Goal: Transaction & Acquisition: Purchase product/service

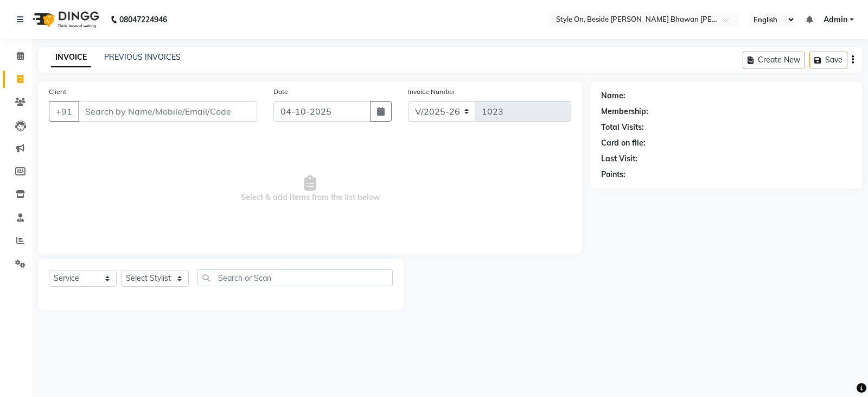
select select "4700"
select select "service"
drag, startPoint x: 0, startPoint y: 0, endPoint x: 106, endPoint y: 112, distance: 153.9
click at [106, 112] on input "Client" at bounding box center [167, 111] width 179 height 21
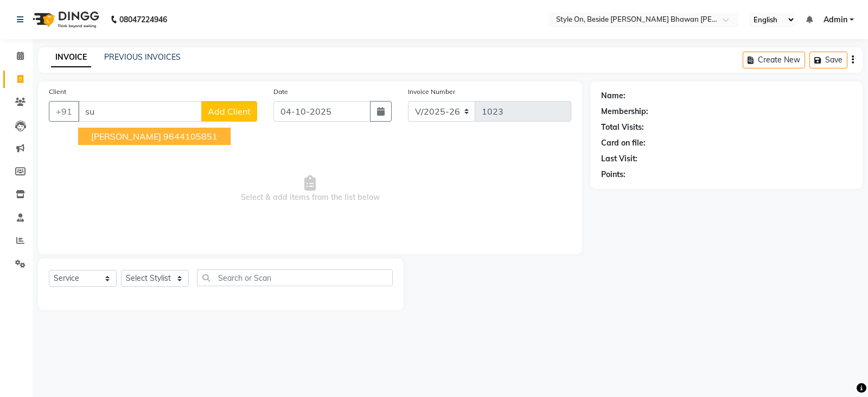
type input "s"
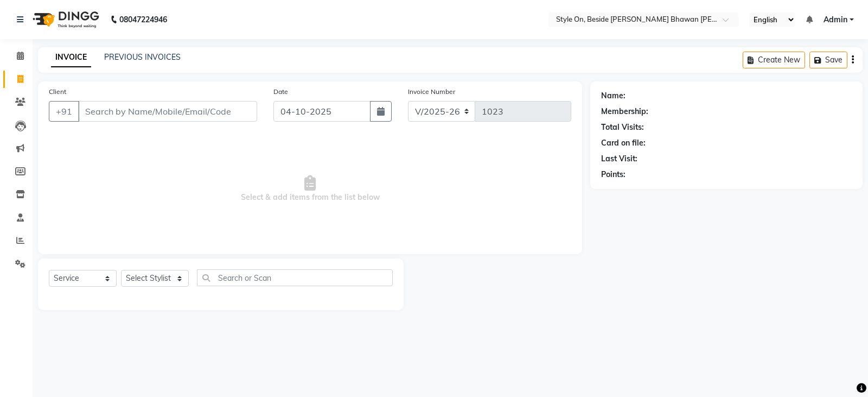
click at [122, 112] on input "Client" at bounding box center [167, 111] width 179 height 21
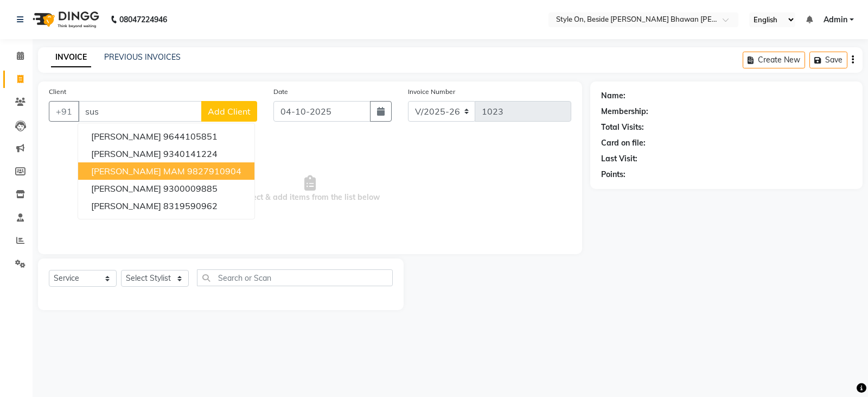
click at [120, 171] on span "[PERSON_NAME] MAM" at bounding box center [138, 170] width 94 height 11
type input "9827910904"
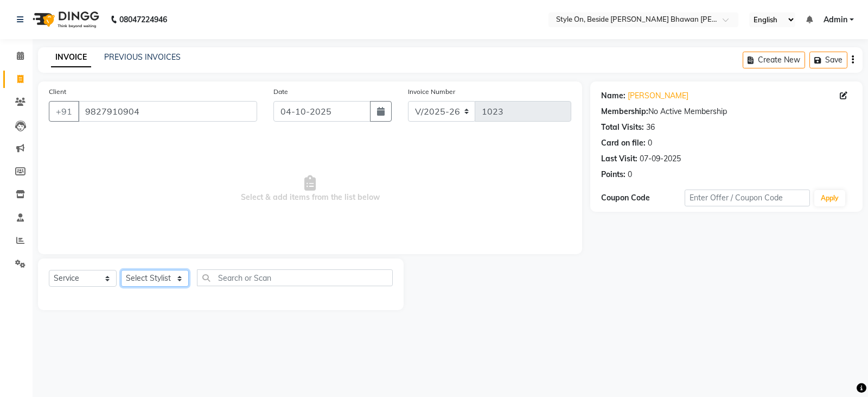
click at [135, 277] on select "Select Stylist [PERSON_NAME] Anju [PERSON_NAME] [PERSON_NAME] [PERSON_NAME] [PE…" at bounding box center [155, 278] width 68 height 17
select select "27820"
click at [121, 270] on select "Select Stylist [PERSON_NAME] Anju [PERSON_NAME] [PERSON_NAME] [PERSON_NAME] [PE…" at bounding box center [155, 278] width 68 height 17
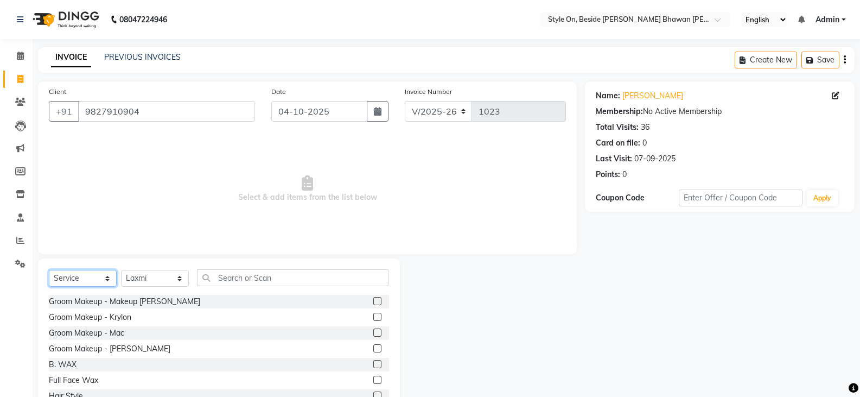
click at [79, 276] on select "Select Service Product Membership Package Voucher Prepaid Gift Card" at bounding box center [83, 278] width 68 height 17
select select "product"
click at [49, 270] on select "Select Service Product Membership Package Voucher Prepaid Gift Card" at bounding box center [83, 278] width 68 height 17
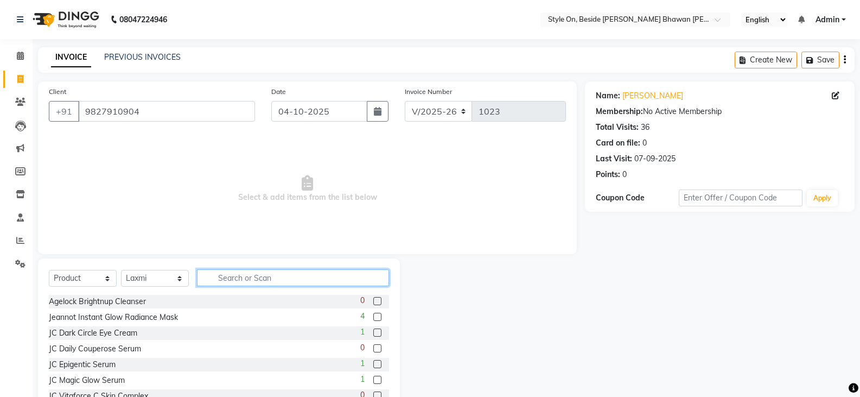
click at [226, 275] on input "text" at bounding box center [293, 277] width 192 height 17
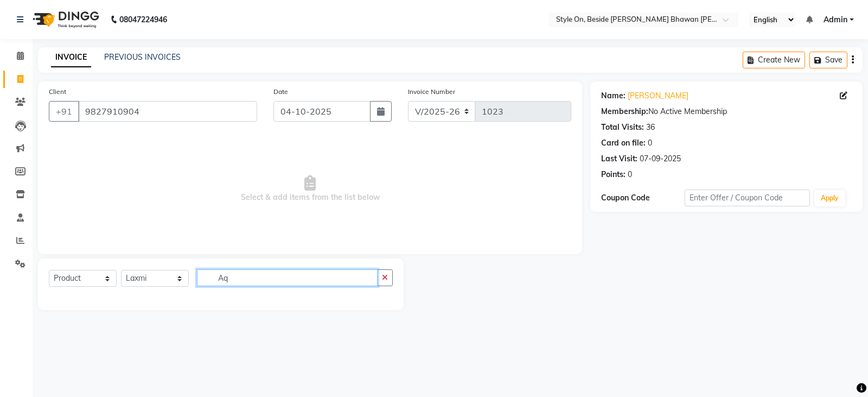
type input "A"
type input "a"
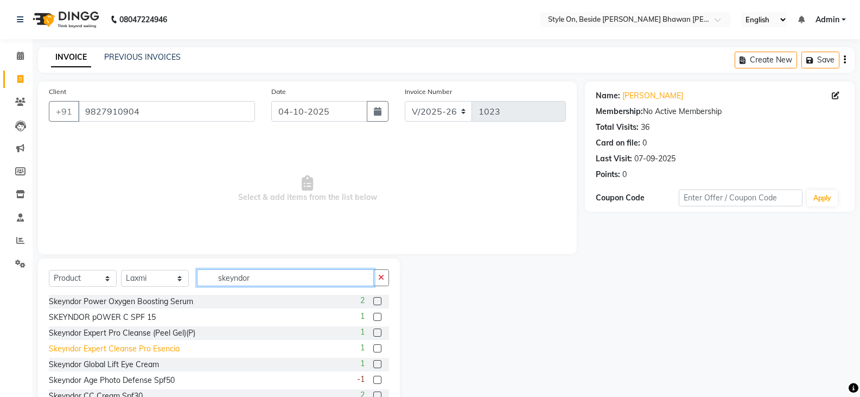
scroll to position [54, 0]
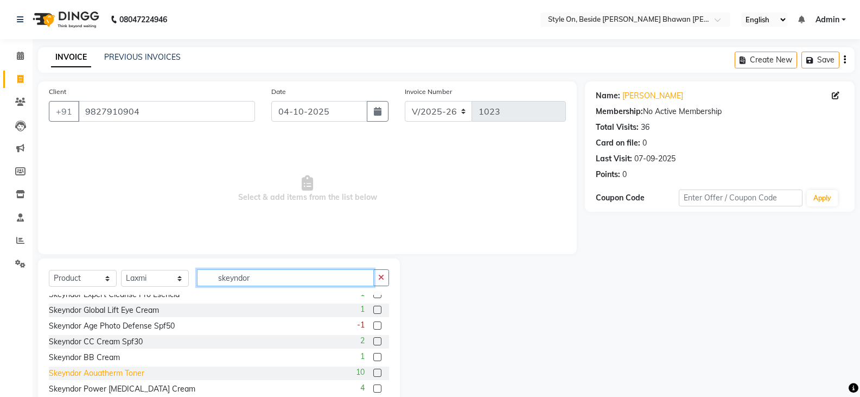
type input "skeyndor"
click at [132, 372] on div "Skeyndor Aouatherm Toner" at bounding box center [96, 372] width 95 height 11
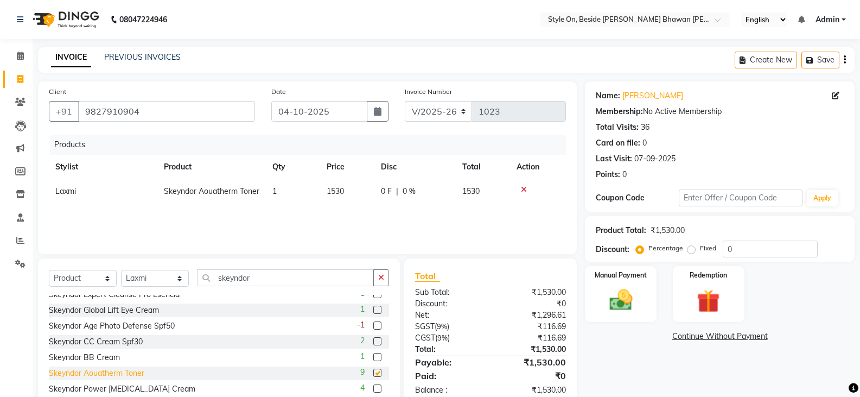
checkbox input "false"
click at [750, 252] on input "0" at bounding box center [770, 248] width 95 height 17
type input "5"
click at [596, 367] on div "Name: [PERSON_NAME] Membership: No Active Membership Total Visits: 36 Card on f…" at bounding box center [724, 249] width 278 height 337
click at [622, 307] on img at bounding box center [620, 300] width 39 height 28
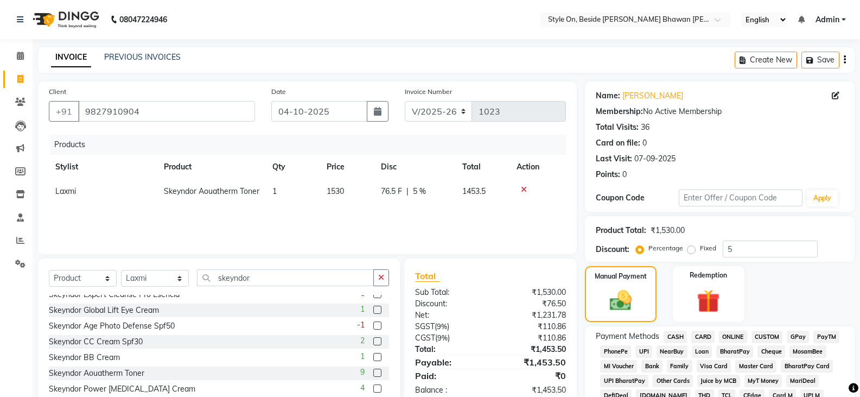
click at [701, 335] on span "CARD" at bounding box center [702, 336] width 23 height 12
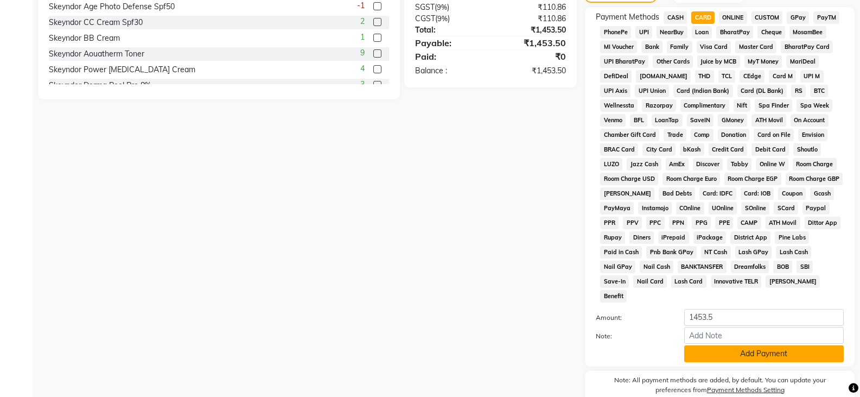
scroll to position [325, 0]
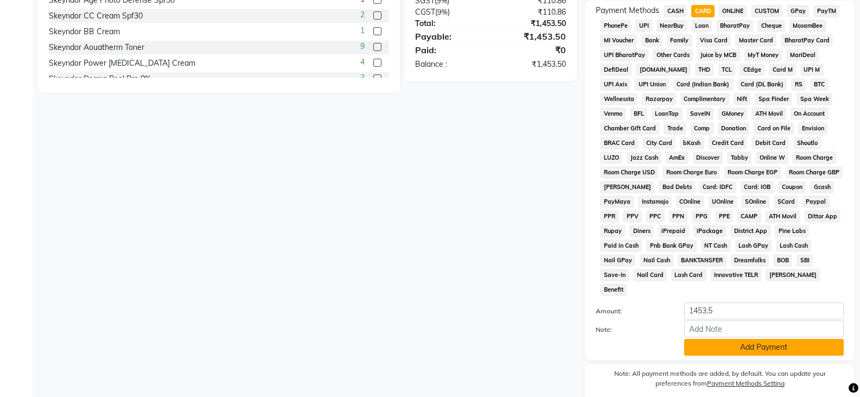
click at [709, 339] on button "Add Payment" at bounding box center [763, 347] width 159 height 17
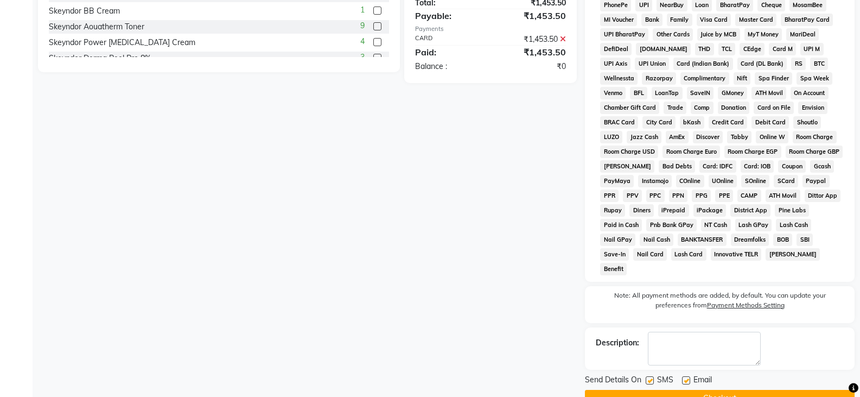
scroll to position [358, 0]
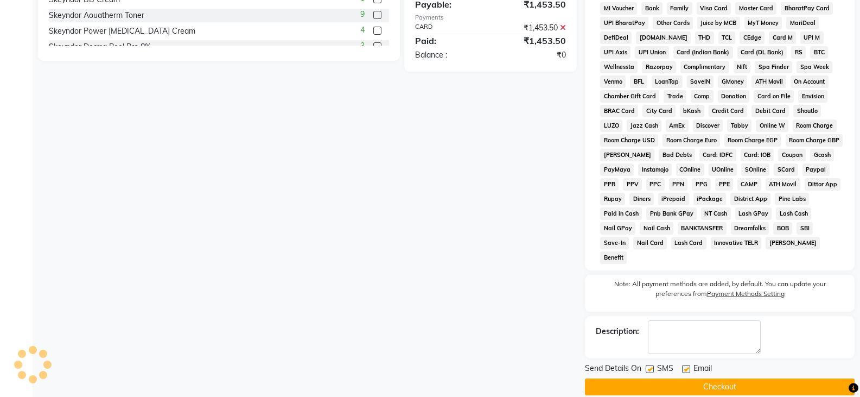
click at [706, 378] on button "Checkout" at bounding box center [720, 386] width 270 height 17
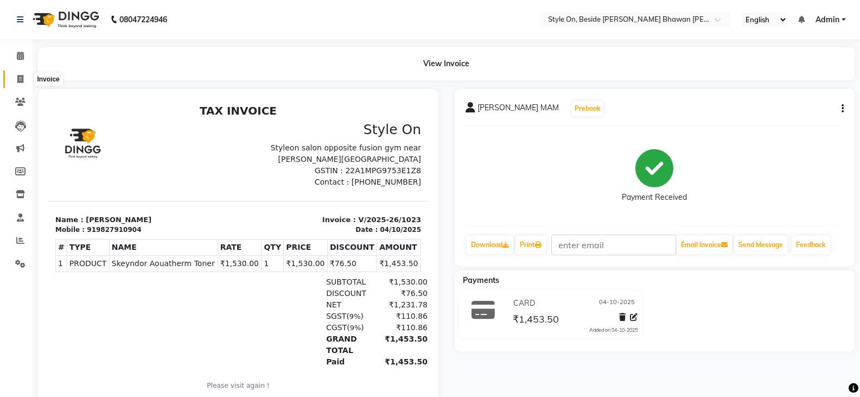
click at [20, 75] on icon at bounding box center [20, 79] width 6 height 8
select select "service"
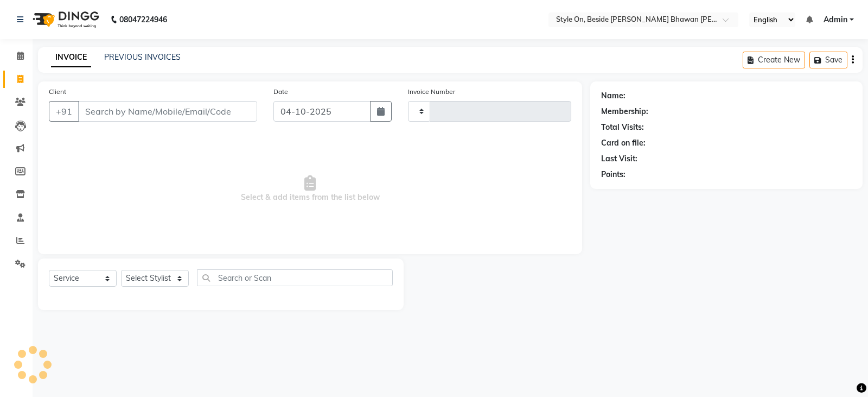
type input "1024"
select select "4700"
click at [180, 112] on input "Client" at bounding box center [167, 111] width 179 height 21
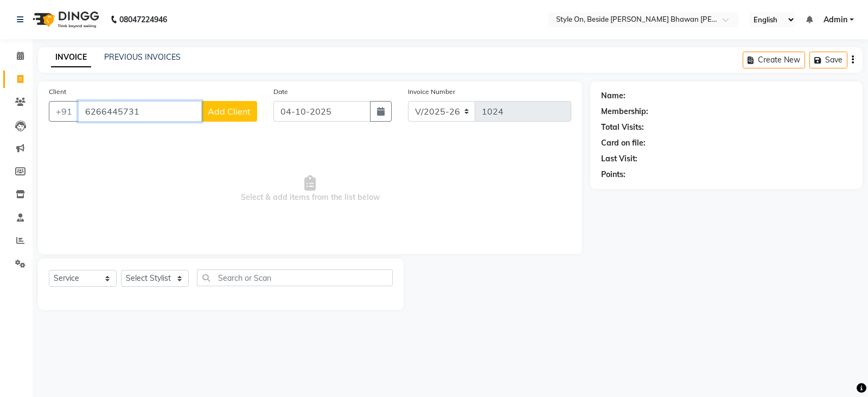
type input "6266445731"
click at [245, 110] on span "Add Client" at bounding box center [229, 111] width 43 height 11
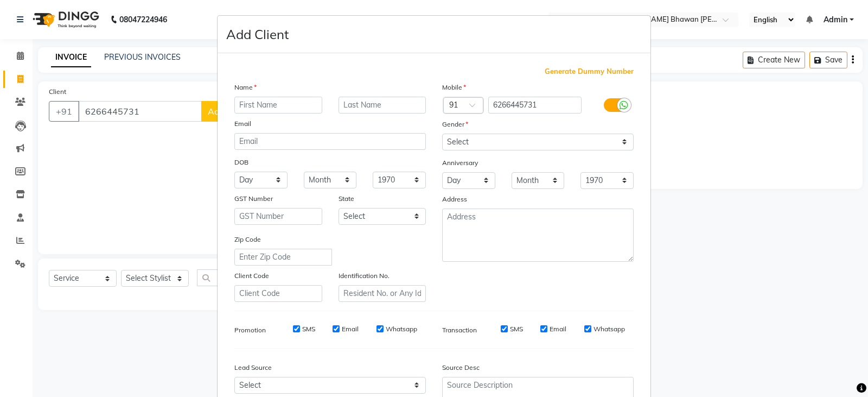
click at [275, 105] on input "text" at bounding box center [278, 105] width 88 height 17
type input "Saniya"
click at [354, 103] on input "text" at bounding box center [383, 105] width 88 height 17
type input "[PERSON_NAME]"
click at [458, 140] on select "Select [DEMOGRAPHIC_DATA] [DEMOGRAPHIC_DATA] Other Prefer Not To Say" at bounding box center [538, 141] width 192 height 17
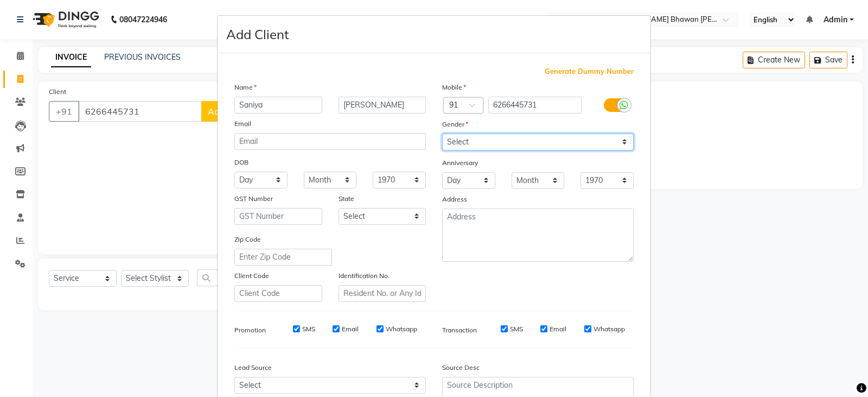
select select "[DEMOGRAPHIC_DATA]"
click at [442, 133] on select "Select [DEMOGRAPHIC_DATA] [DEMOGRAPHIC_DATA] Other Prefer Not To Say" at bounding box center [538, 141] width 192 height 17
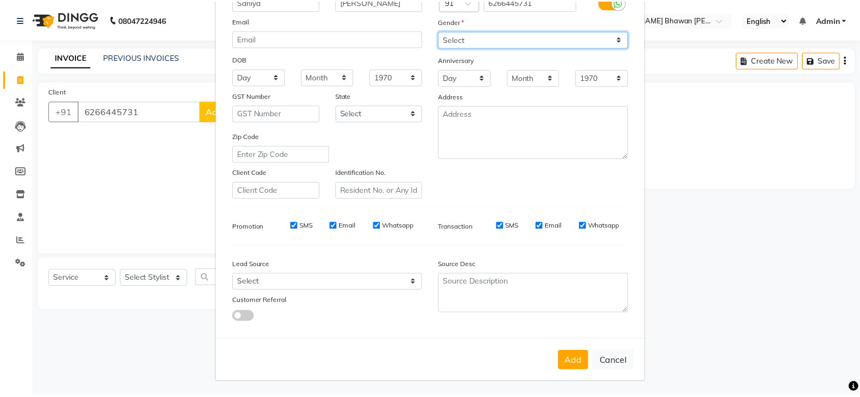
scroll to position [104, 0]
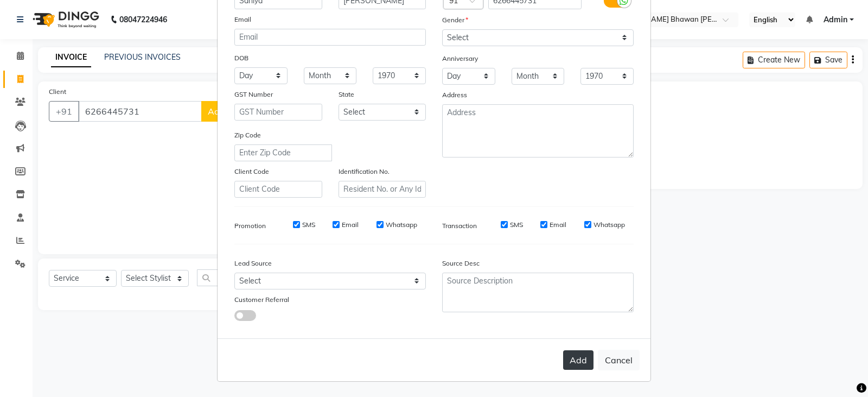
drag, startPoint x: 578, startPoint y: 373, endPoint x: 578, endPoint y: 365, distance: 8.2
click at [578, 369] on div "Add Cancel" at bounding box center [434, 359] width 433 height 43
click at [577, 361] on button "Add" at bounding box center [578, 360] width 30 height 20
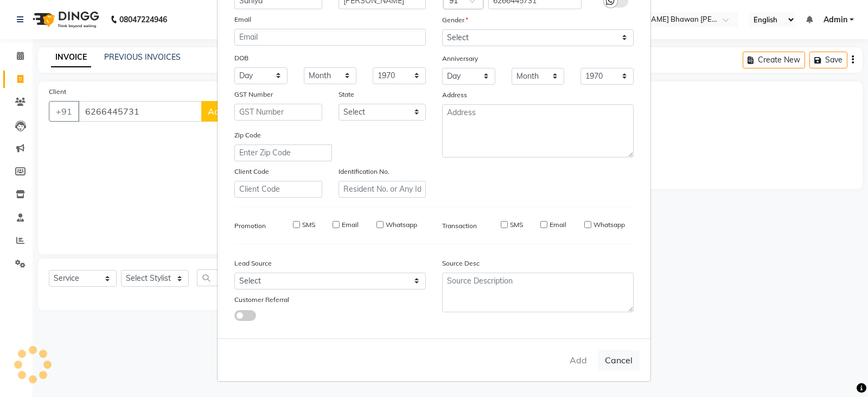
select select
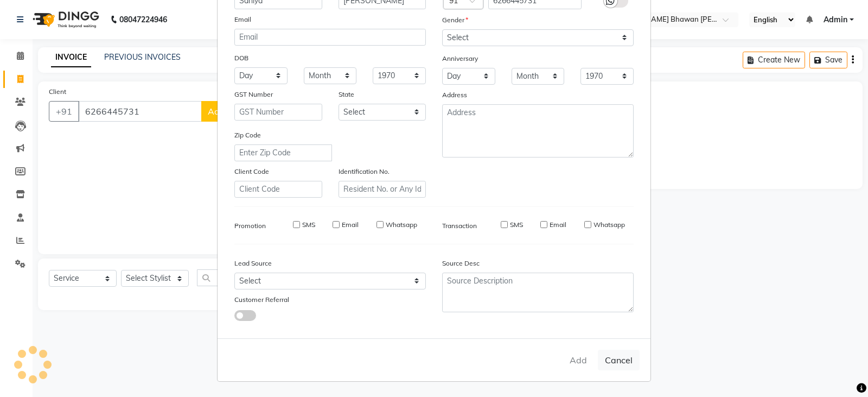
select select
checkbox input "false"
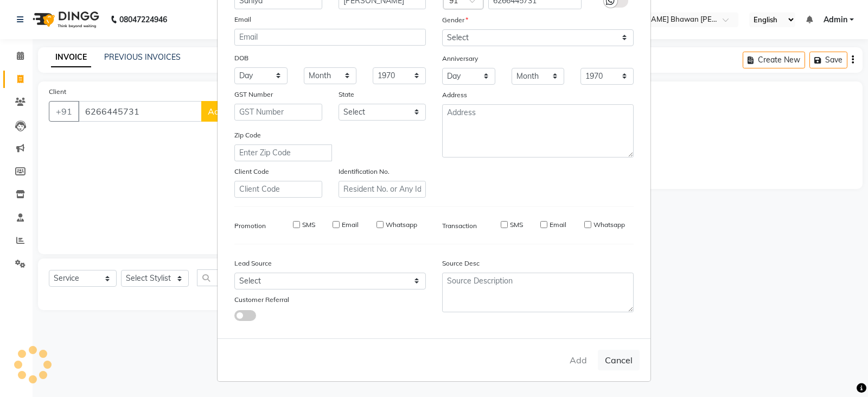
checkbox input "false"
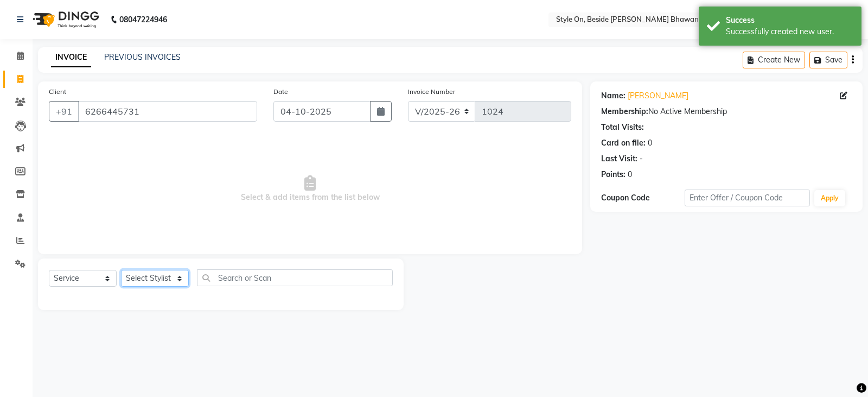
click at [144, 277] on select "Select Stylist [PERSON_NAME] Anju [PERSON_NAME] [PERSON_NAME] [PERSON_NAME] [PE…" at bounding box center [155, 278] width 68 height 17
select select "62111"
click at [121, 270] on select "Select Stylist [PERSON_NAME] Anju [PERSON_NAME] [PERSON_NAME] [PERSON_NAME] [PE…" at bounding box center [155, 278] width 68 height 17
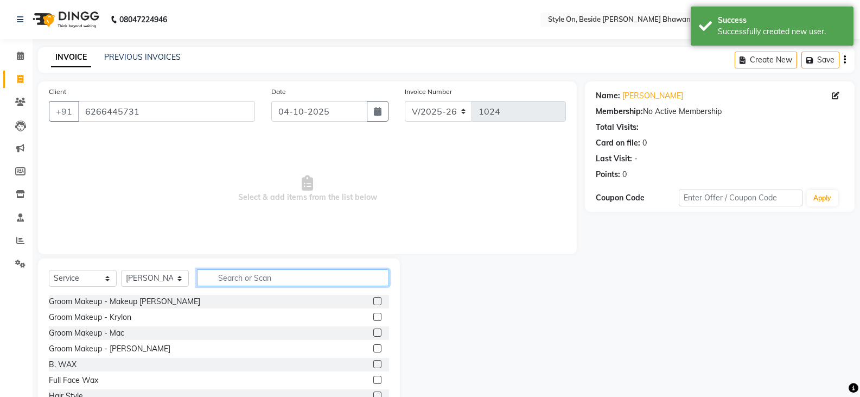
click at [254, 271] on input "text" at bounding box center [293, 277] width 192 height 17
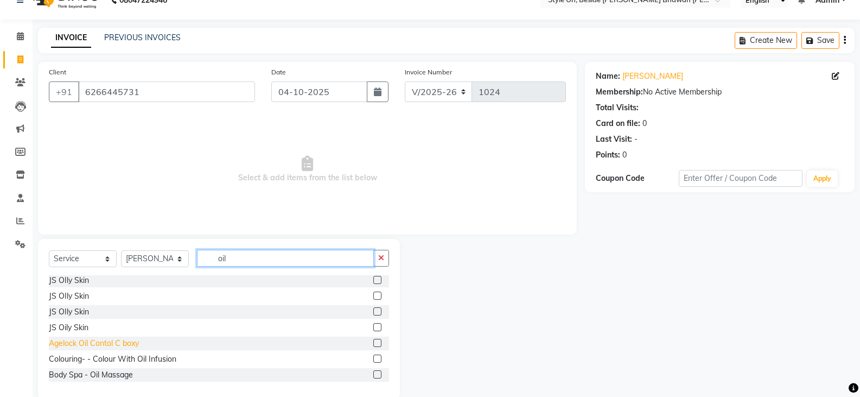
scroll to position [38, 0]
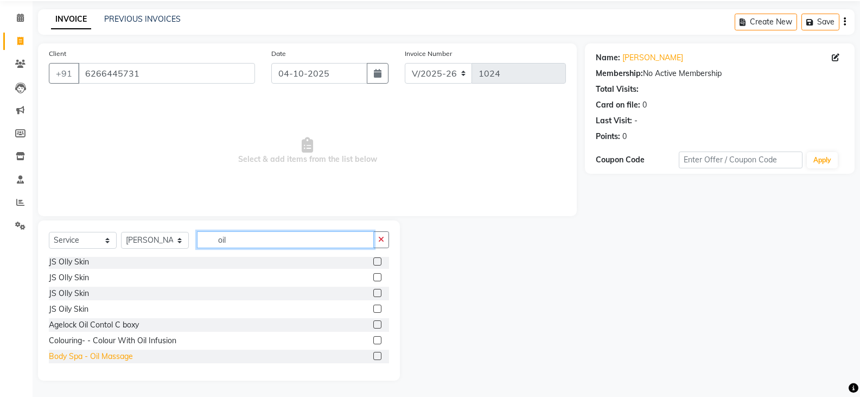
type input "oil"
click at [106, 359] on div "Body Spa - Oil Massage" at bounding box center [91, 355] width 84 height 11
checkbox input "false"
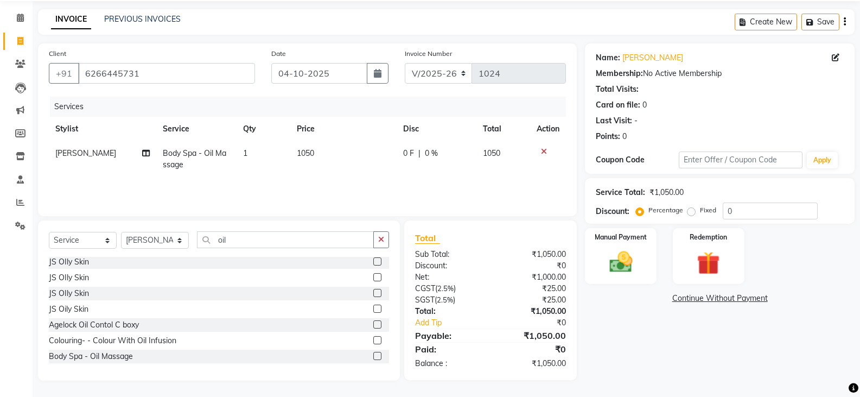
click at [324, 157] on td "1050" at bounding box center [343, 159] width 106 height 36
select select "62111"
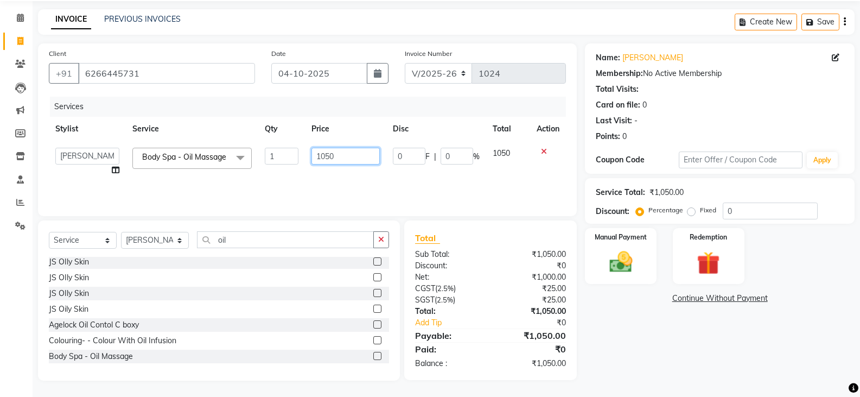
drag, startPoint x: 334, startPoint y: 156, endPoint x: 310, endPoint y: 152, distance: 24.2
click at [310, 152] on td "1050" at bounding box center [345, 161] width 81 height 41
type input "700"
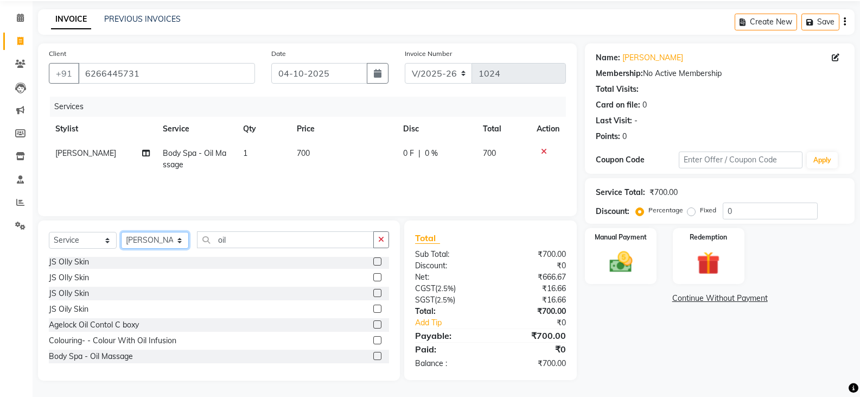
click at [138, 240] on select "Select Stylist [PERSON_NAME] Anju [PERSON_NAME] [PERSON_NAME] [PERSON_NAME] [PE…" at bounding box center [155, 240] width 68 height 17
select select "27824"
click at [121, 232] on select "Select Stylist [PERSON_NAME] Anju [PERSON_NAME] [PERSON_NAME] [PERSON_NAME] [PE…" at bounding box center [155, 240] width 68 height 17
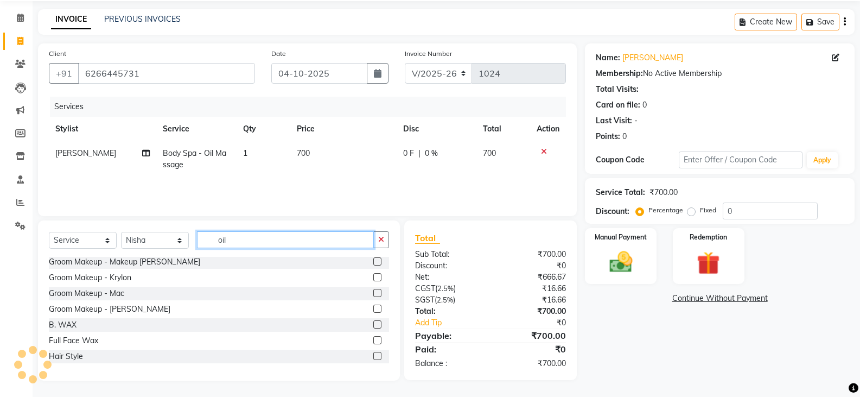
drag, startPoint x: 229, startPoint y: 244, endPoint x: 211, endPoint y: 242, distance: 18.0
click at [211, 242] on input "oil" at bounding box center [285, 239] width 177 height 17
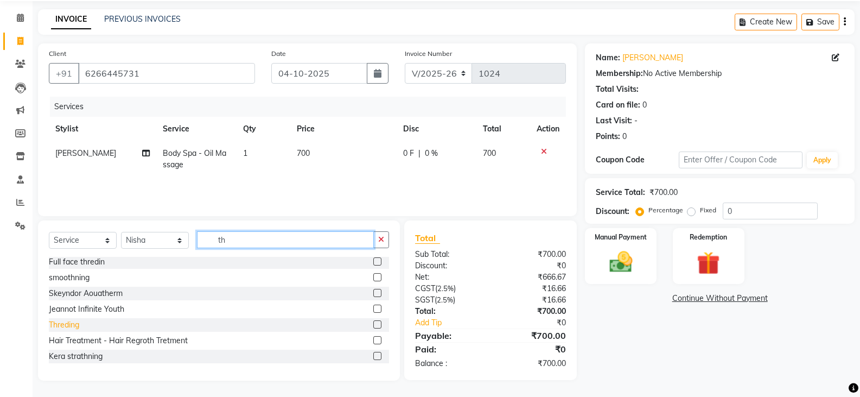
type input "th"
click at [72, 325] on div "Threding" at bounding box center [64, 324] width 30 height 11
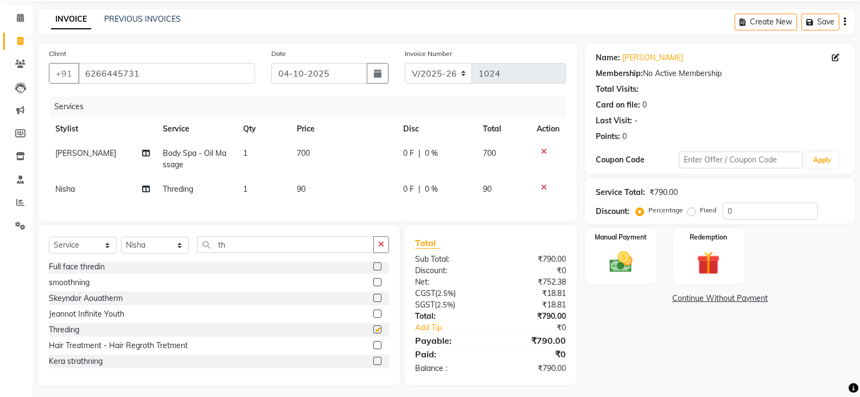
checkbox input "false"
click at [320, 186] on td "90" at bounding box center [343, 189] width 106 height 24
select select "27824"
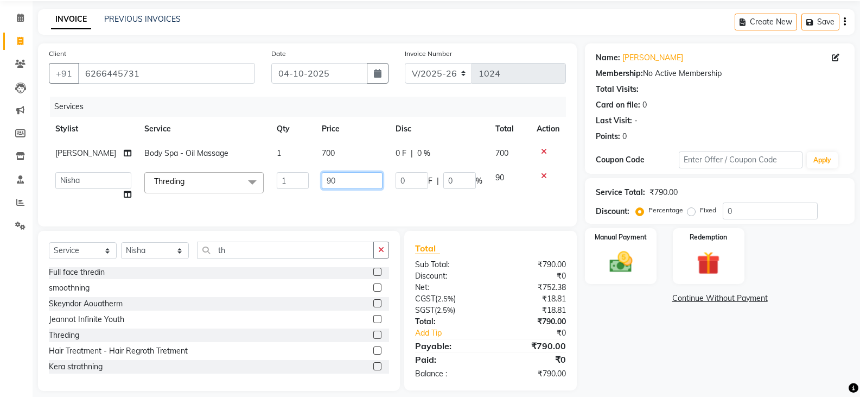
drag, startPoint x: 330, startPoint y: 178, endPoint x: 308, endPoint y: 175, distance: 21.9
click at [315, 175] on td "90" at bounding box center [352, 185] width 74 height 41
type input "100"
click at [616, 259] on img at bounding box center [620, 262] width 39 height 28
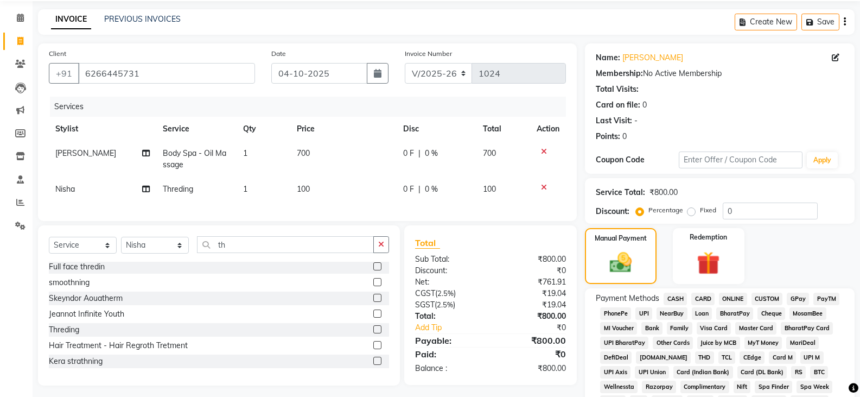
click at [670, 297] on span "CASH" at bounding box center [674, 298] width 23 height 12
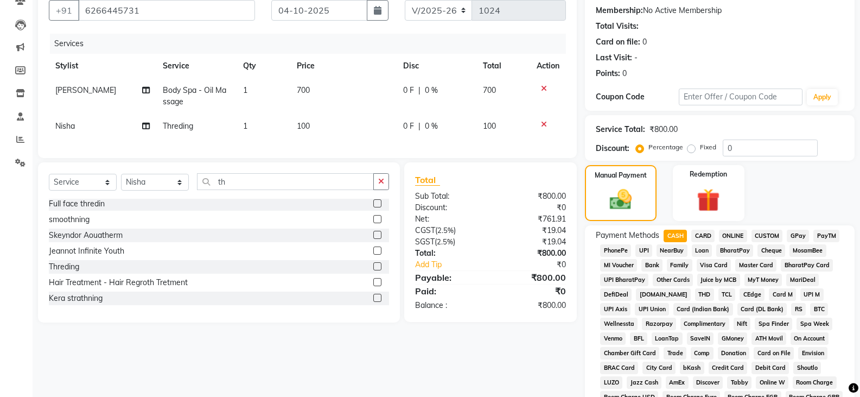
scroll to position [354, 0]
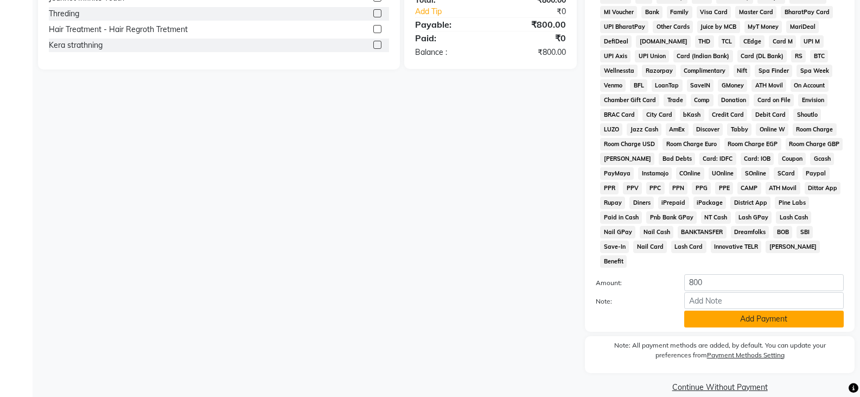
click at [744, 310] on button "Add Payment" at bounding box center [763, 318] width 159 height 17
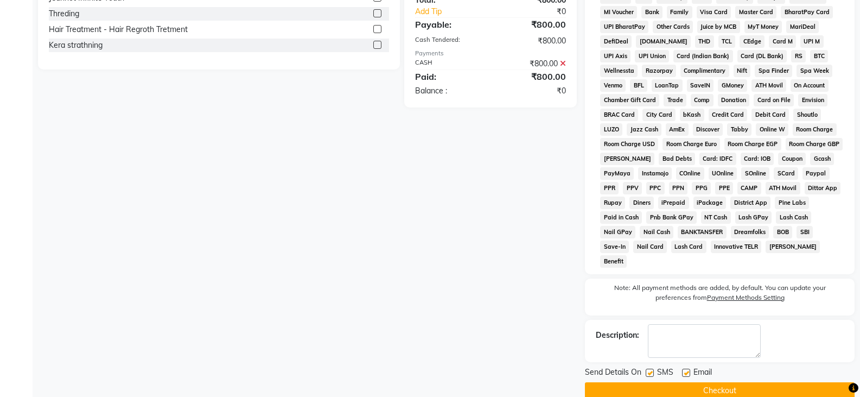
click at [716, 382] on button "Checkout" at bounding box center [720, 390] width 270 height 17
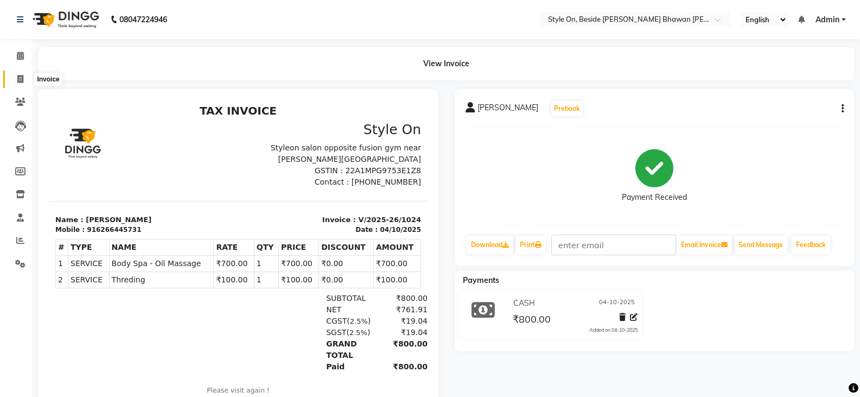
click at [20, 76] on icon at bounding box center [20, 79] width 6 height 8
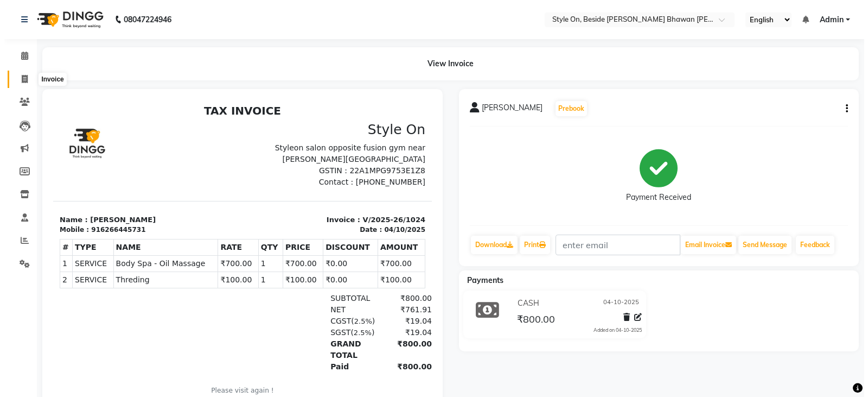
select select "4700"
select select "service"
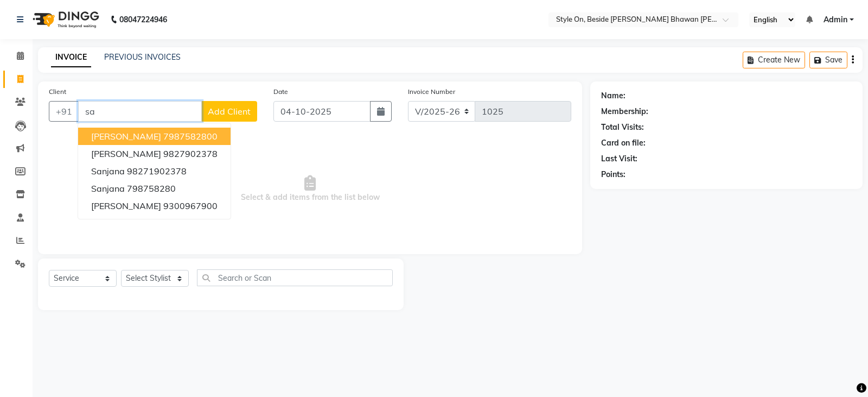
type input "s"
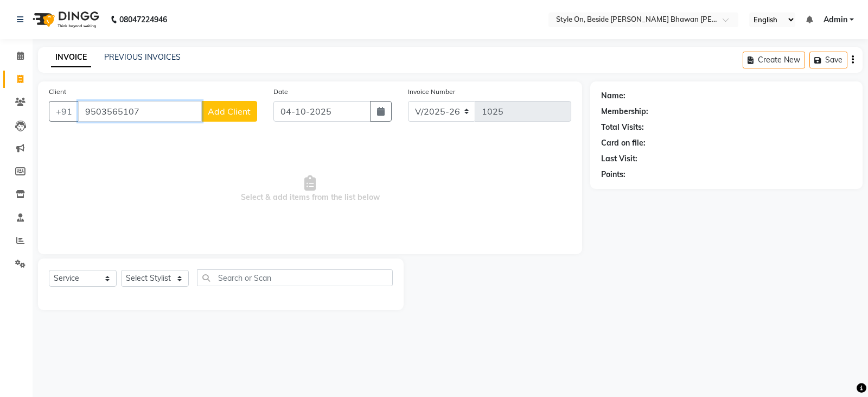
type input "9503565107"
click at [230, 106] on span "Add Client" at bounding box center [229, 111] width 43 height 11
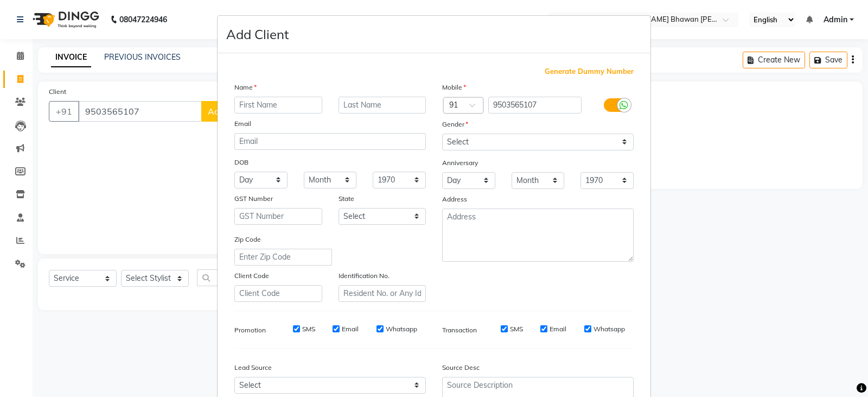
click at [279, 105] on input "text" at bounding box center [278, 105] width 88 height 17
type input "sanjana"
click at [371, 104] on input "text" at bounding box center [383, 105] width 88 height 17
type input "[PERSON_NAME]"
drag, startPoint x: 457, startPoint y: 132, endPoint x: 455, endPoint y: 139, distance: 7.6
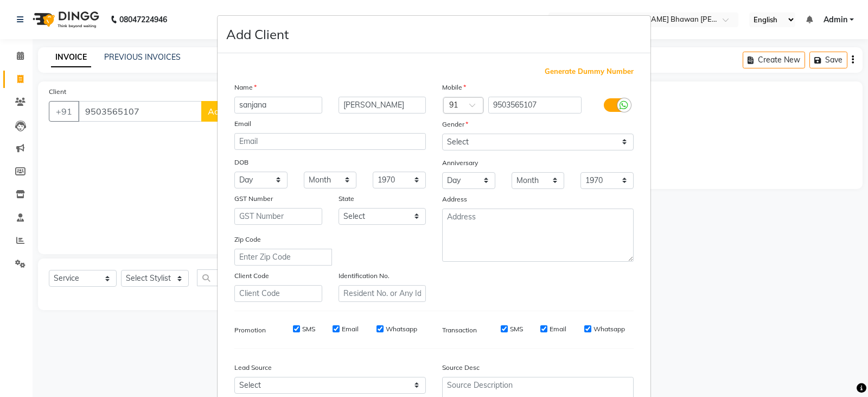
click at [456, 136] on div "Mobile Country Code × 91 9503565107 Gender Select [DEMOGRAPHIC_DATA] [DEMOGRAPH…" at bounding box center [538, 191] width 208 height 220
click at [455, 141] on select "Select [DEMOGRAPHIC_DATA] [DEMOGRAPHIC_DATA] Other Prefer Not To Say" at bounding box center [538, 141] width 192 height 17
select select "[DEMOGRAPHIC_DATA]"
click at [442, 133] on select "Select [DEMOGRAPHIC_DATA] [DEMOGRAPHIC_DATA] Other Prefer Not To Say" at bounding box center [538, 141] width 192 height 17
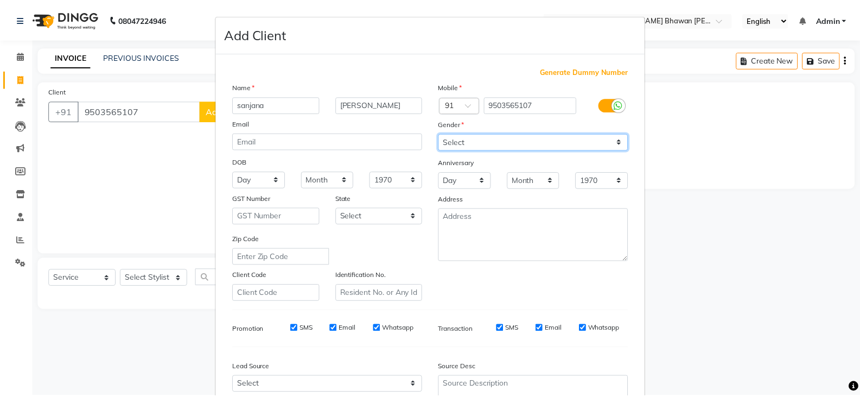
scroll to position [104, 0]
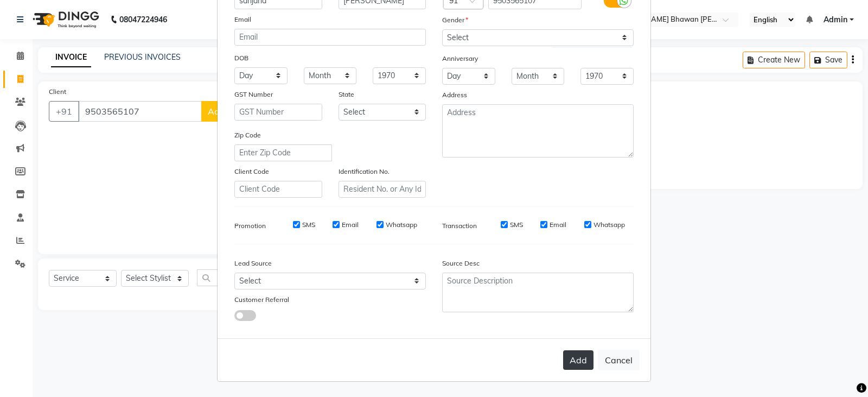
click at [578, 367] on button "Add" at bounding box center [578, 360] width 30 height 20
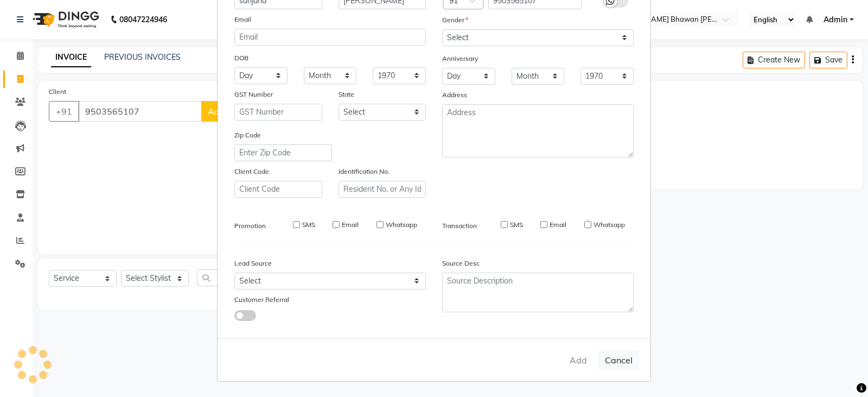
select select
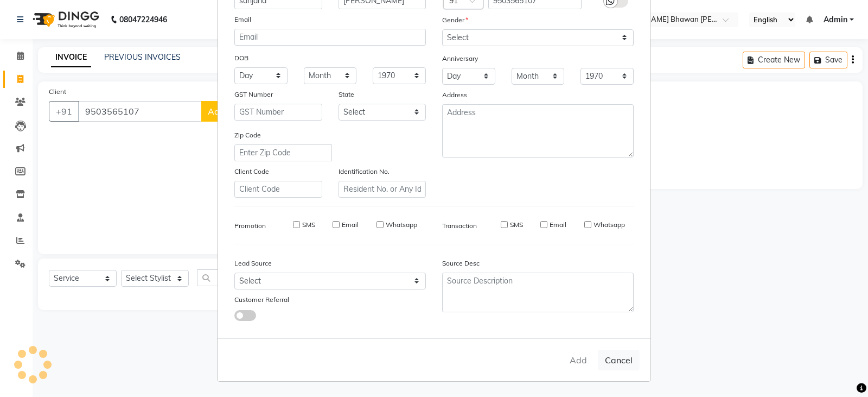
select select
checkbox input "false"
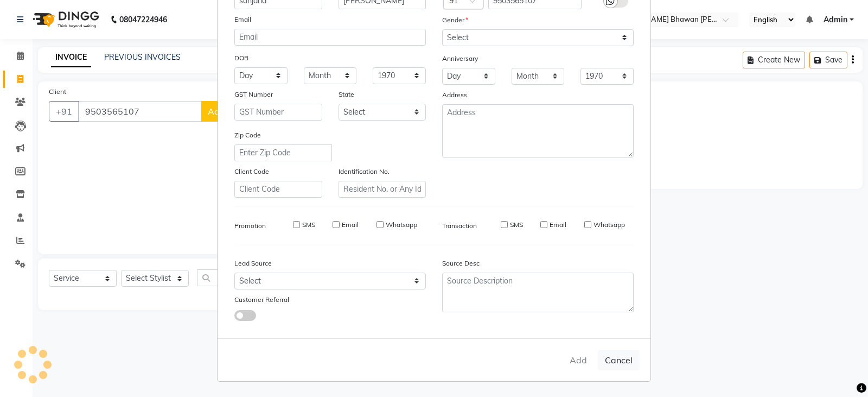
checkbox input "false"
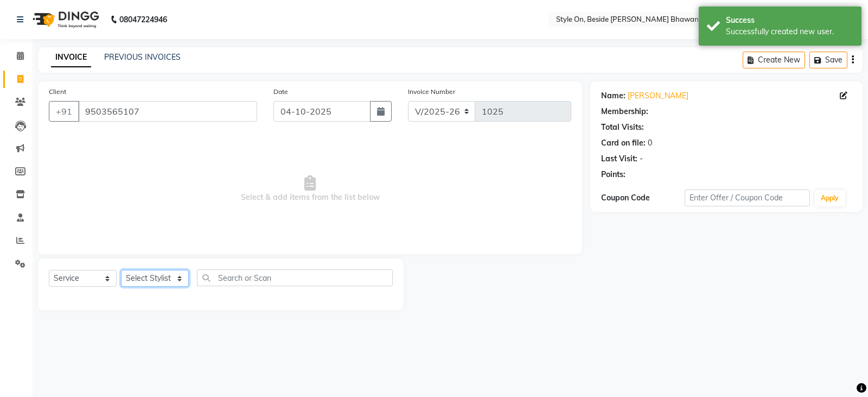
click at [143, 276] on select "Select Stylist [PERSON_NAME] Anju [PERSON_NAME] [PERSON_NAME] [PERSON_NAME] [PE…" at bounding box center [155, 278] width 68 height 17
select select "27826"
click at [121, 270] on select "Select Stylist [PERSON_NAME] Anju [PERSON_NAME] [PERSON_NAME] [PERSON_NAME] [PE…" at bounding box center [155, 278] width 68 height 17
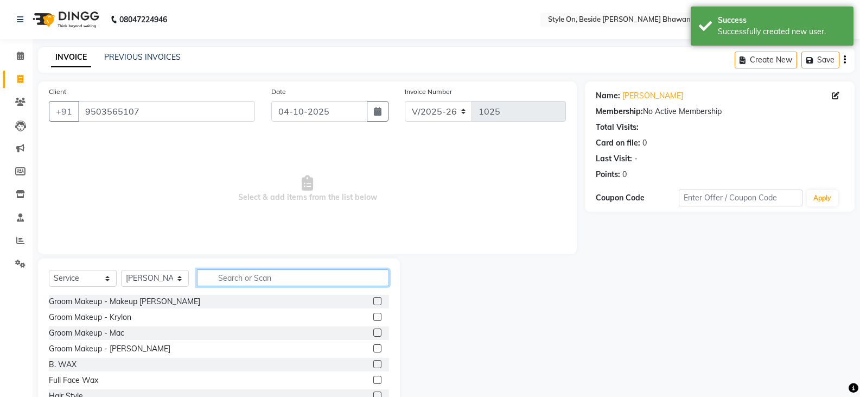
click at [229, 274] on input "text" at bounding box center [293, 277] width 192 height 17
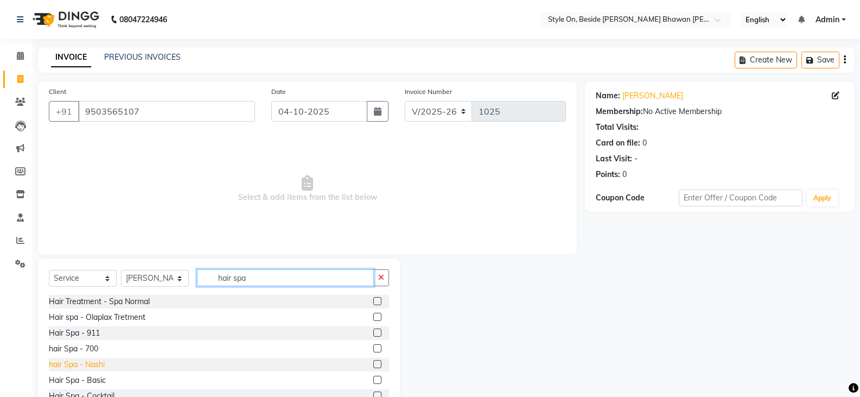
type input "hair spa"
drag, startPoint x: 92, startPoint y: 364, endPoint x: 84, endPoint y: 375, distance: 14.3
click at [92, 364] on div "hair Spa - Nashi" at bounding box center [77, 364] width 56 height 11
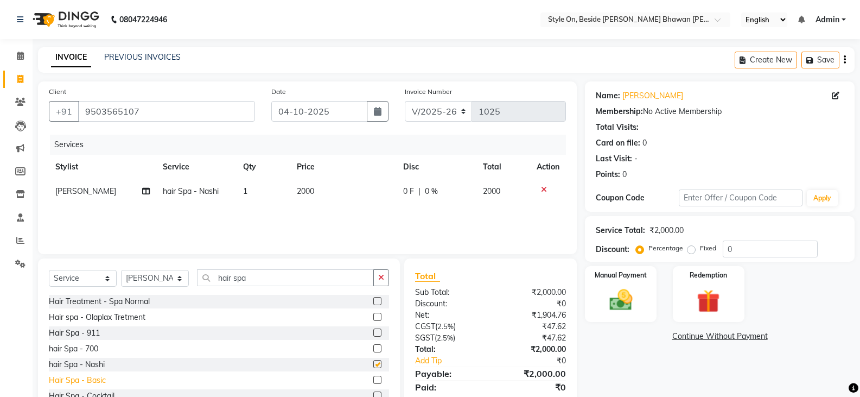
checkbox input "false"
click at [317, 192] on td "2000" at bounding box center [343, 191] width 106 height 24
select select "27826"
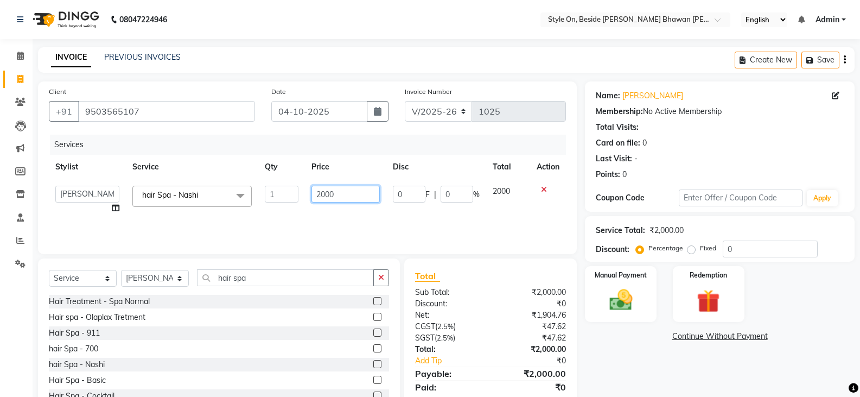
drag, startPoint x: 340, startPoint y: 196, endPoint x: 315, endPoint y: 196, distance: 24.4
click at [315, 196] on input "2000" at bounding box center [345, 194] width 68 height 17
type input "1600"
click at [617, 309] on img at bounding box center [620, 300] width 39 height 28
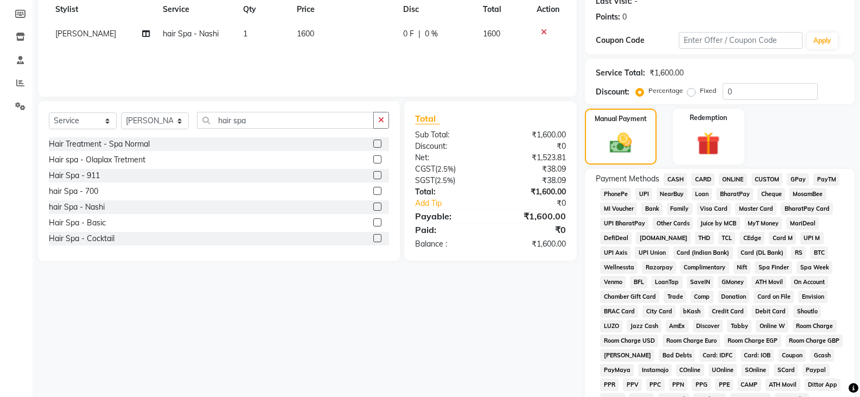
scroll to position [163, 0]
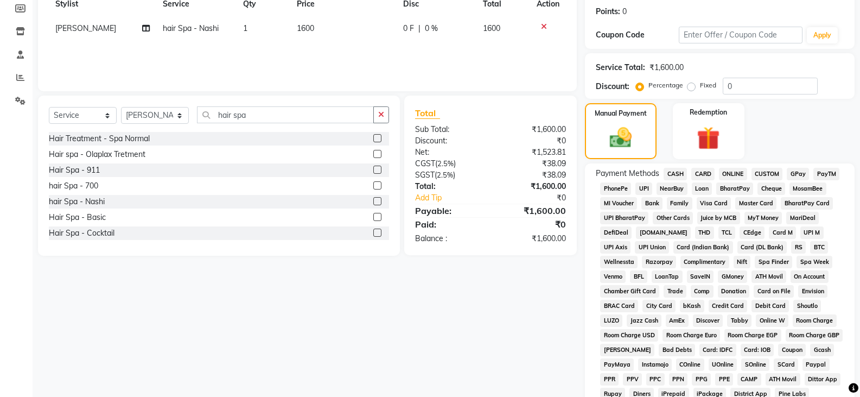
click at [679, 175] on span "CASH" at bounding box center [674, 174] width 23 height 12
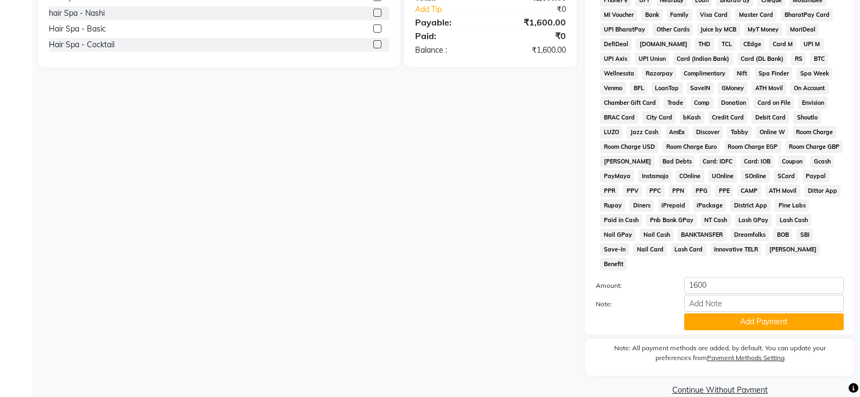
scroll to position [354, 0]
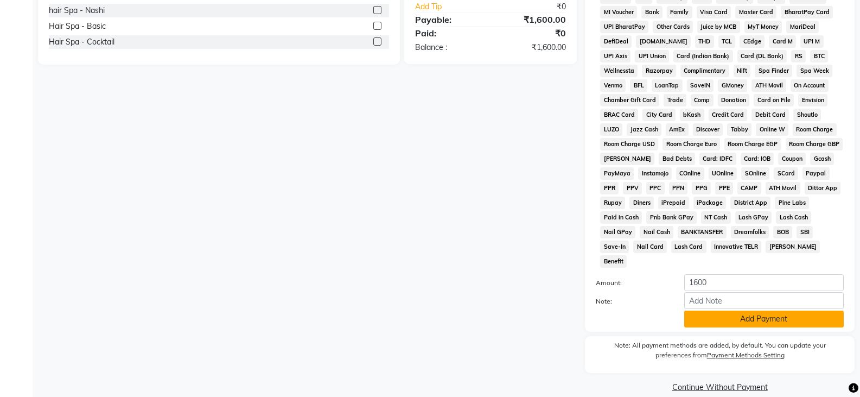
click at [735, 310] on button "Add Payment" at bounding box center [763, 318] width 159 height 17
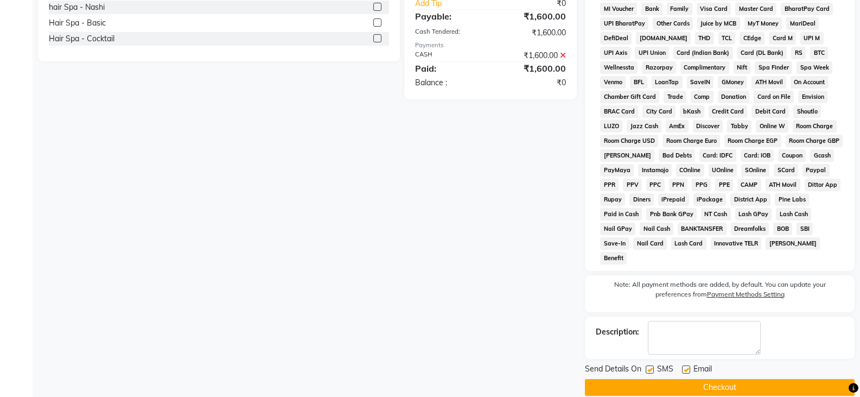
scroll to position [358, 0]
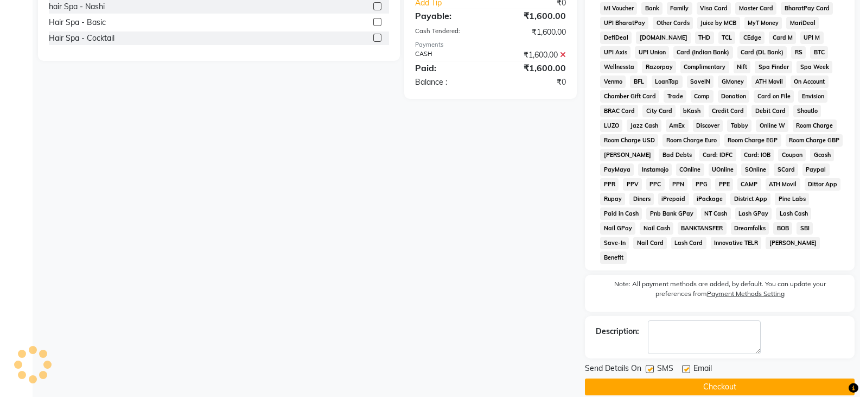
click at [695, 378] on button "Checkout" at bounding box center [720, 386] width 270 height 17
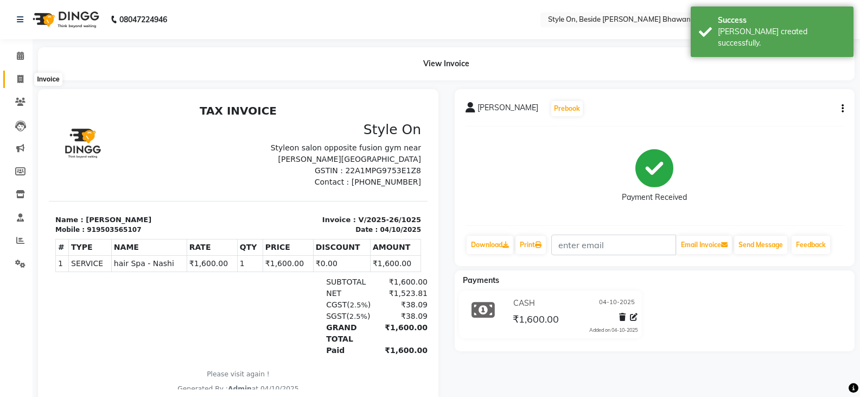
click at [18, 75] on icon at bounding box center [20, 79] width 6 height 8
select select "4700"
select select "service"
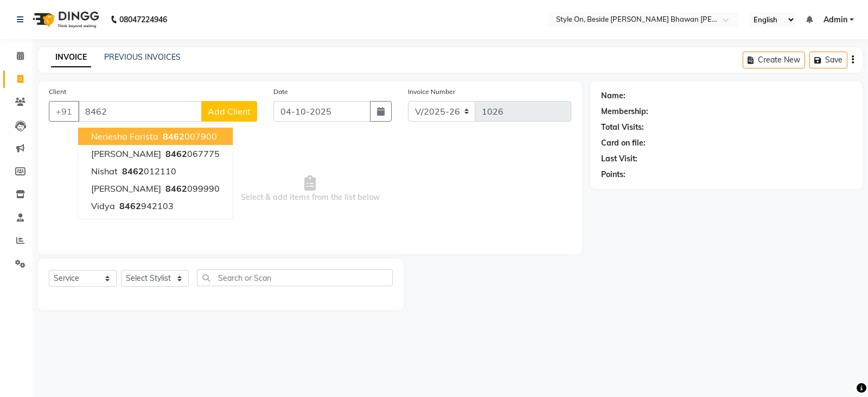
click at [126, 139] on span "Neriesha Farista" at bounding box center [124, 136] width 67 height 11
type input "8462007900"
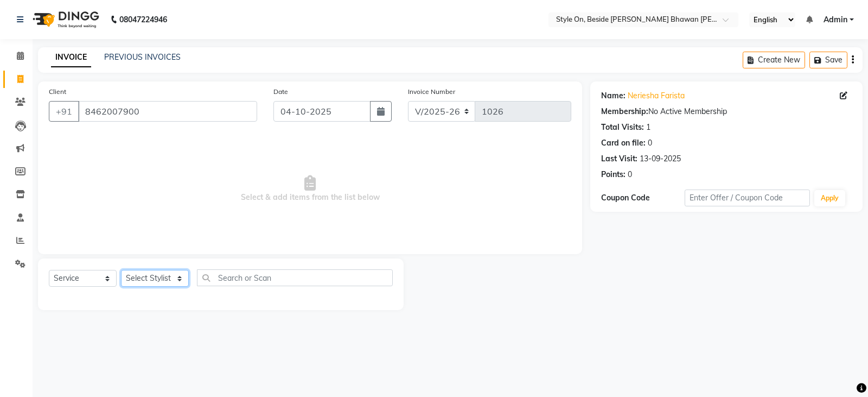
click at [141, 280] on select "Select Stylist [PERSON_NAME] Anju [PERSON_NAME] [PERSON_NAME] [PERSON_NAME] [PE…" at bounding box center [155, 278] width 68 height 17
select select "27825"
click at [121, 270] on select "Select Stylist [PERSON_NAME] Anju [PERSON_NAME] [PERSON_NAME] [PERSON_NAME] [PE…" at bounding box center [155, 278] width 68 height 17
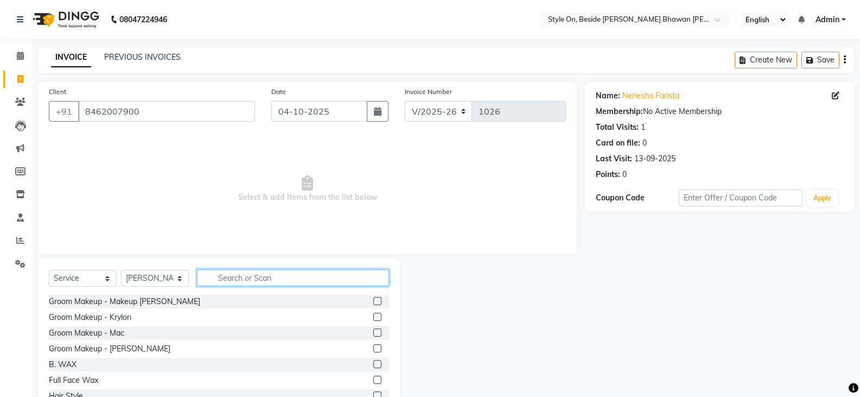
click at [244, 277] on input "text" at bounding box center [293, 277] width 192 height 17
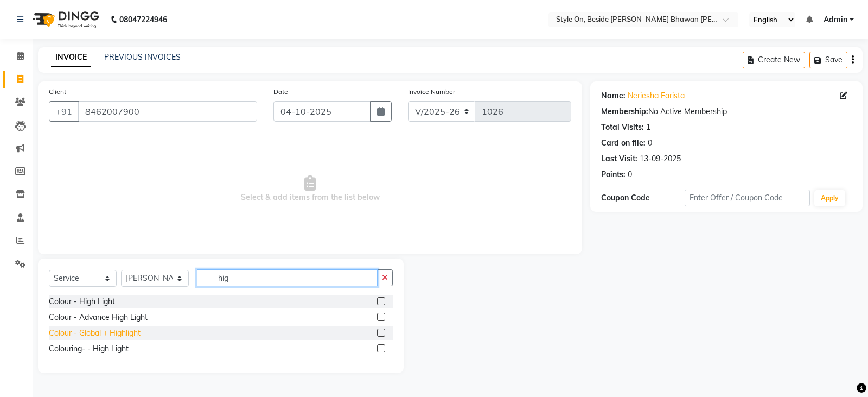
type input "hig"
click at [122, 334] on div "Colour - Global + Highlight" at bounding box center [95, 332] width 92 height 11
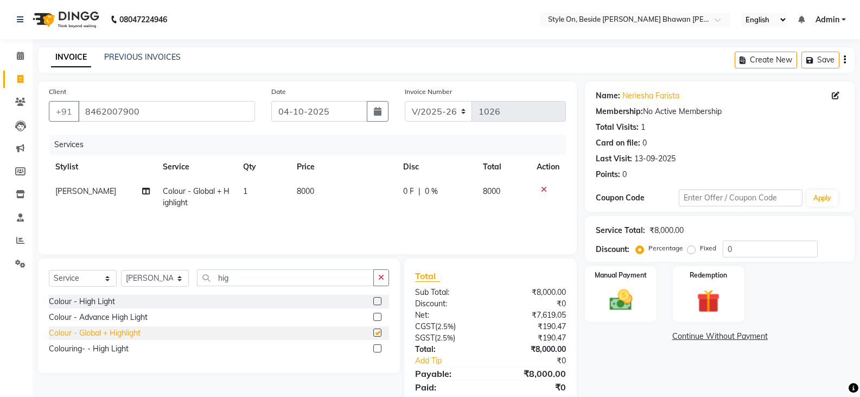
checkbox input "false"
click at [311, 187] on span "8000" at bounding box center [305, 191] width 17 height 10
select select "27825"
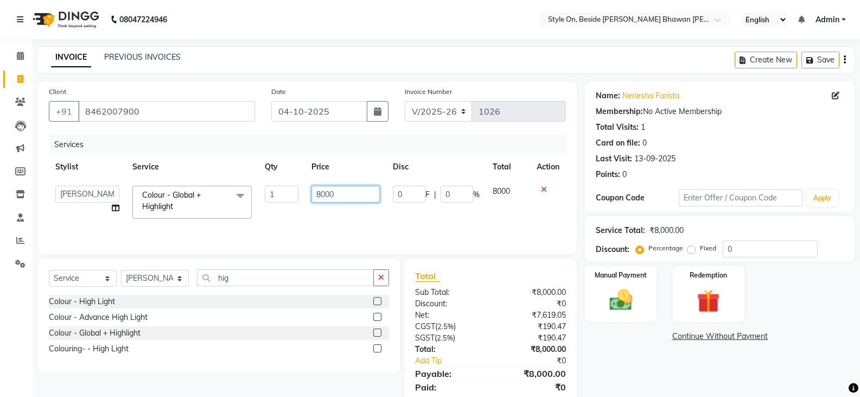
drag, startPoint x: 331, startPoint y: 195, endPoint x: 312, endPoint y: 198, distance: 19.3
click at [307, 200] on td "8000" at bounding box center [345, 202] width 81 height 46
type input "6000"
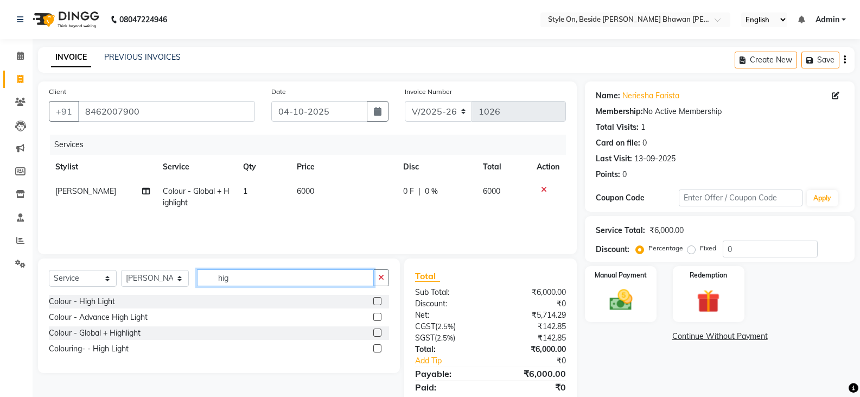
drag, startPoint x: 229, startPoint y: 280, endPoint x: 215, endPoint y: 283, distance: 14.4
click at [215, 283] on input "hig" at bounding box center [285, 277] width 177 height 17
click at [316, 189] on td "6000" at bounding box center [343, 197] width 106 height 36
select select "27825"
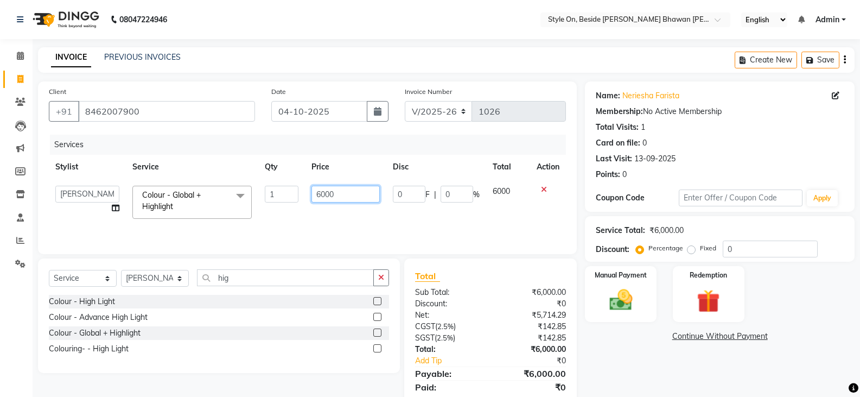
drag, startPoint x: 339, startPoint y: 187, endPoint x: 305, endPoint y: 199, distance: 35.5
click at [305, 199] on td "6000" at bounding box center [345, 202] width 81 height 46
type input "7000"
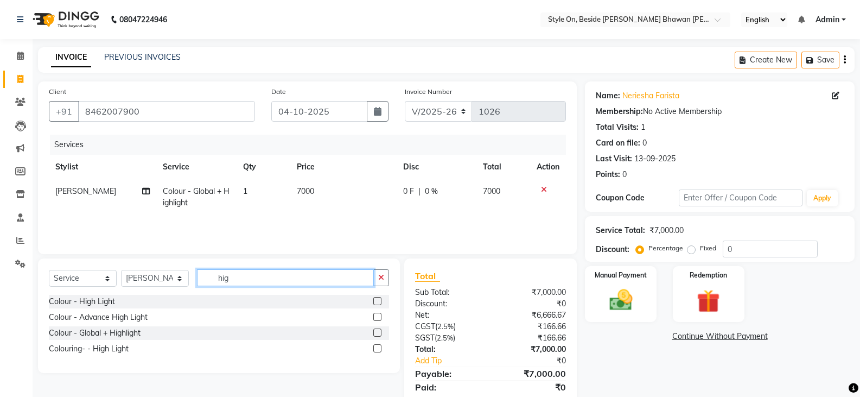
drag, startPoint x: 234, startPoint y: 277, endPoint x: 215, endPoint y: 278, distance: 19.0
click at [216, 278] on input "hig" at bounding box center [285, 277] width 177 height 17
click at [143, 279] on select "Select Stylist [PERSON_NAME] Anju [PERSON_NAME] [PERSON_NAME] [PERSON_NAME] [PE…" at bounding box center [155, 278] width 68 height 17
select select "27828"
click at [121, 270] on select "Select Stylist [PERSON_NAME] Anju [PERSON_NAME] [PERSON_NAME] [PERSON_NAME] [PE…" at bounding box center [155, 278] width 68 height 17
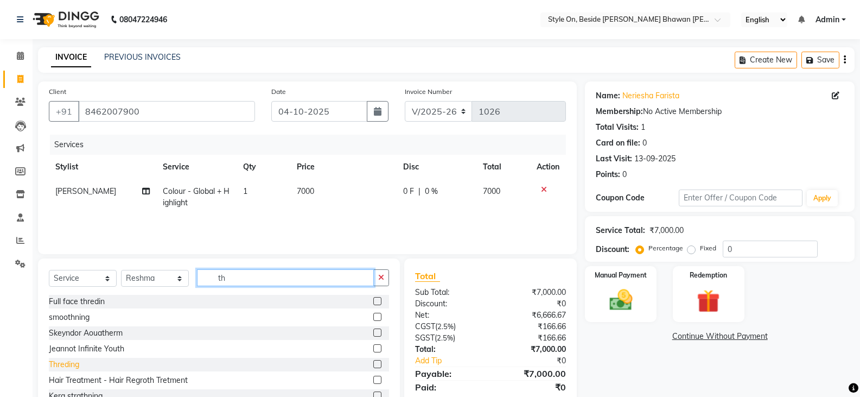
type input "th"
click at [69, 364] on div "Threding" at bounding box center [64, 364] width 30 height 11
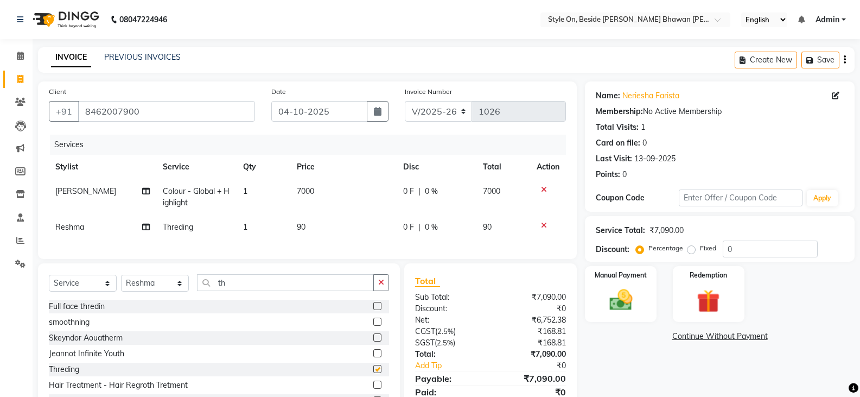
checkbox input "false"
click at [312, 232] on td "90" at bounding box center [343, 227] width 106 height 24
select select "27828"
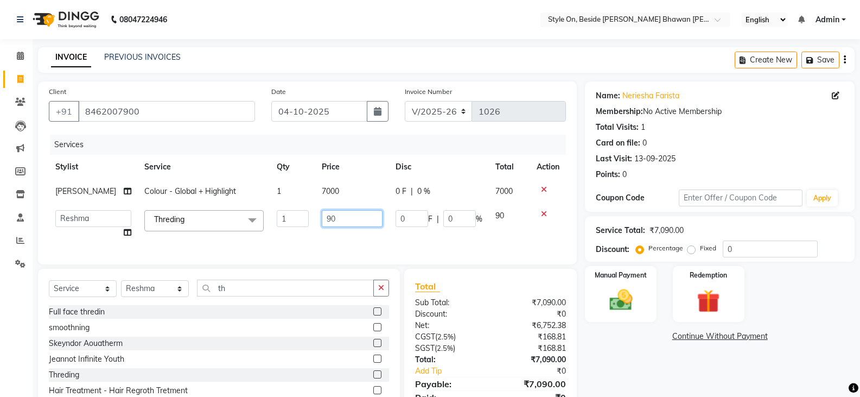
drag, startPoint x: 338, startPoint y: 213, endPoint x: 310, endPoint y: 221, distance: 28.7
click at [315, 221] on td "90" at bounding box center [352, 223] width 74 height 41
type input "150"
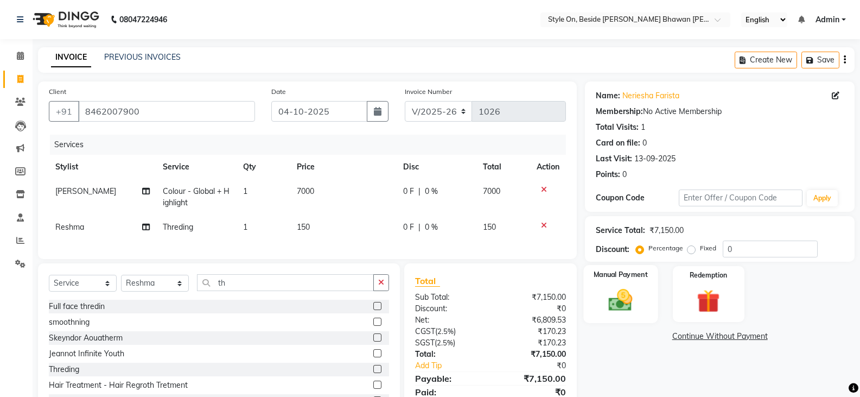
click at [635, 296] on img at bounding box center [620, 300] width 39 height 28
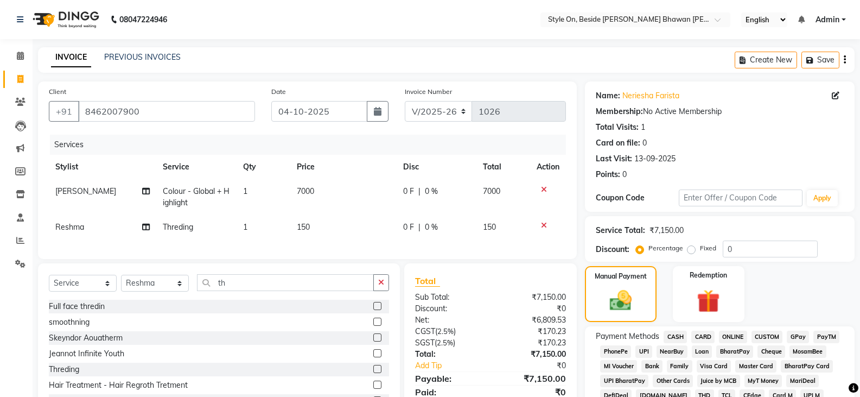
click at [676, 336] on span "CASH" at bounding box center [674, 336] width 23 height 12
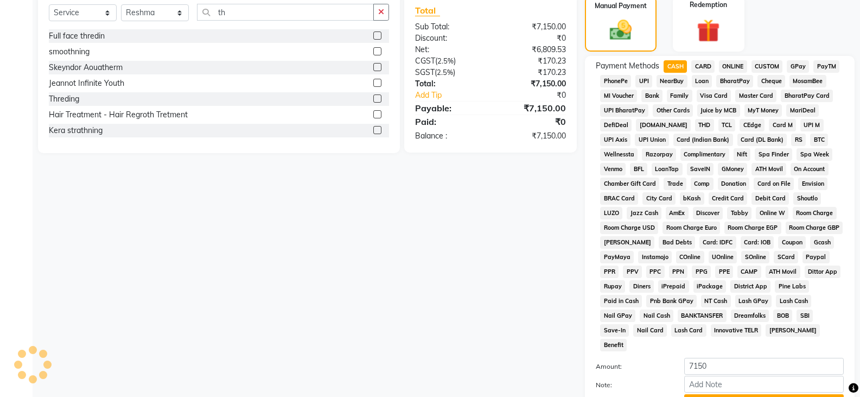
scroll to position [271, 0]
click at [764, 393] on button "Add Payment" at bounding box center [763, 401] width 159 height 17
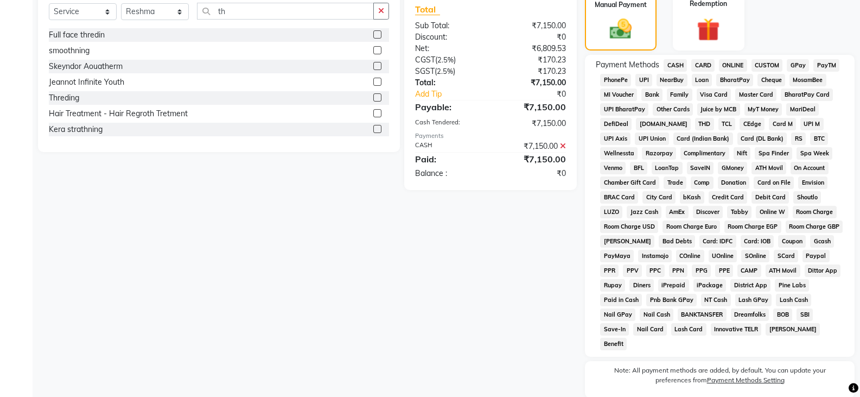
scroll to position [358, 0]
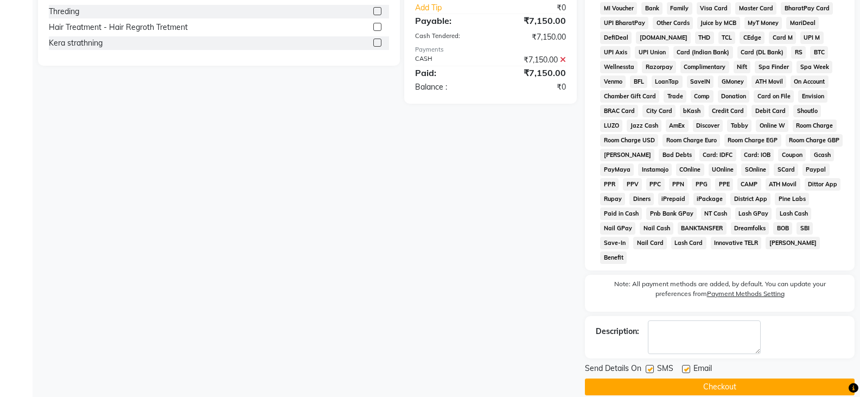
click at [712, 378] on button "Checkout" at bounding box center [720, 386] width 270 height 17
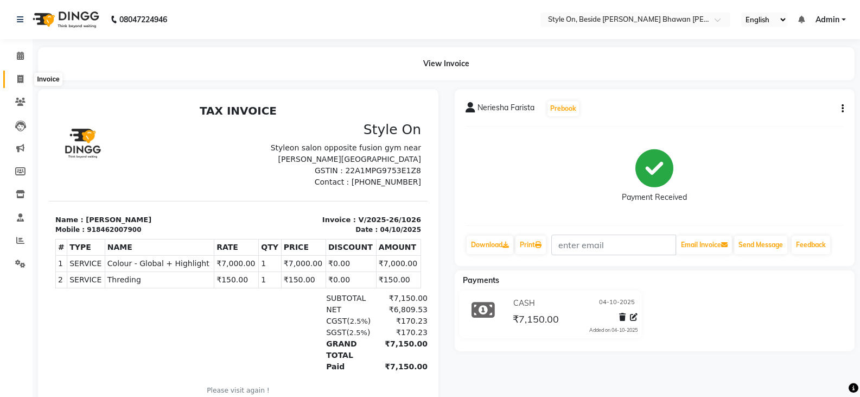
drag, startPoint x: 16, startPoint y: 78, endPoint x: 19, endPoint y: 85, distance: 7.6
click at [16, 79] on span at bounding box center [20, 79] width 19 height 12
select select "service"
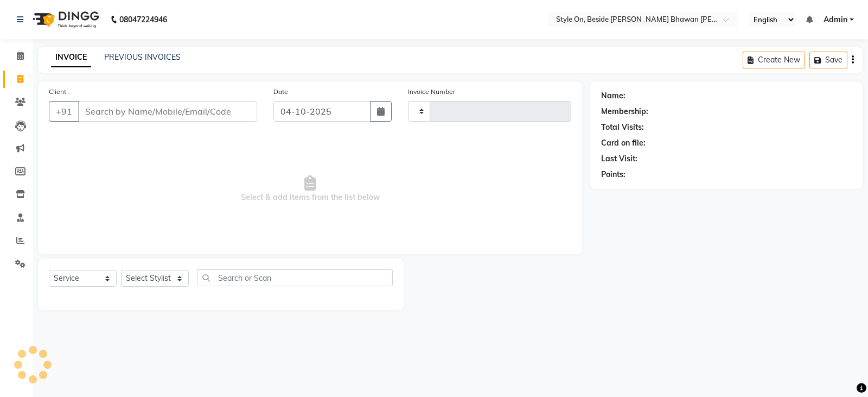
type input "1027"
select select "4700"
click at [157, 112] on input "Client" at bounding box center [167, 111] width 179 height 21
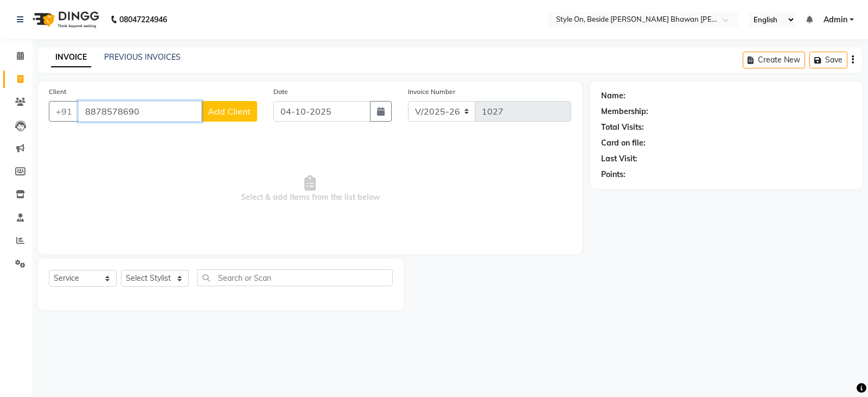
type input "8878578690"
click at [221, 112] on span "Add Client" at bounding box center [229, 111] width 43 height 11
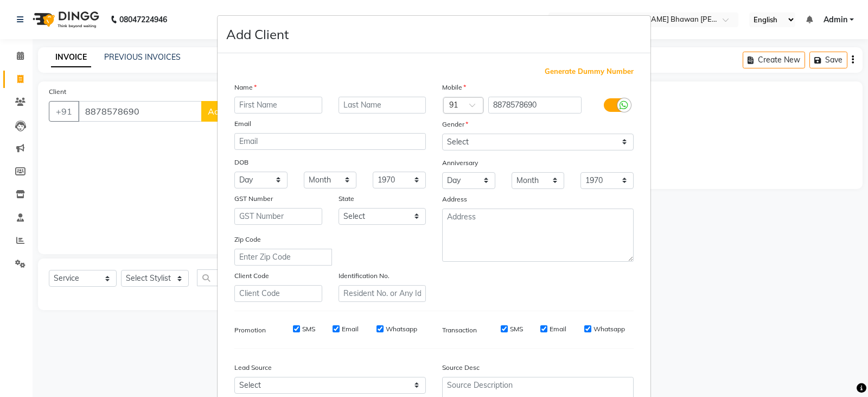
click at [270, 107] on input "text" at bounding box center [278, 105] width 88 height 17
type input "[PERSON_NAME]"
click at [508, 145] on select "Select [DEMOGRAPHIC_DATA] [DEMOGRAPHIC_DATA] Other Prefer Not To Say" at bounding box center [538, 141] width 192 height 17
select select "[DEMOGRAPHIC_DATA]"
click at [442, 133] on select "Select [DEMOGRAPHIC_DATA] [DEMOGRAPHIC_DATA] Other Prefer Not To Say" at bounding box center [538, 141] width 192 height 17
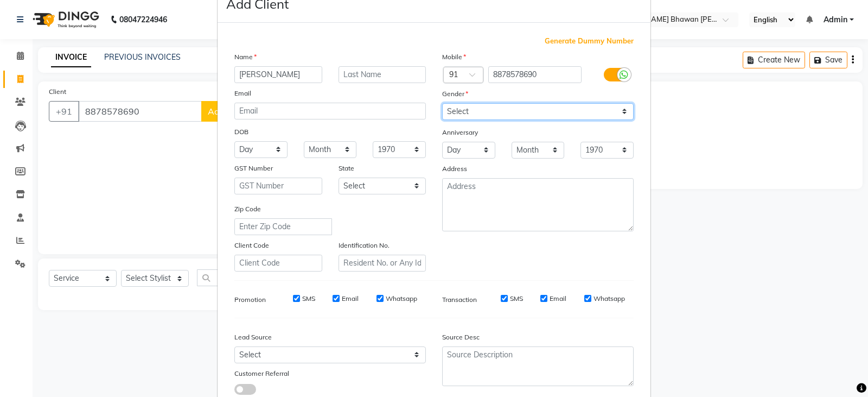
scroll to position [54, 0]
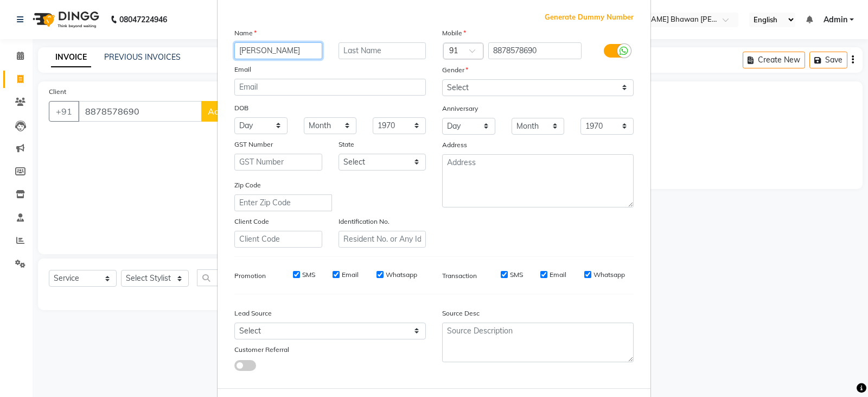
click at [278, 52] on input "[PERSON_NAME]" at bounding box center [278, 50] width 88 height 17
type input "[PERSON_NAME]"
click at [355, 53] on input "text" at bounding box center [383, 50] width 88 height 17
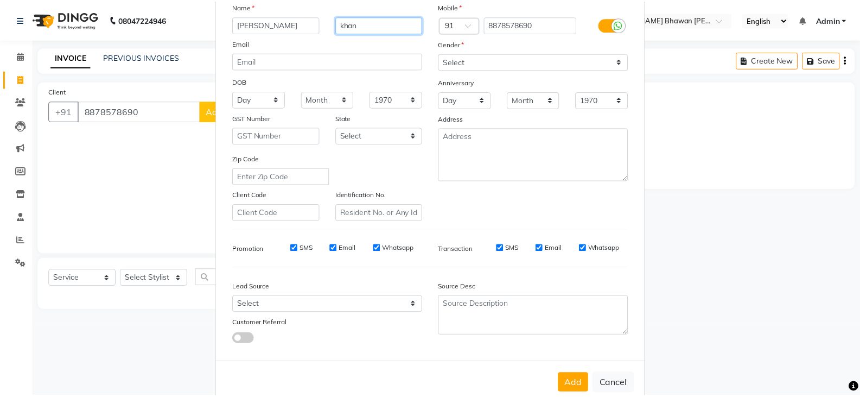
scroll to position [104, 0]
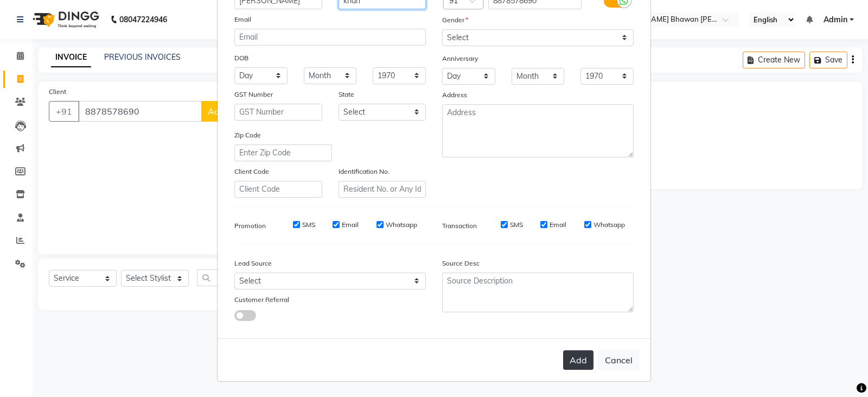
type input "khan"
click at [578, 361] on button "Add" at bounding box center [578, 360] width 30 height 20
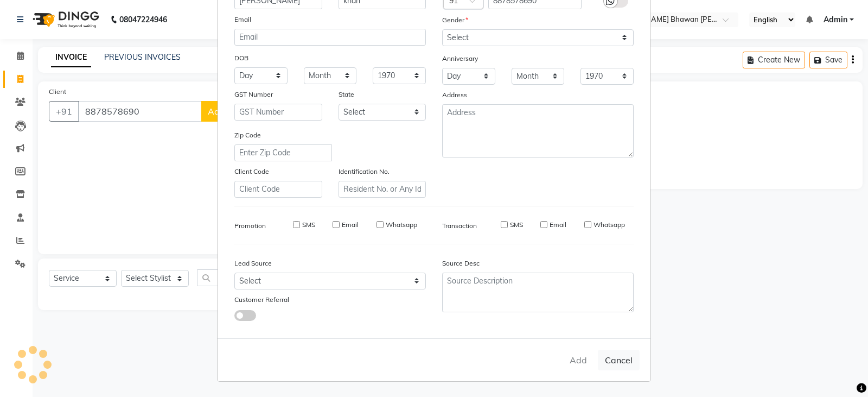
select select
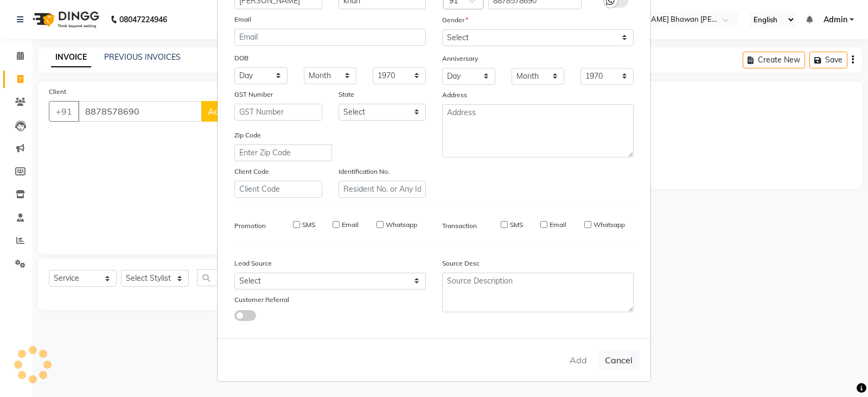
select select
checkbox input "false"
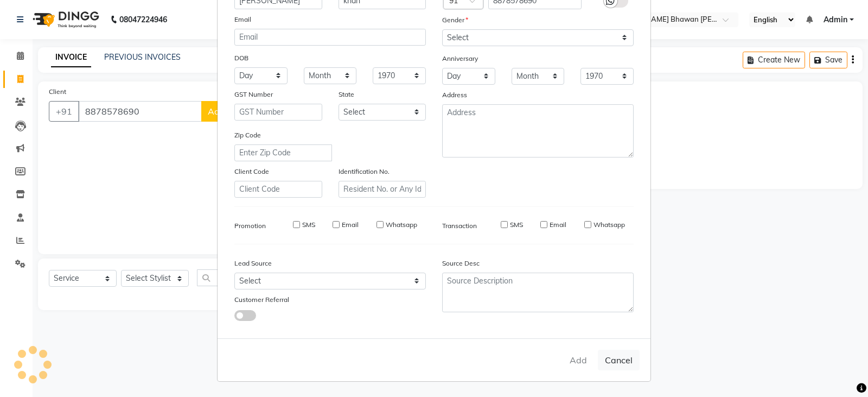
checkbox input "false"
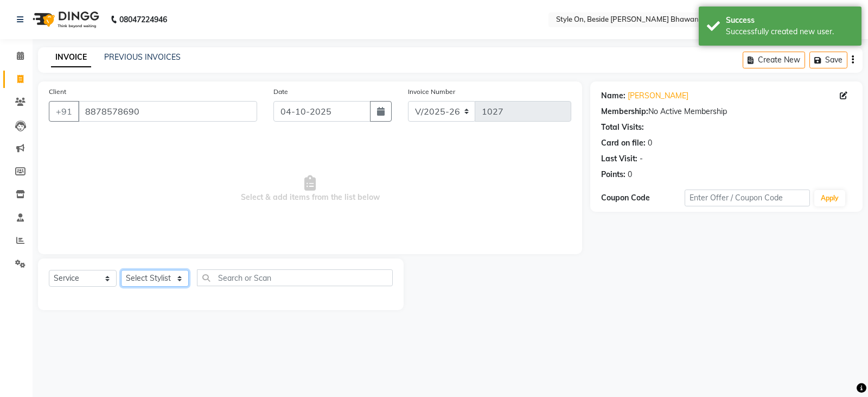
click at [148, 276] on select "Select Stylist [PERSON_NAME] Anju [PERSON_NAME] [PERSON_NAME] [PERSON_NAME] [PE…" at bounding box center [155, 278] width 68 height 17
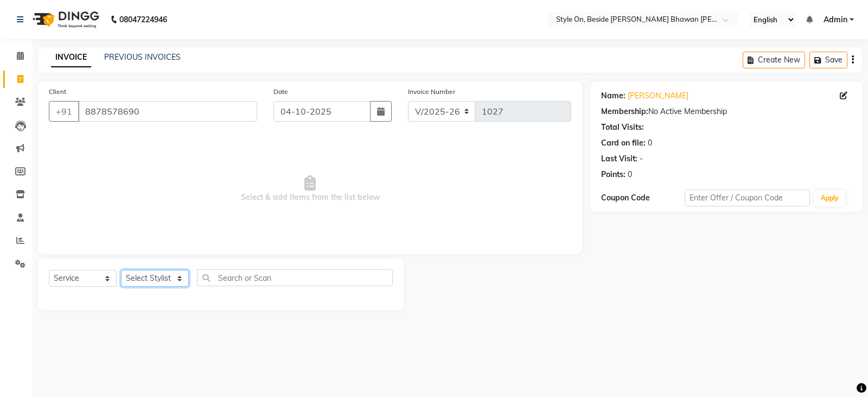
select select "27824"
click at [121, 270] on select "Select Stylist [PERSON_NAME] Anju [PERSON_NAME] [PERSON_NAME] [PERSON_NAME] [PE…" at bounding box center [155, 278] width 68 height 17
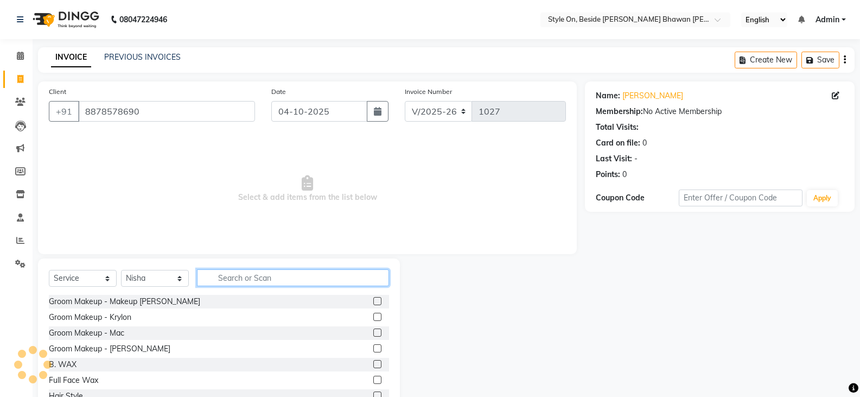
click at [229, 279] on input "text" at bounding box center [293, 277] width 192 height 17
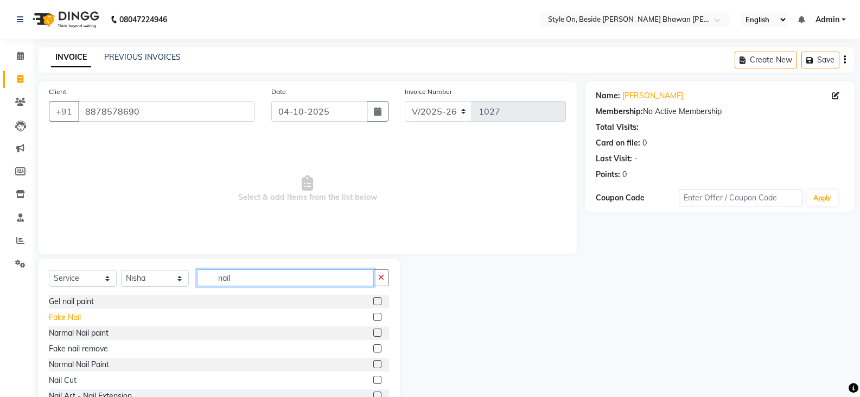
type input "nail"
click at [76, 314] on div "Fake Nail" at bounding box center [65, 316] width 32 height 11
checkbox input "false"
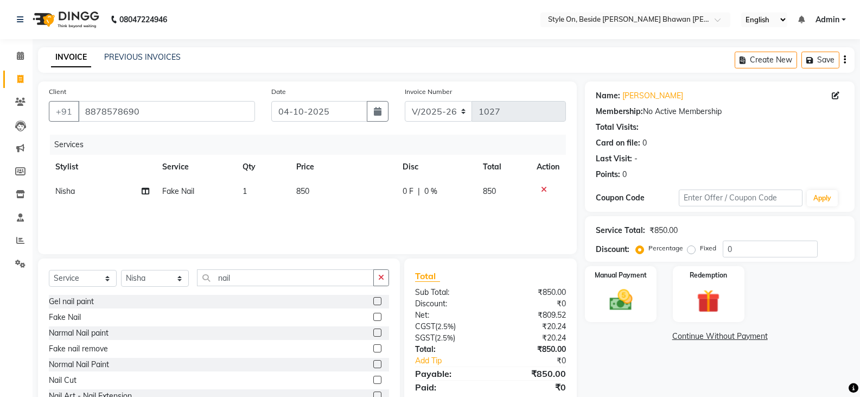
click at [323, 192] on td "850" at bounding box center [343, 191] width 107 height 24
select select "27824"
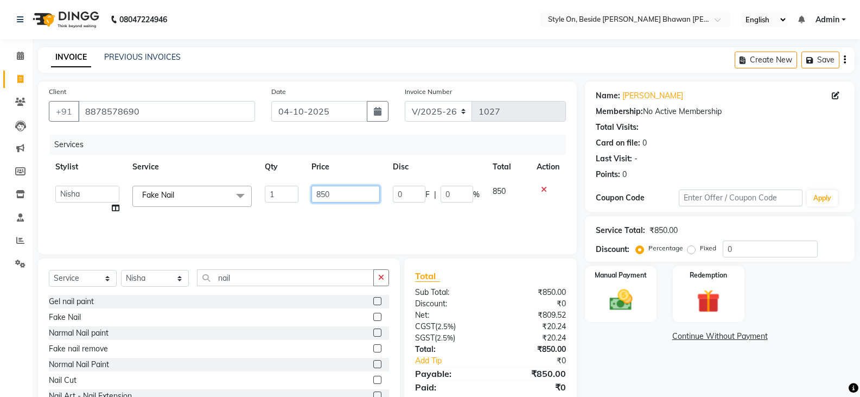
drag, startPoint x: 335, startPoint y: 192, endPoint x: 310, endPoint y: 192, distance: 25.0
click at [310, 192] on td "850" at bounding box center [345, 199] width 81 height 41
type input "750"
click at [631, 307] on img at bounding box center [620, 300] width 39 height 28
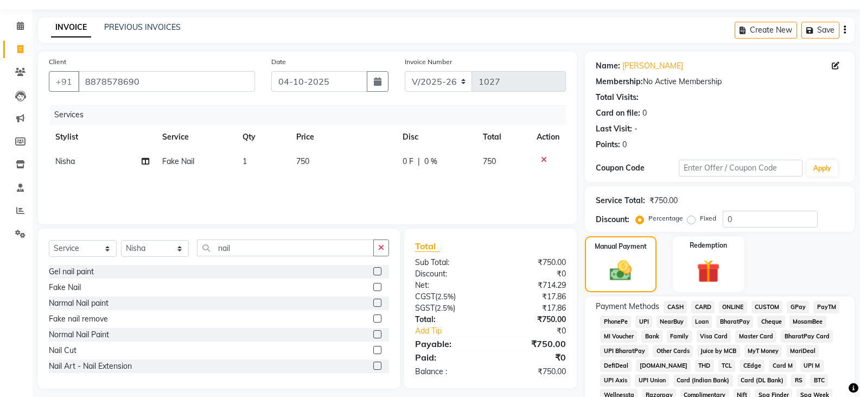
scroll to position [54, 0]
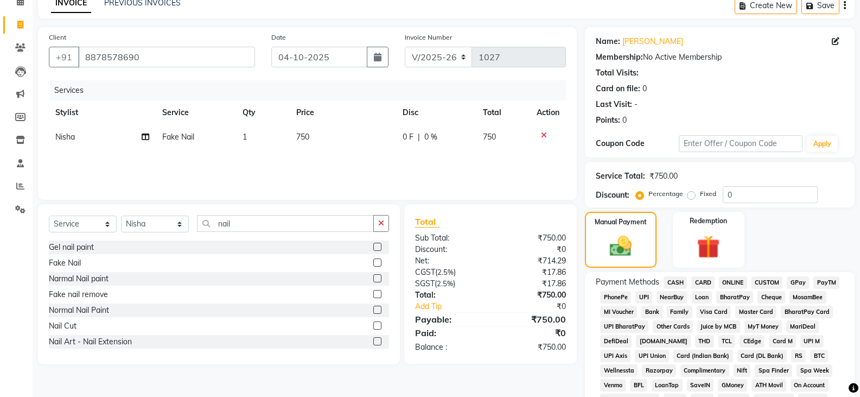
click at [675, 283] on span "CASH" at bounding box center [674, 282] width 23 height 12
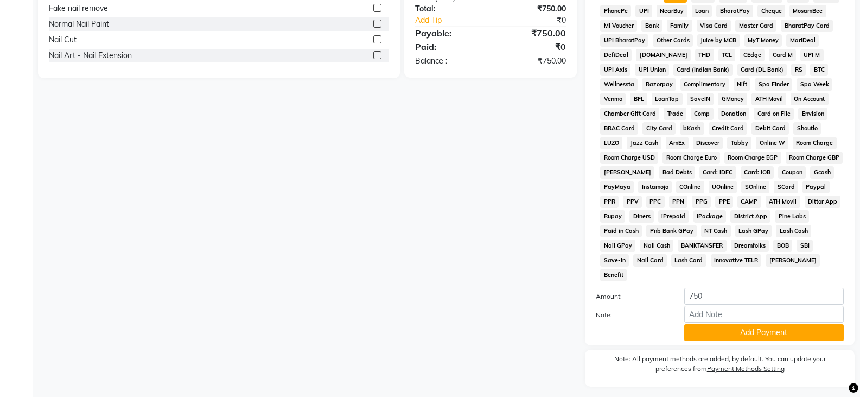
scroll to position [354, 0]
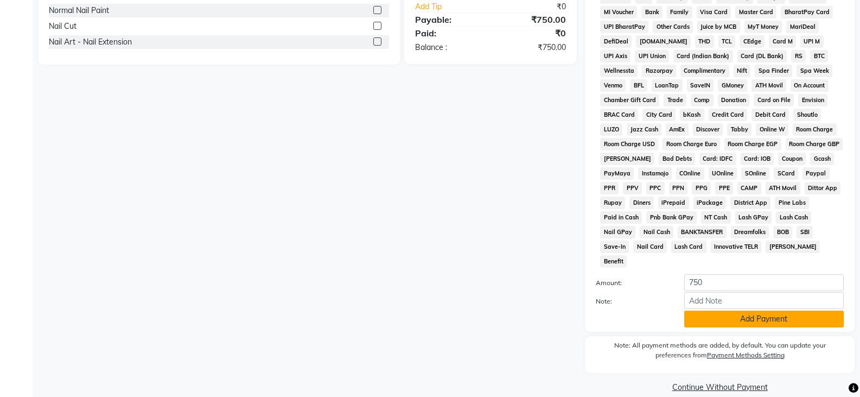
click at [713, 310] on button "Add Payment" at bounding box center [763, 318] width 159 height 17
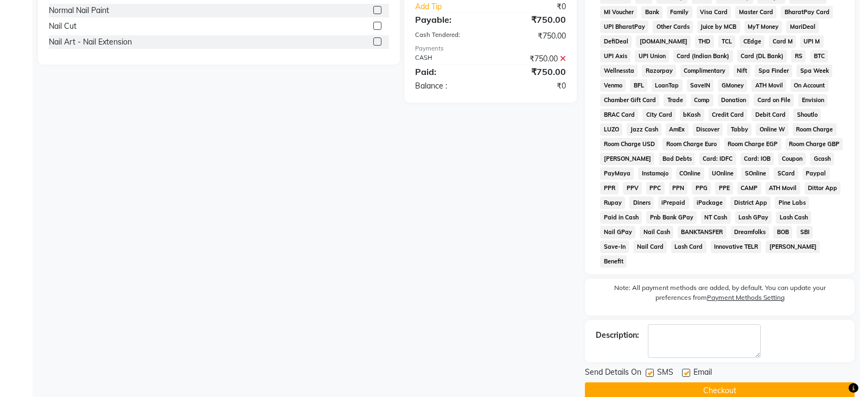
click at [711, 382] on button "Checkout" at bounding box center [720, 390] width 270 height 17
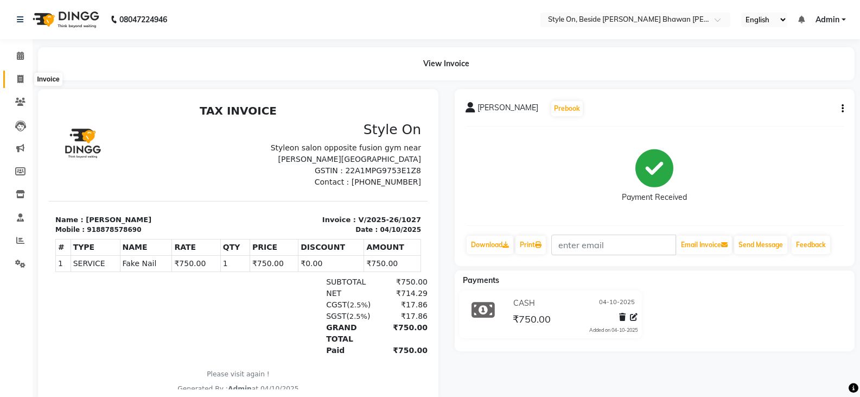
click at [22, 78] on icon at bounding box center [20, 79] width 6 height 8
select select "4700"
select select "service"
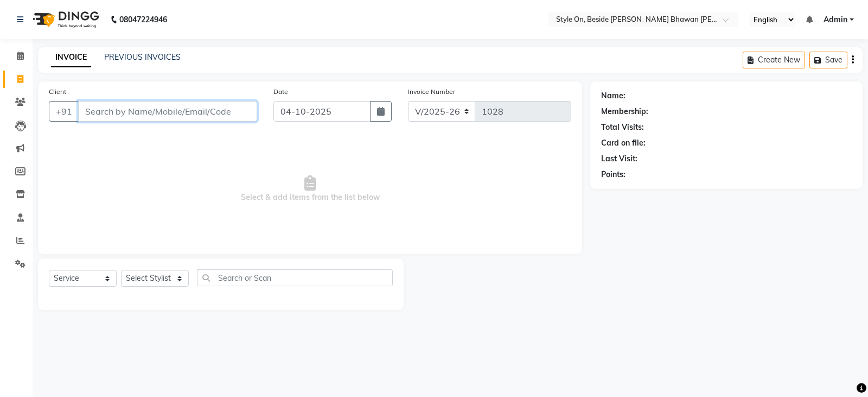
click at [212, 108] on input "Client" at bounding box center [167, 111] width 179 height 21
type input "7898310611"
click at [220, 112] on span "Add Client" at bounding box center [229, 111] width 43 height 11
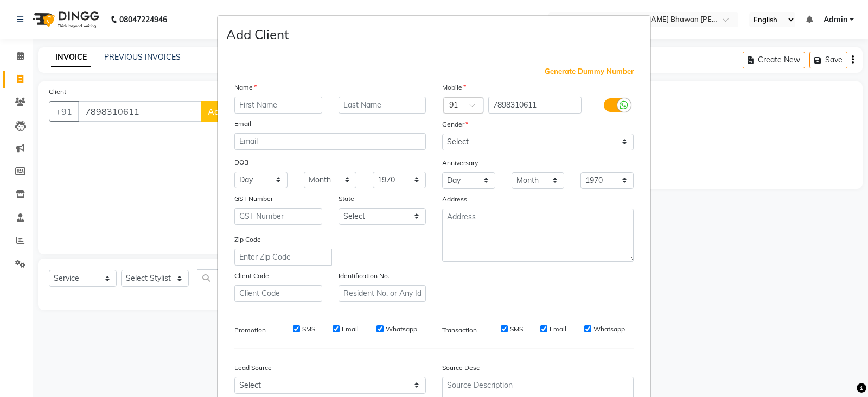
click at [284, 104] on input "text" at bounding box center [278, 105] width 88 height 17
click at [284, 103] on input "[PERSON_NAME]" at bounding box center [278, 105] width 88 height 17
type input "c"
type input "Check"
click at [382, 107] on input "text" at bounding box center [383, 105] width 88 height 17
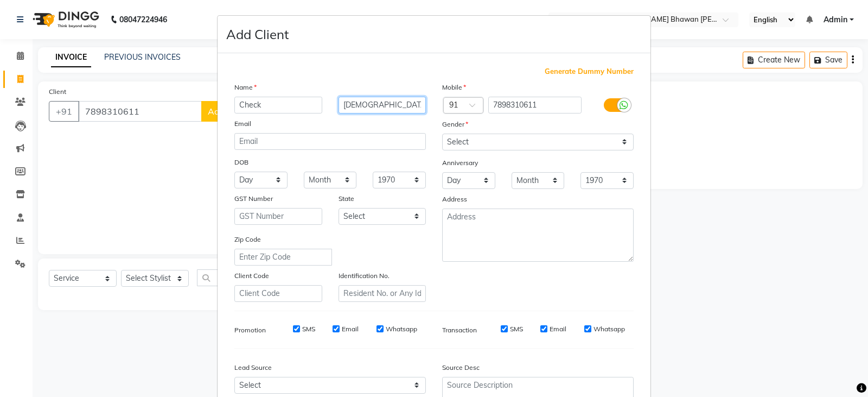
type input "[DEMOGRAPHIC_DATA]"
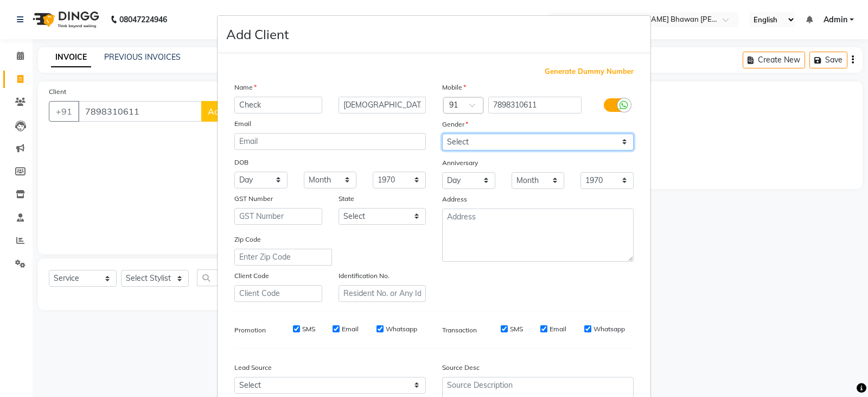
click at [492, 140] on select "Select [DEMOGRAPHIC_DATA] [DEMOGRAPHIC_DATA] Other Prefer Not To Say" at bounding box center [538, 141] width 192 height 17
select select "[DEMOGRAPHIC_DATA]"
click at [442, 133] on select "Select [DEMOGRAPHIC_DATA] [DEMOGRAPHIC_DATA] Other Prefer Not To Say" at bounding box center [538, 141] width 192 height 17
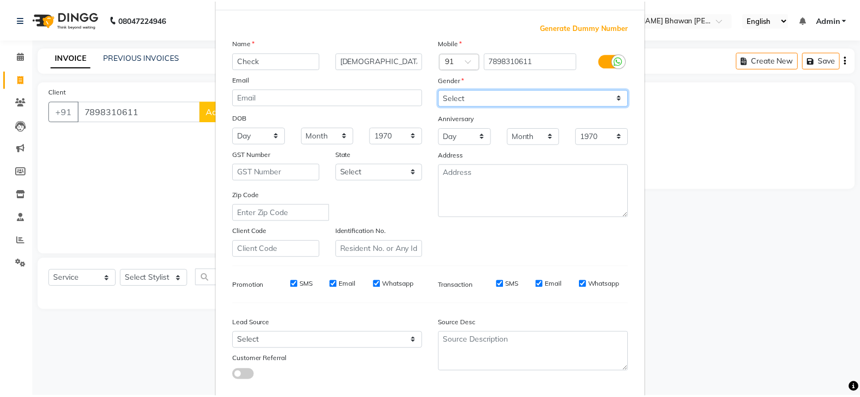
scroll to position [104, 0]
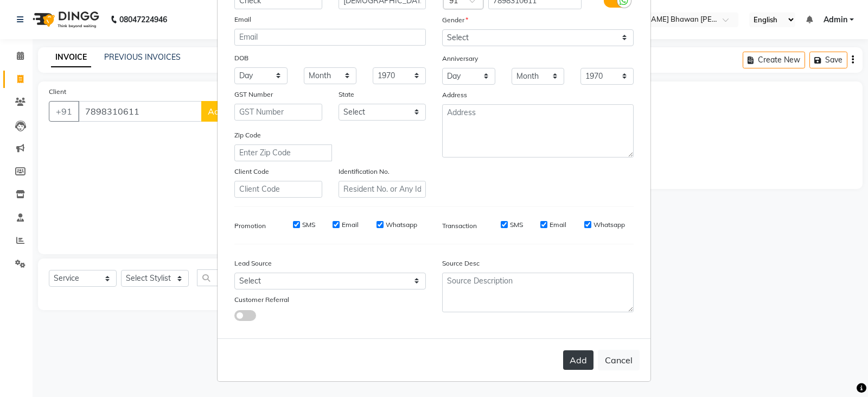
click at [567, 366] on button "Add" at bounding box center [578, 360] width 30 height 20
select select
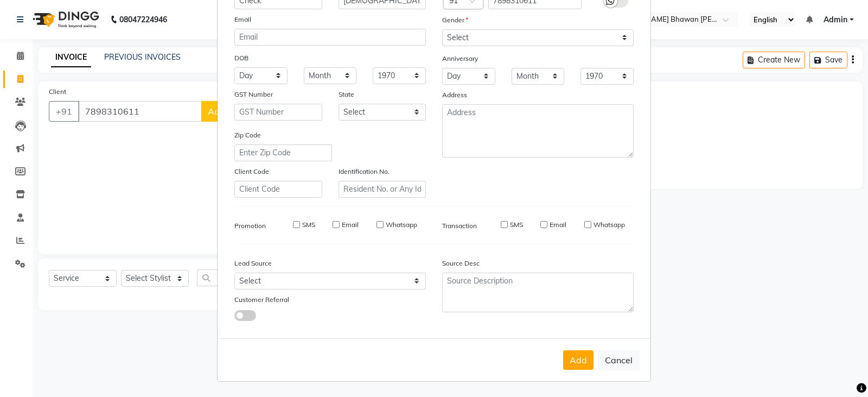
select select
checkbox input "false"
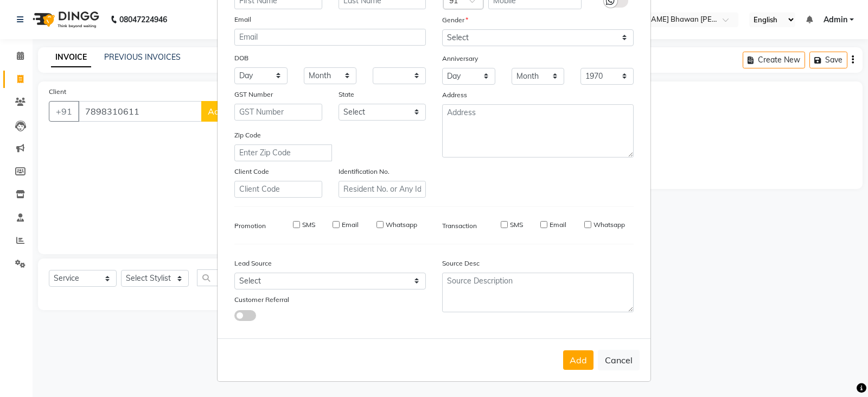
checkbox input "false"
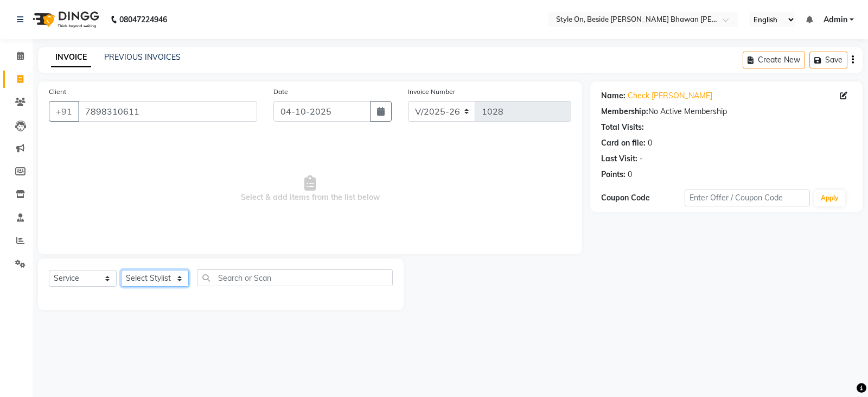
click at [172, 275] on select "Select Stylist [PERSON_NAME] Anju [PERSON_NAME] [PERSON_NAME] [PERSON_NAME] [PE…" at bounding box center [155, 278] width 68 height 17
select select "33220"
click at [121, 270] on select "Select Stylist [PERSON_NAME] Anju [PERSON_NAME] [PERSON_NAME] [PERSON_NAME] [PE…" at bounding box center [155, 278] width 68 height 17
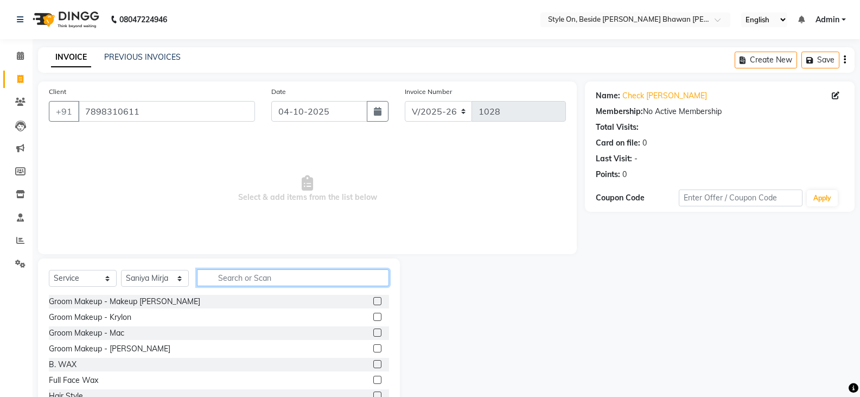
click at [235, 276] on input "text" at bounding box center [293, 277] width 192 height 17
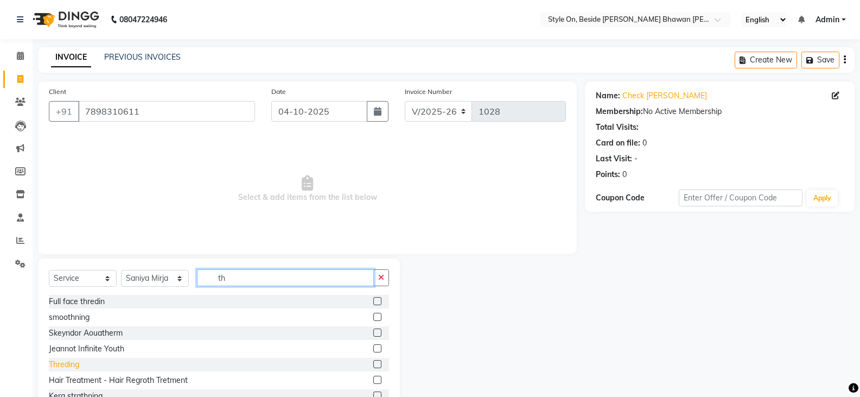
type input "th"
click at [68, 367] on div "Threding" at bounding box center [64, 364] width 30 height 11
checkbox input "false"
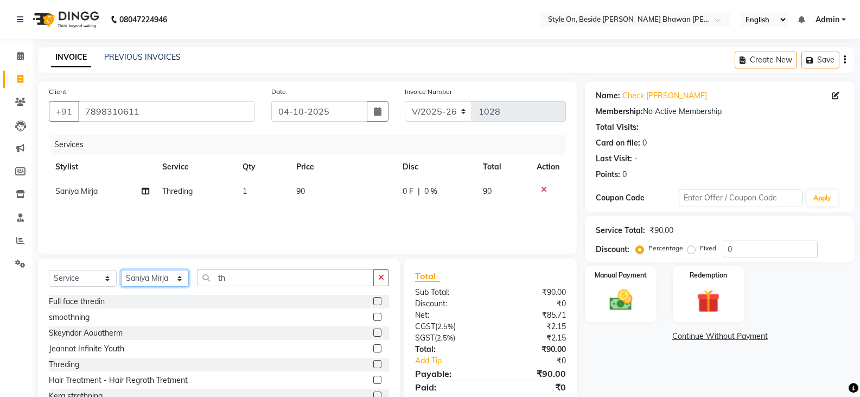
click at [162, 278] on select "Select Stylist [PERSON_NAME] Anju [PERSON_NAME] [PERSON_NAME] [PERSON_NAME] [PE…" at bounding box center [155, 278] width 68 height 17
select select "27831"
click at [121, 270] on select "Select Stylist [PERSON_NAME] Anju [PERSON_NAME] [PERSON_NAME] [PERSON_NAME] [PE…" at bounding box center [155, 278] width 68 height 17
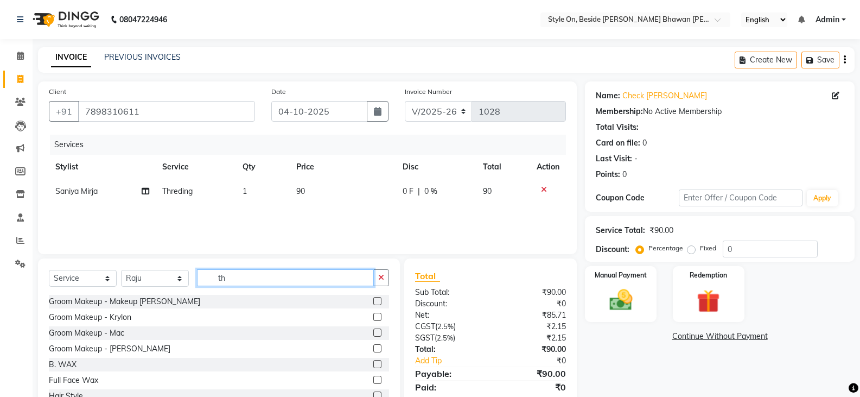
click at [232, 275] on input "th" at bounding box center [285, 277] width 177 height 17
type input "t"
click at [243, 276] on input "text" at bounding box center [293, 277] width 192 height 17
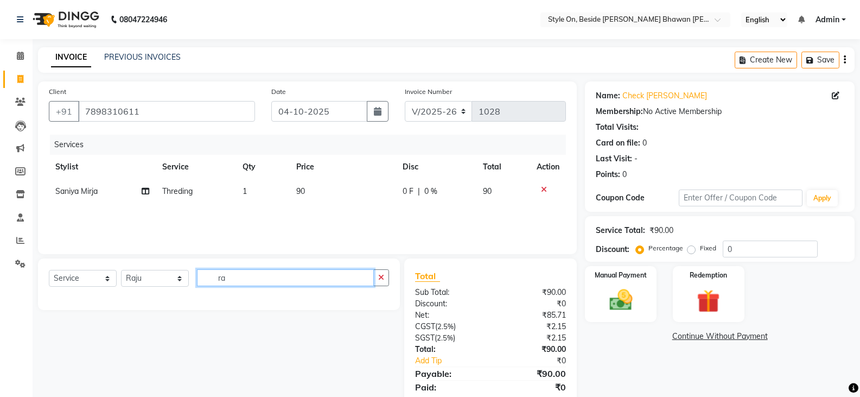
type input "r"
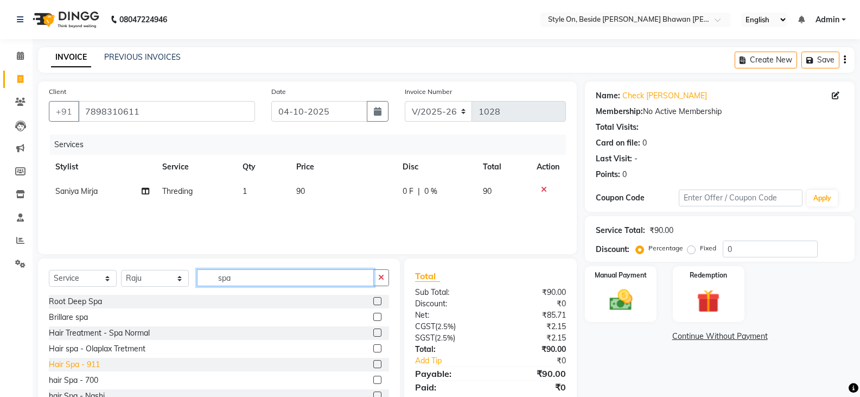
type input "spa"
click at [91, 364] on div "Hair Spa - 911" at bounding box center [74, 364] width 51 height 11
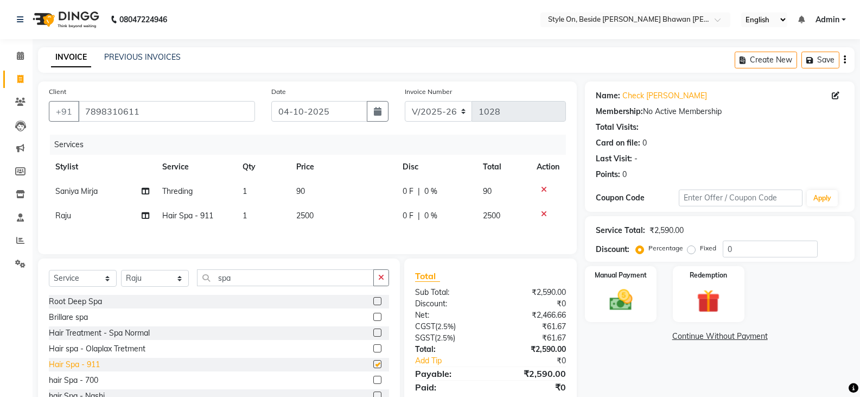
checkbox input "false"
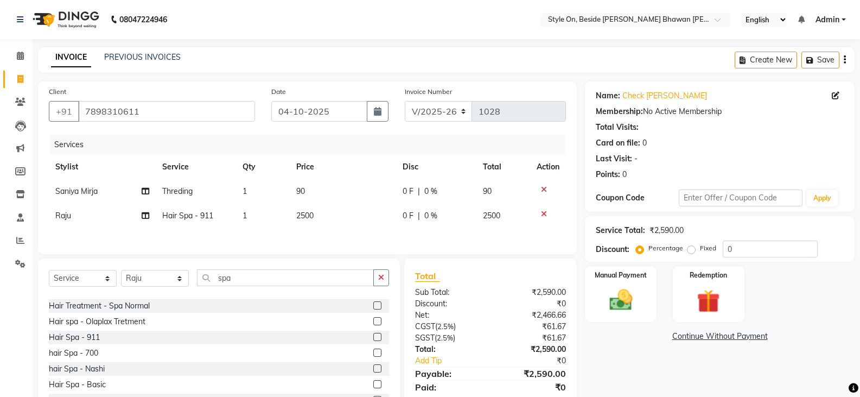
scroll to position [54, 0]
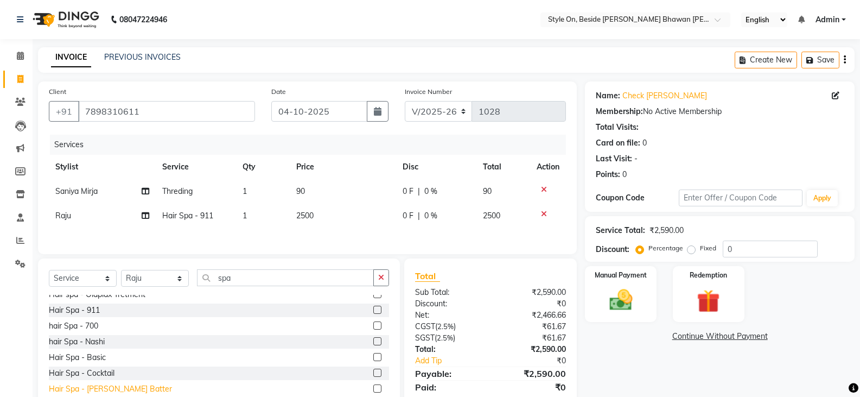
click at [92, 388] on div "Hair Spa - [PERSON_NAME] Batter" at bounding box center [110, 388] width 123 height 11
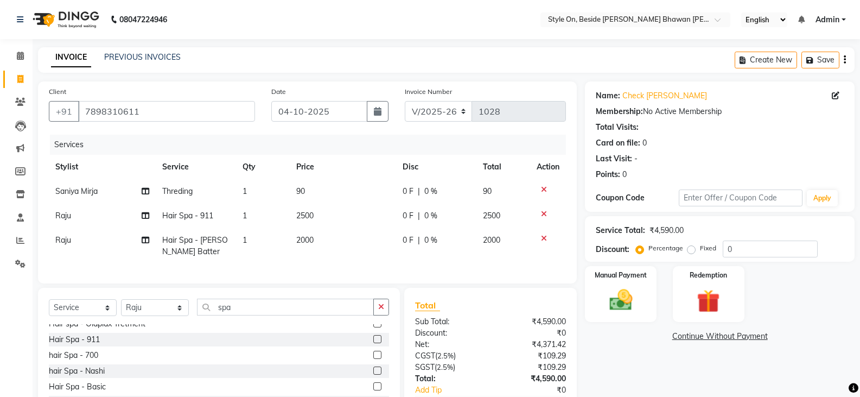
checkbox input "false"
click at [92, 376] on div "hair Spa - Nashi" at bounding box center [77, 370] width 56 height 11
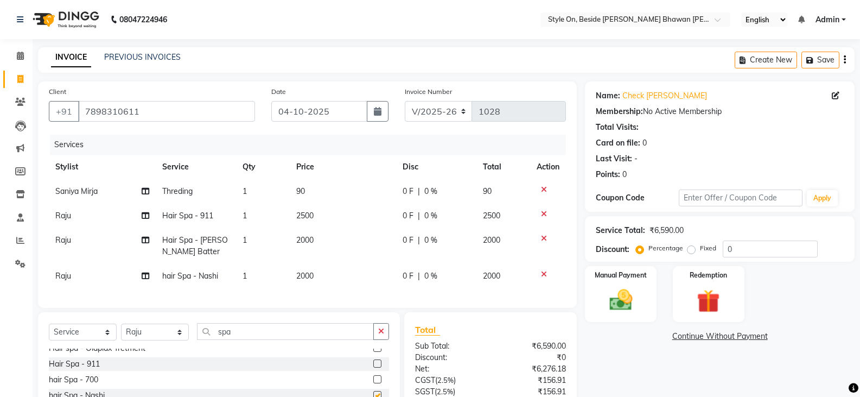
checkbox input "false"
click at [546, 275] on div at bounding box center [548, 274] width 23 height 8
click at [542, 215] on icon at bounding box center [544, 214] width 6 height 8
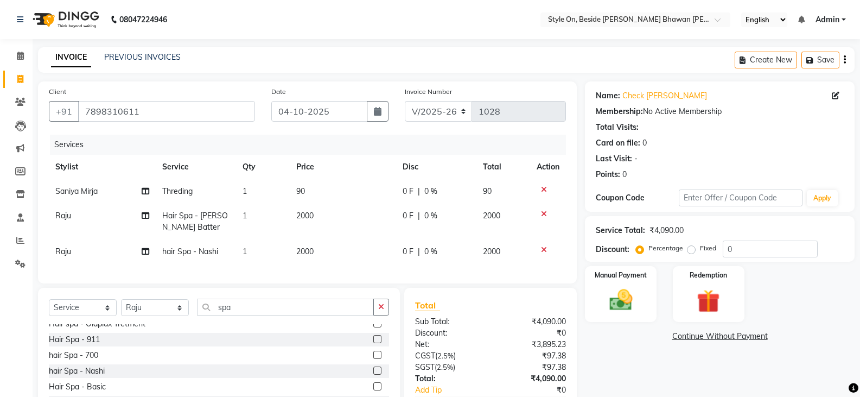
click at [544, 210] on icon at bounding box center [544, 214] width 6 height 8
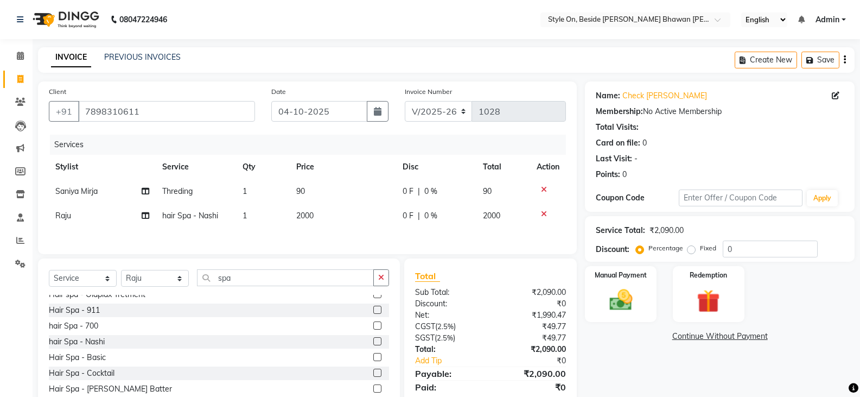
click at [544, 215] on icon at bounding box center [544, 214] width 6 height 8
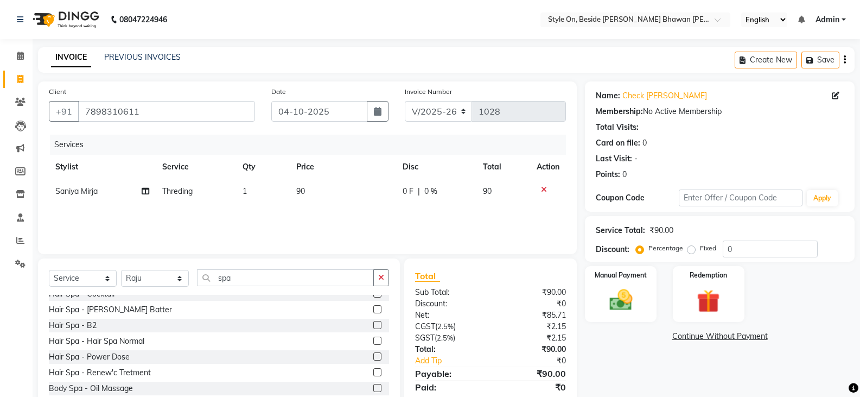
scroll to position [108, 0]
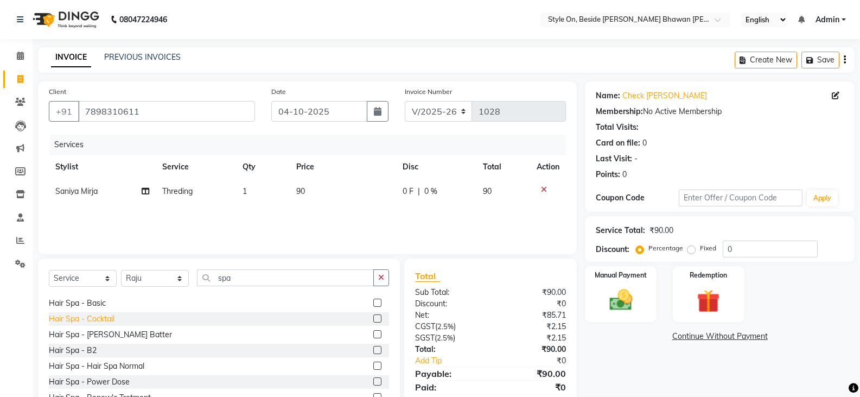
click at [111, 318] on div "Hair Spa - Cocktail" at bounding box center [82, 318] width 66 height 11
checkbox input "false"
click at [546, 212] on icon at bounding box center [544, 214] width 6 height 8
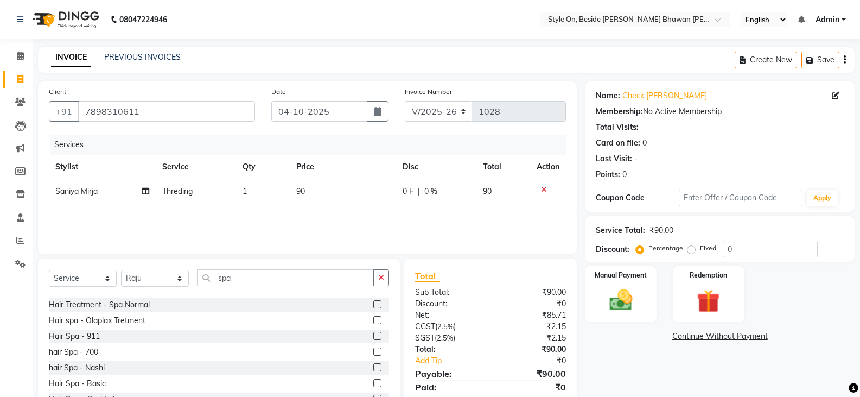
scroll to position [54, 0]
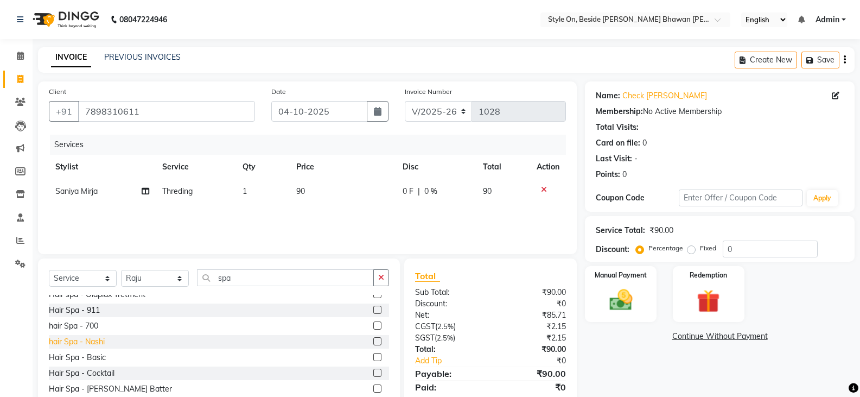
click at [97, 340] on div "hair Spa - Nashi" at bounding box center [77, 341] width 56 height 11
checkbox input "false"
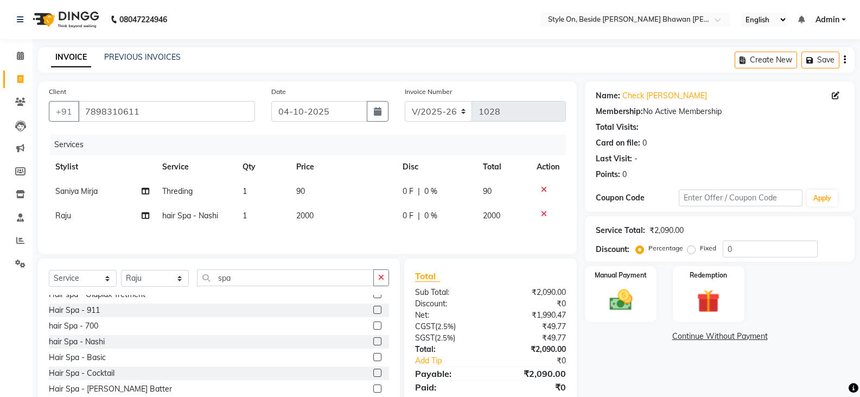
click at [322, 214] on td "2000" at bounding box center [343, 215] width 107 height 24
select select "27831"
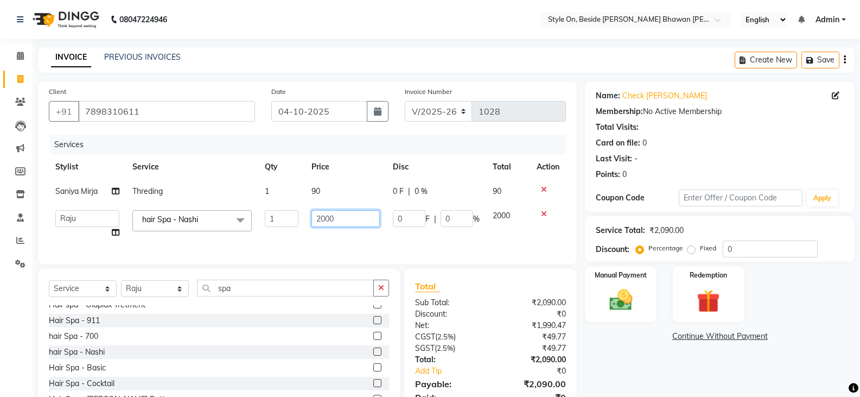
drag, startPoint x: 335, startPoint y: 220, endPoint x: 309, endPoint y: 220, distance: 25.5
click at [309, 220] on td "2000" at bounding box center [345, 223] width 81 height 41
type input "3000"
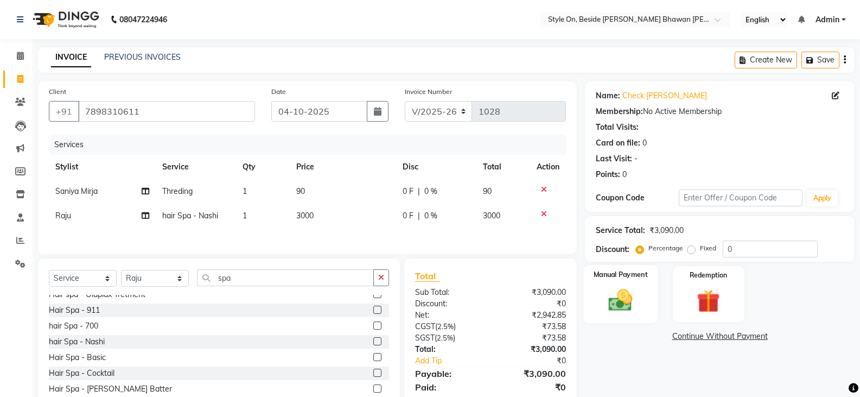
click at [632, 301] on img at bounding box center [620, 300] width 39 height 28
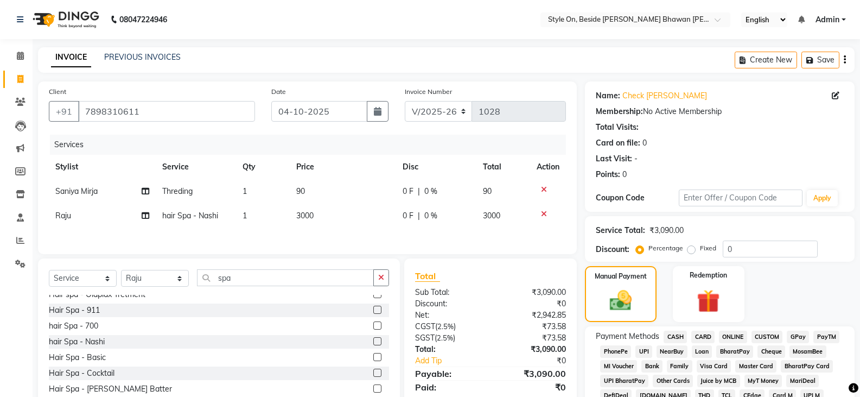
click at [826, 336] on span "PayTM" at bounding box center [826, 336] width 26 height 12
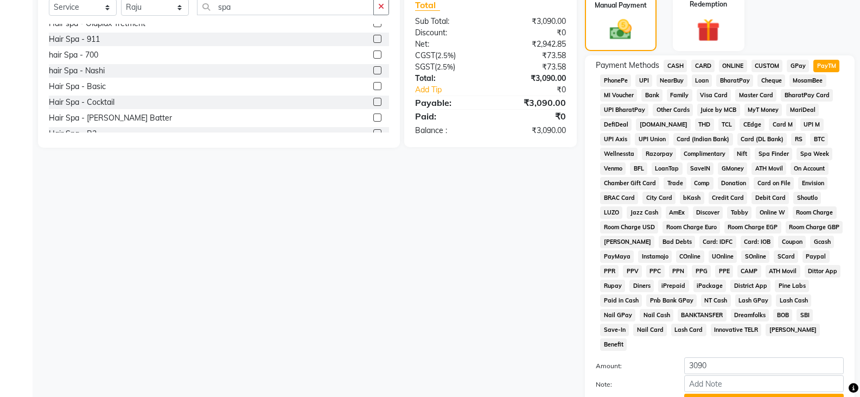
scroll to position [271, 0]
click at [754, 393] on button "Add Payment" at bounding box center [763, 401] width 159 height 17
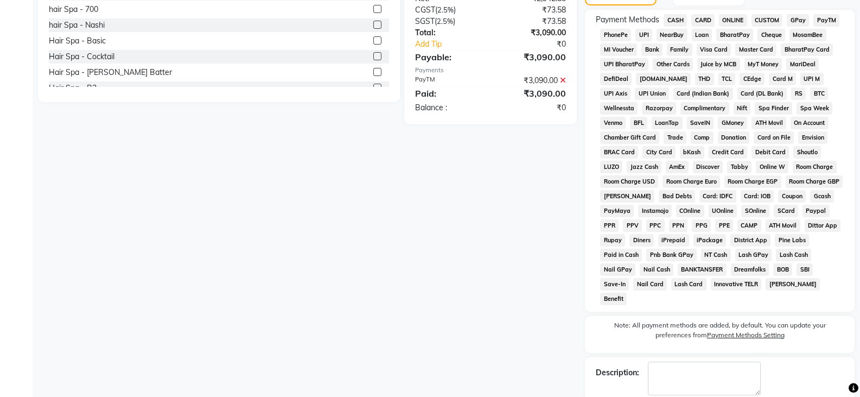
scroll to position [358, 0]
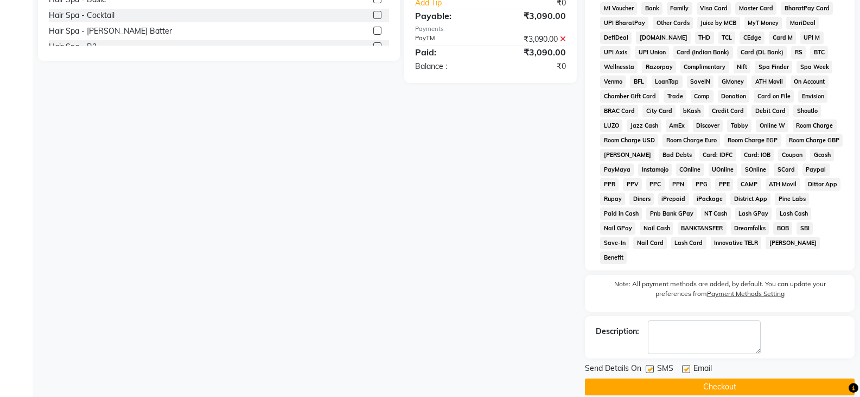
click at [747, 378] on button "Checkout" at bounding box center [720, 386] width 270 height 17
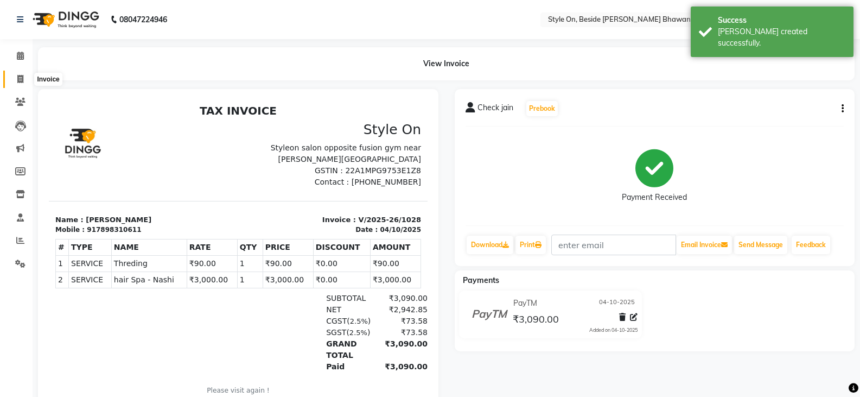
click at [22, 81] on icon at bounding box center [20, 79] width 6 height 8
select select "service"
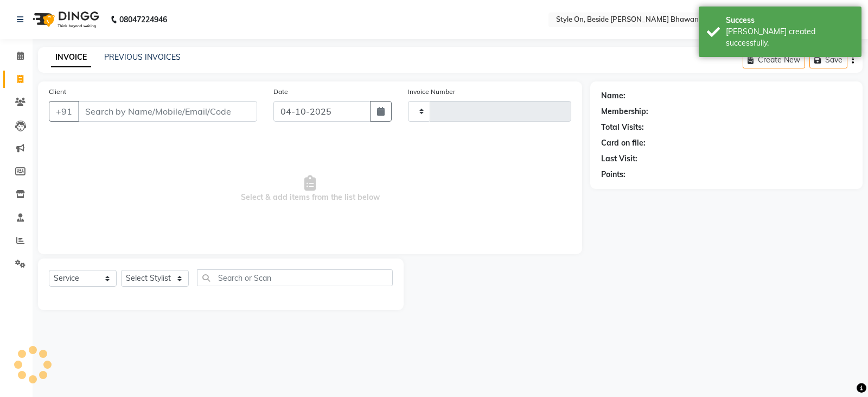
type input "1029"
select select "4700"
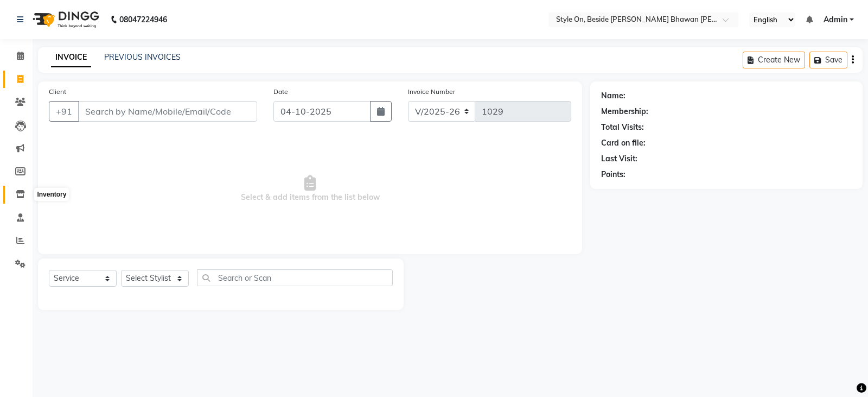
click at [18, 192] on icon at bounding box center [20, 194] width 9 height 8
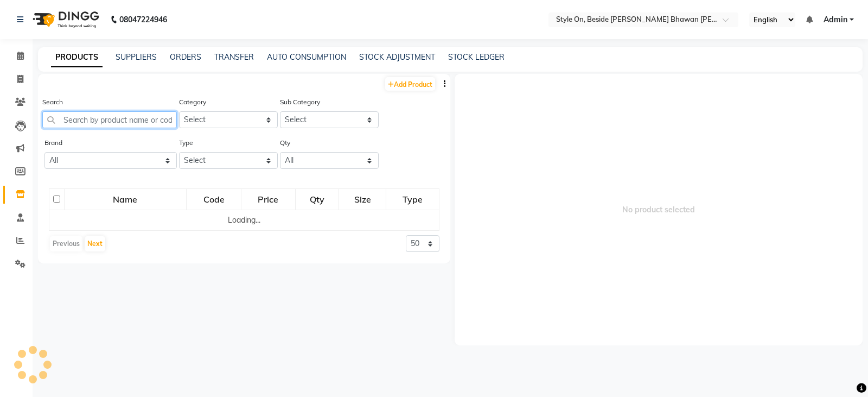
click at [123, 120] on input "text" at bounding box center [109, 119] width 135 height 17
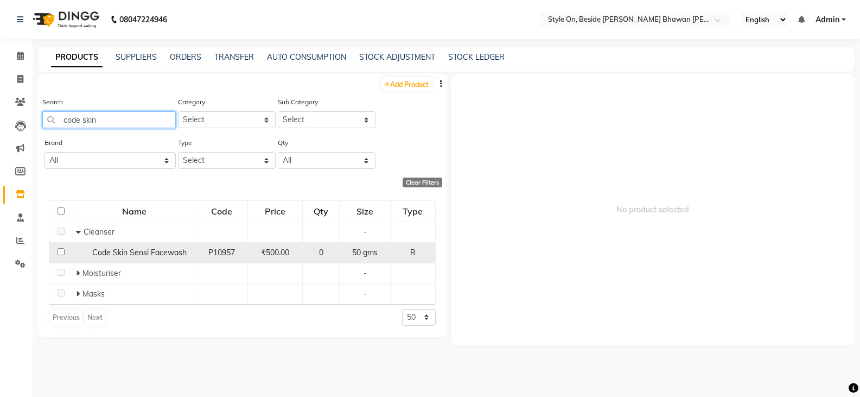
type input "code skin"
click at [180, 255] on span "Code Skin Sensi Facewash" at bounding box center [139, 252] width 94 height 10
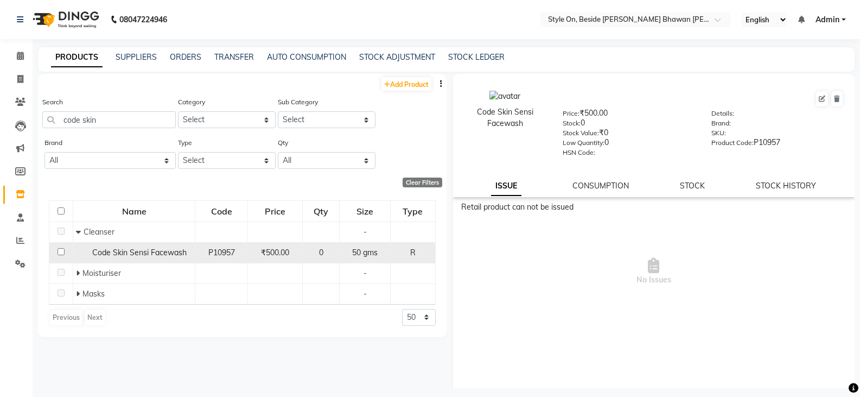
click at [267, 251] on span "₹500.00" at bounding box center [275, 252] width 28 height 10
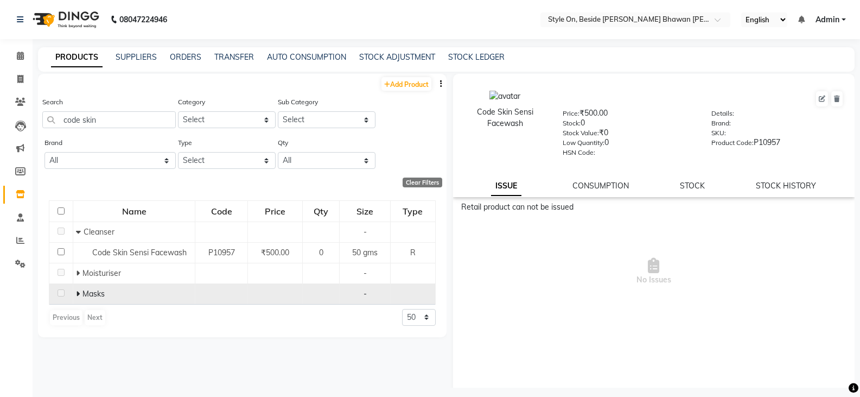
click at [79, 290] on icon at bounding box center [78, 294] width 4 height 8
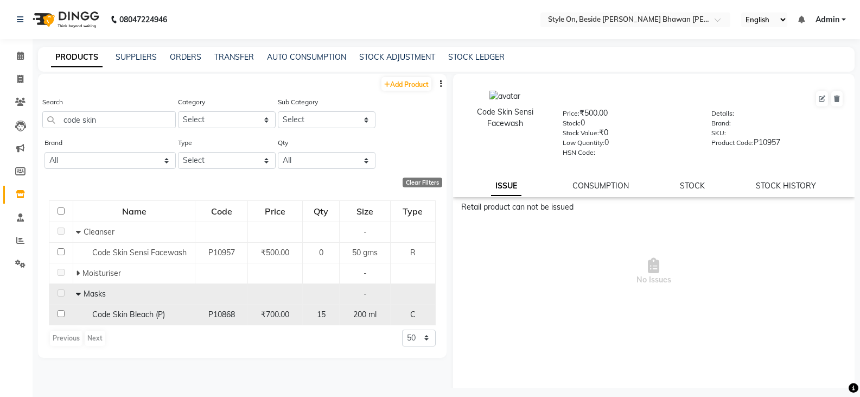
click at [109, 311] on span "Code Skin Bleach (P)" at bounding box center [128, 314] width 73 height 10
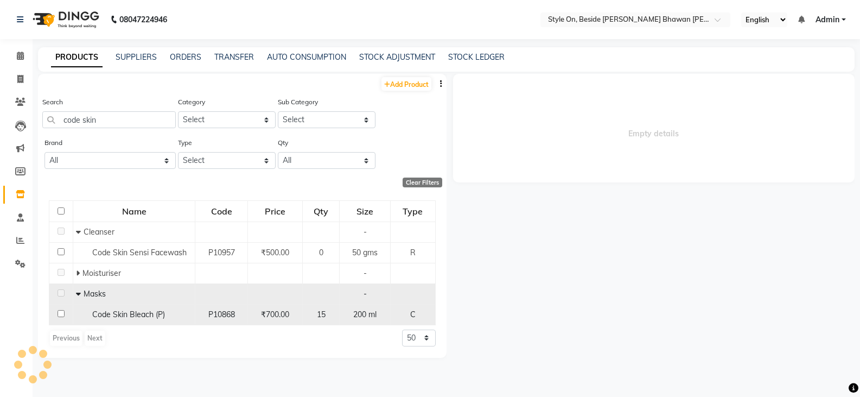
select select
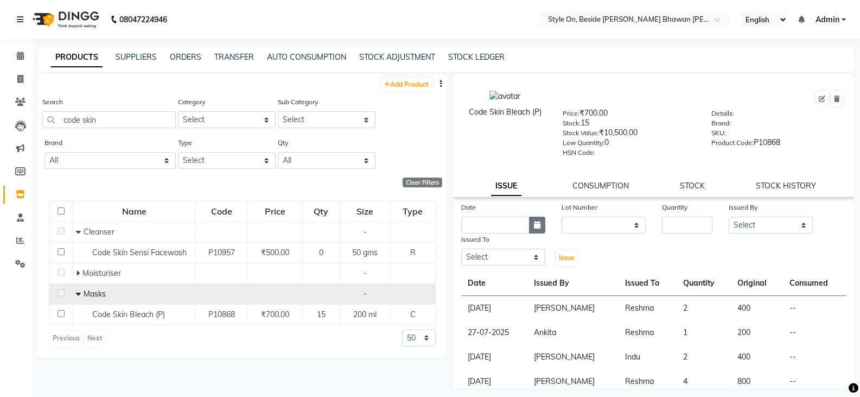
click at [537, 230] on button "button" at bounding box center [537, 224] width 16 height 17
select select "10"
select select "2025"
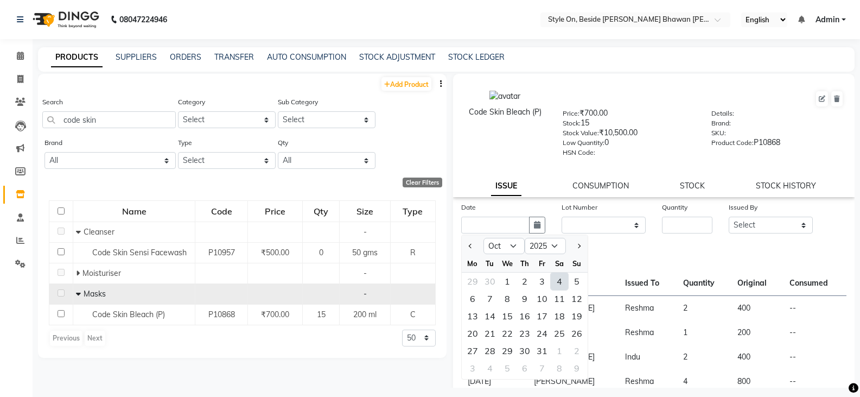
click at [553, 278] on div "4" at bounding box center [559, 280] width 17 height 17
type input "04-10-2025"
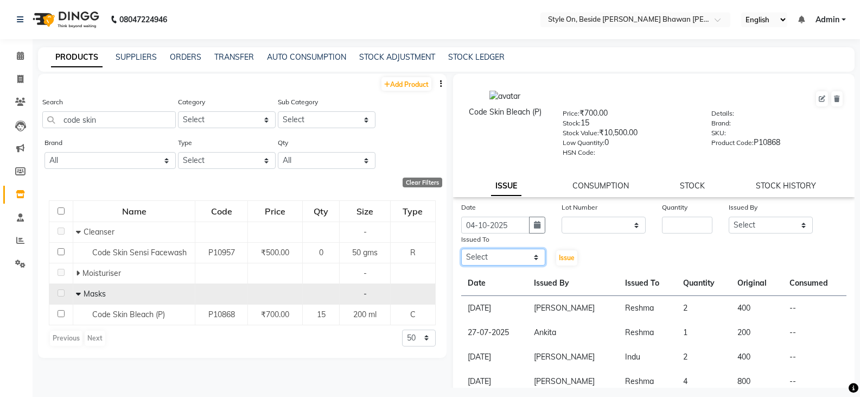
click at [490, 252] on select "Select [PERSON_NAME] Anju [PERSON_NAME] [PERSON_NAME] [PERSON_NAME] [PERSON_NAM…" at bounding box center [503, 256] width 84 height 17
select select "27824"
click at [461, 248] on select "Select [PERSON_NAME] Anju [PERSON_NAME] [PERSON_NAME] [PERSON_NAME] [PERSON_NAM…" at bounding box center [503, 256] width 84 height 17
click at [687, 222] on input "number" at bounding box center [687, 224] width 50 height 17
type input "1"
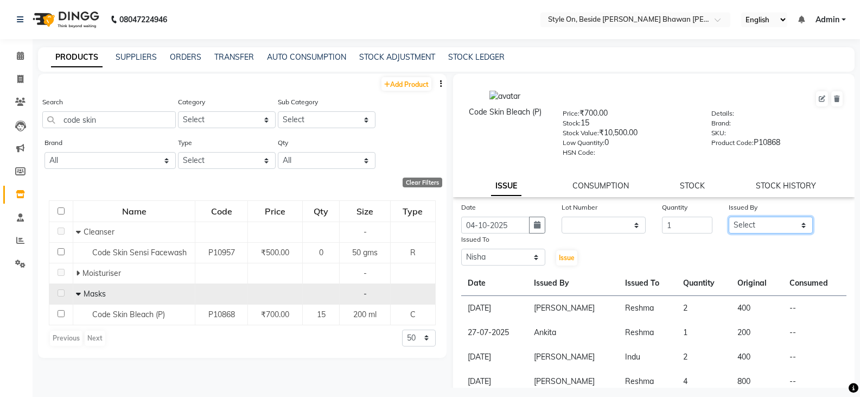
click at [762, 224] on select "Select [PERSON_NAME] Anju [PERSON_NAME] [PERSON_NAME] [PERSON_NAME] [PERSON_NAM…" at bounding box center [771, 224] width 84 height 17
select select "87447"
click at [729, 216] on select "Select [PERSON_NAME] Anju [PERSON_NAME] [PERSON_NAME] [PERSON_NAME] [PERSON_NAM…" at bounding box center [771, 224] width 84 height 17
click at [572, 259] on button "Issue" at bounding box center [566, 257] width 21 height 15
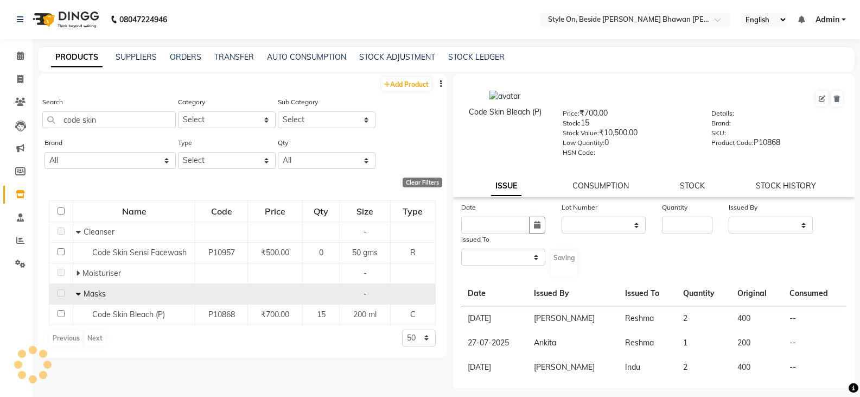
select select
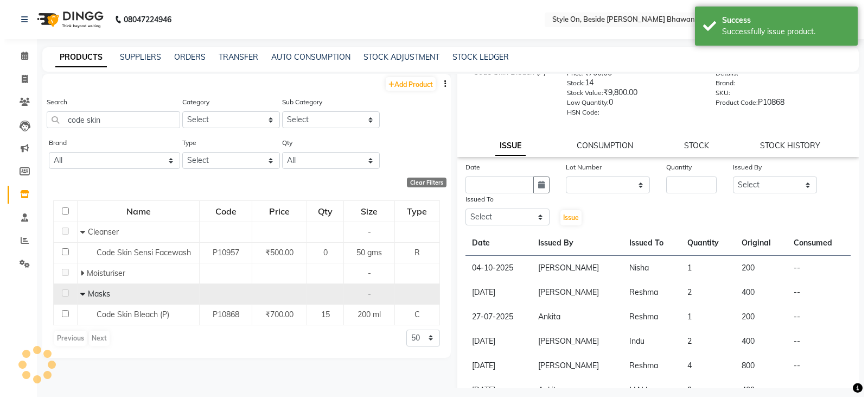
scroll to position [88, 0]
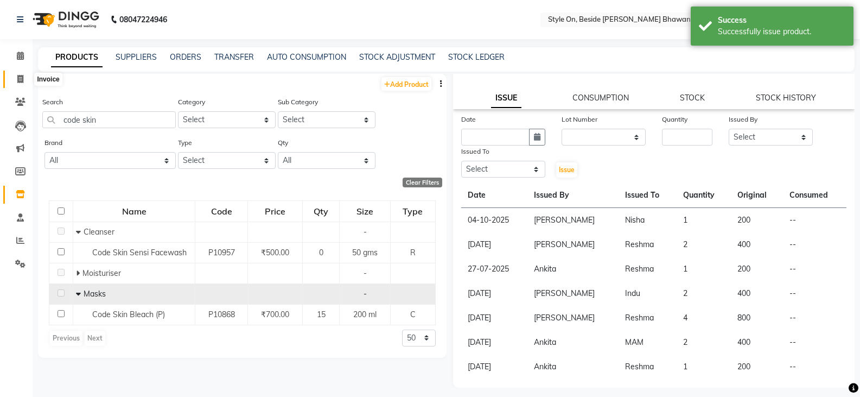
click at [17, 79] on icon at bounding box center [20, 79] width 6 height 8
select select "4700"
select select "service"
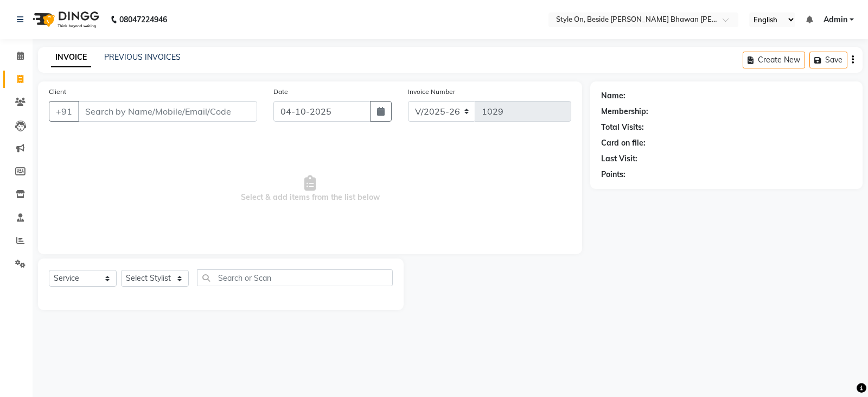
click at [147, 111] on input "Client" at bounding box center [167, 111] width 179 height 21
type input "9685000301"
click at [228, 114] on span "Add Client" at bounding box center [229, 111] width 43 height 11
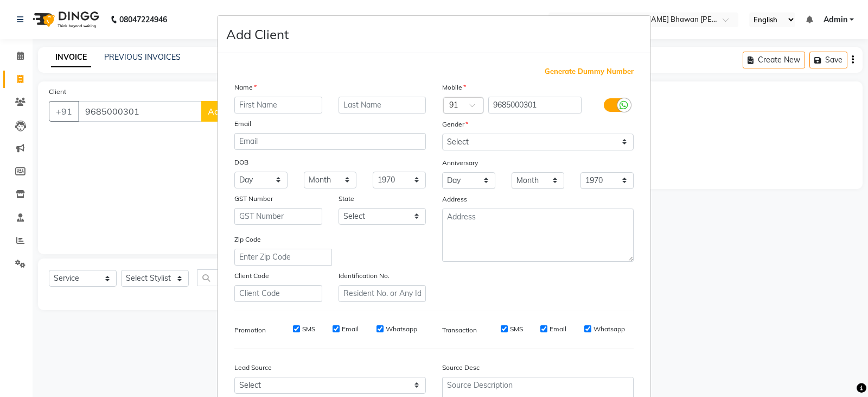
click at [277, 106] on input "text" at bounding box center [278, 105] width 88 height 17
type input "karishma"
click at [475, 128] on div "Gender" at bounding box center [538, 125] width 208 height 15
click at [477, 140] on select "Select [DEMOGRAPHIC_DATA] [DEMOGRAPHIC_DATA] Other Prefer Not To Say" at bounding box center [538, 141] width 192 height 17
select select "[DEMOGRAPHIC_DATA]"
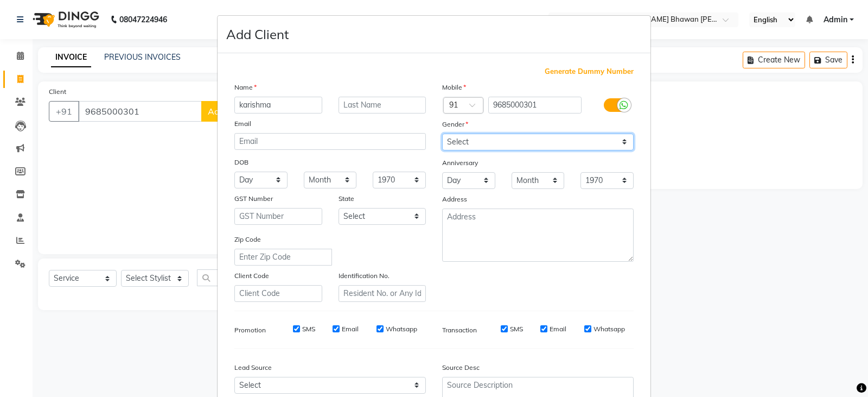
click at [442, 133] on select "Select [DEMOGRAPHIC_DATA] [DEMOGRAPHIC_DATA] Other Prefer Not To Say" at bounding box center [538, 141] width 192 height 17
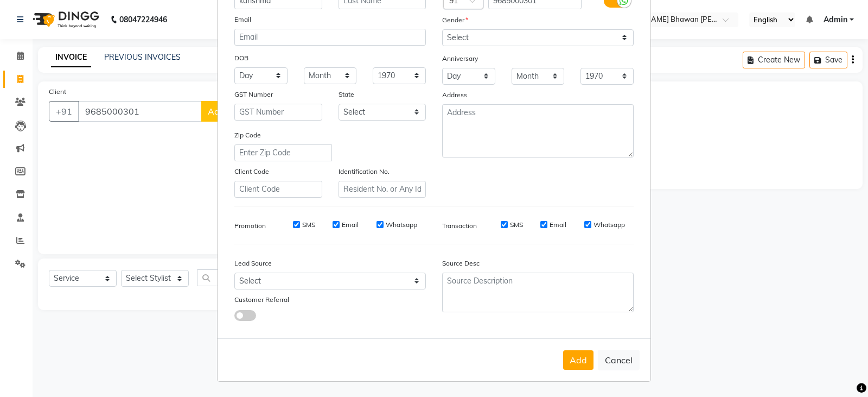
click at [565, 356] on button "Add" at bounding box center [578, 360] width 30 height 20
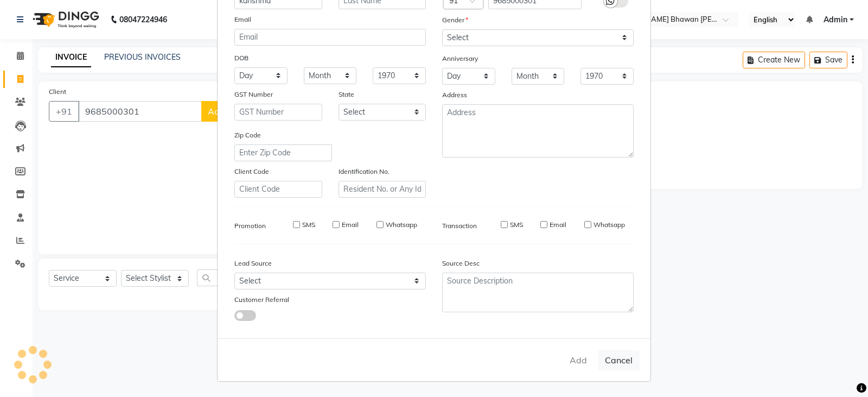
select select
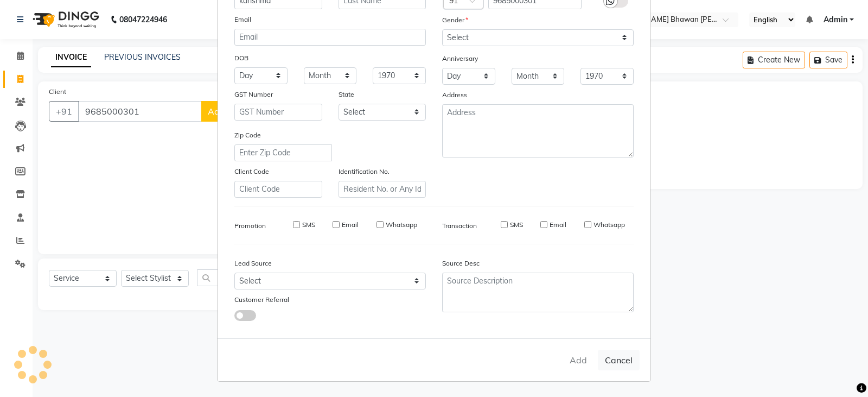
select select
checkbox input "false"
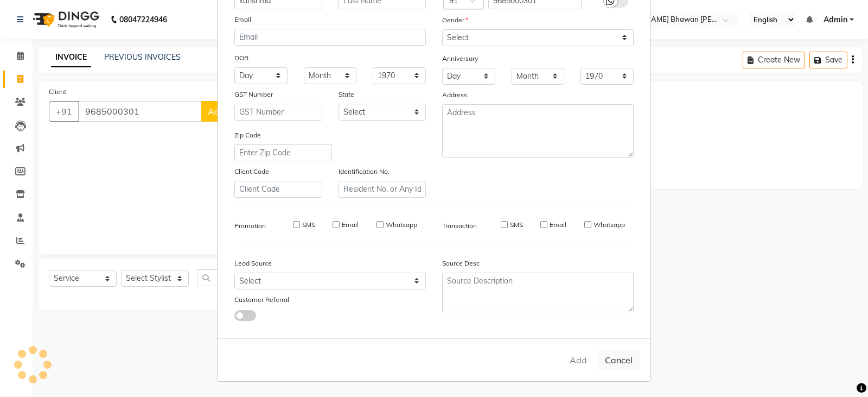
checkbox input "false"
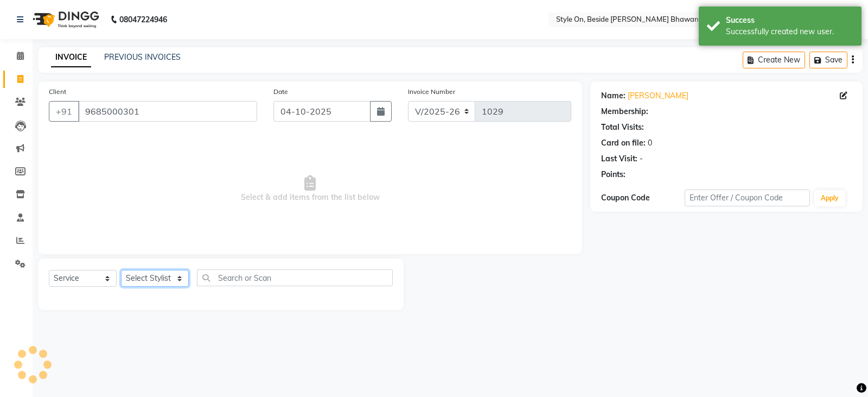
click at [151, 277] on select "Select Stylist [PERSON_NAME] Anju [PERSON_NAME] [PERSON_NAME] [PERSON_NAME] [PE…" at bounding box center [155, 278] width 68 height 17
select select "27826"
click at [121, 270] on select "Select Stylist [PERSON_NAME] Anju [PERSON_NAME] [PERSON_NAME] [PERSON_NAME] [PE…" at bounding box center [155, 278] width 68 height 17
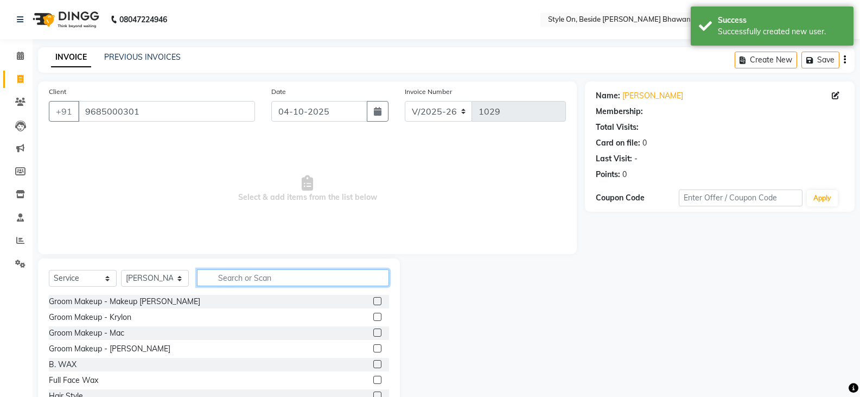
click at [242, 277] on input "text" at bounding box center [293, 277] width 192 height 17
type input "cut"
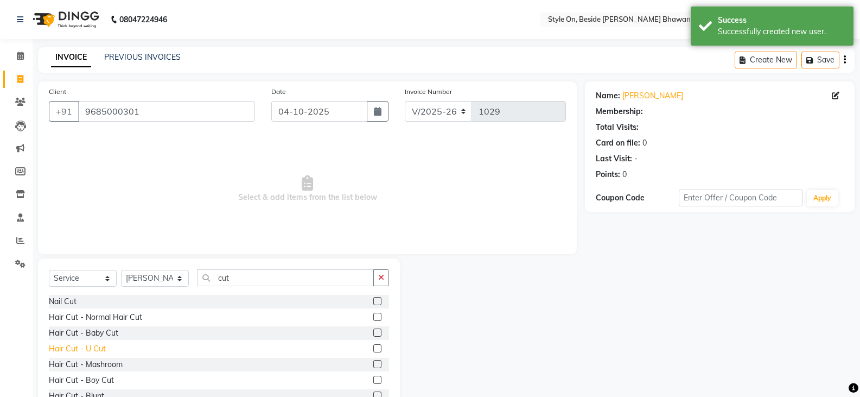
click at [102, 348] on div "Hair Cut - U Cut" at bounding box center [77, 348] width 57 height 11
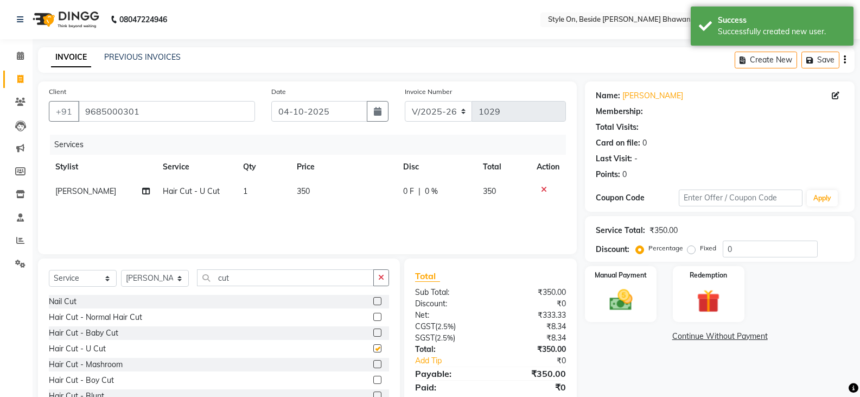
checkbox input "false"
click at [315, 176] on th "Price" at bounding box center [343, 167] width 106 height 24
click at [318, 193] on td "350" at bounding box center [343, 191] width 106 height 24
select select "27826"
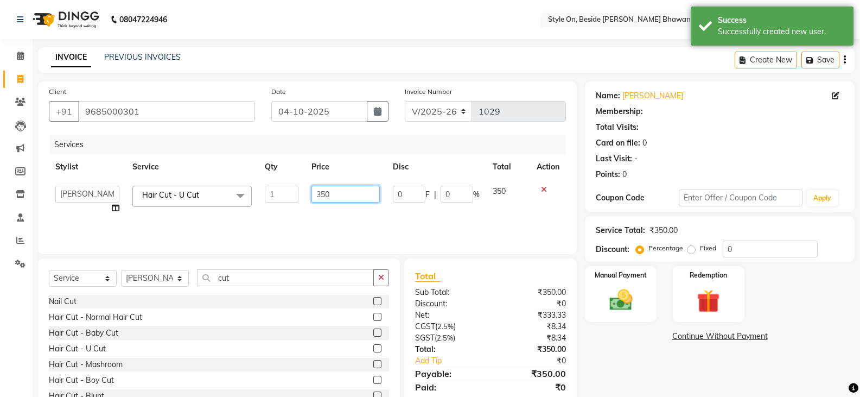
drag, startPoint x: 330, startPoint y: 190, endPoint x: 292, endPoint y: 196, distance: 38.5
click at [292, 196] on tr "[PERSON_NAME] Anju [PERSON_NAME] [PERSON_NAME] [PERSON_NAME] [PERSON_NAME] [PER…" at bounding box center [307, 199] width 517 height 41
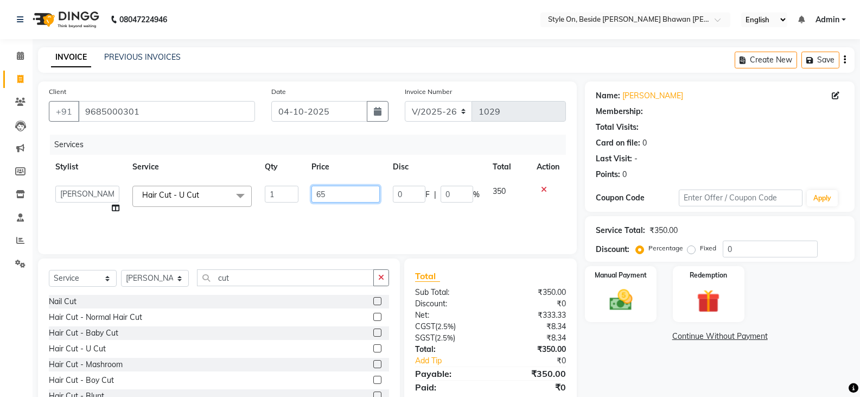
type input "650"
drag, startPoint x: 150, startPoint y: 272, endPoint x: 158, endPoint y: 276, distance: 9.0
click at [150, 272] on select "Select Stylist [PERSON_NAME] Anju [PERSON_NAME] [PERSON_NAME] [PERSON_NAME] [PE…" at bounding box center [155, 278] width 68 height 17
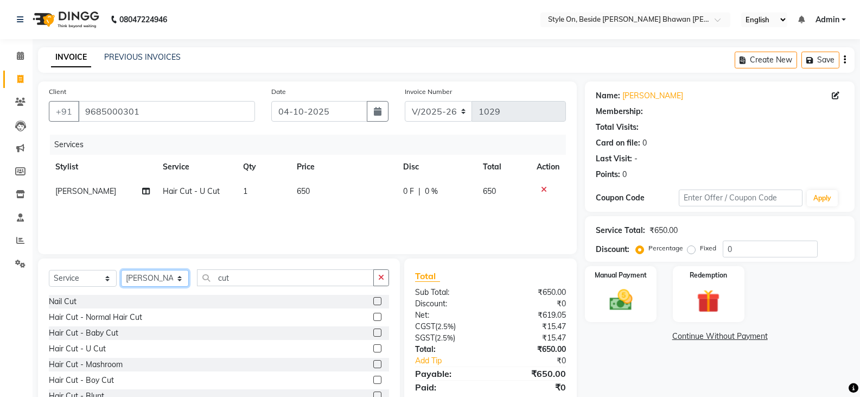
select select "28057"
click at [121, 270] on select "Select Stylist [PERSON_NAME] Anju [PERSON_NAME] [PERSON_NAME] [PERSON_NAME] [PE…" at bounding box center [155, 278] width 68 height 17
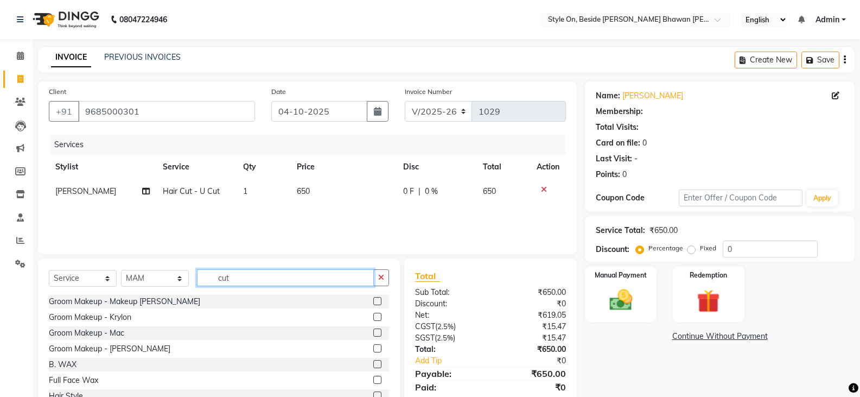
drag, startPoint x: 239, startPoint y: 278, endPoint x: 247, endPoint y: 288, distance: 12.7
click at [199, 283] on input "cut" at bounding box center [285, 277] width 177 height 17
type input "th"
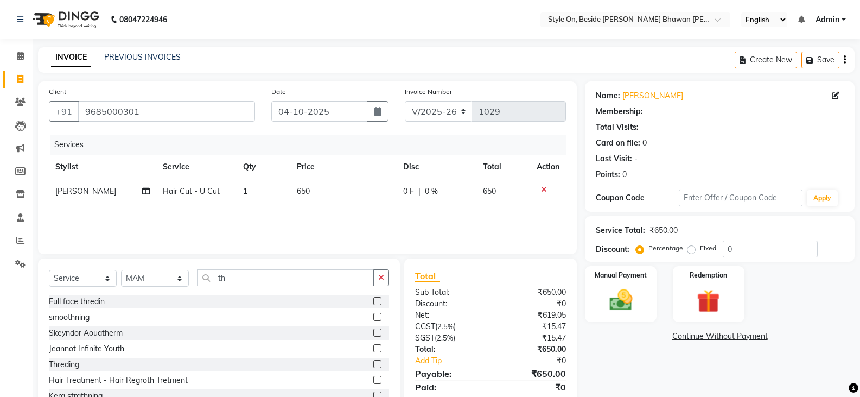
drag, startPoint x: 59, startPoint y: 361, endPoint x: 227, endPoint y: 269, distance: 191.5
click at [60, 360] on div "Threding" at bounding box center [64, 364] width 30 height 11
checkbox input "false"
click at [318, 214] on td "90" at bounding box center [343, 215] width 106 height 24
select select "28057"
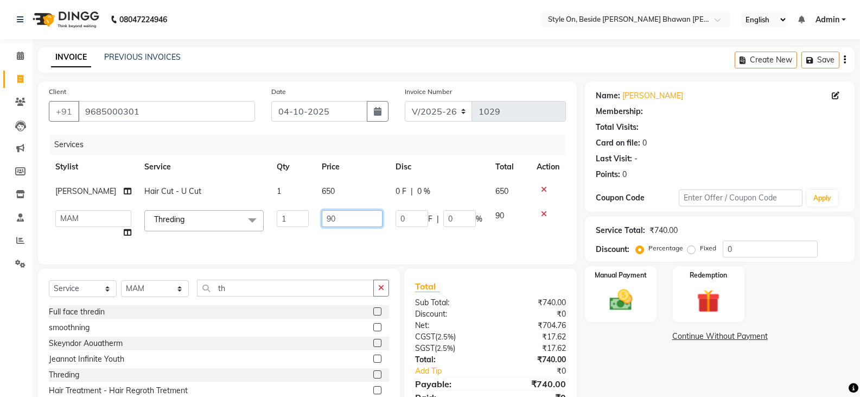
drag, startPoint x: 323, startPoint y: 219, endPoint x: 313, endPoint y: 221, distance: 9.9
click at [322, 221] on input "90" at bounding box center [352, 218] width 61 height 17
type input "50"
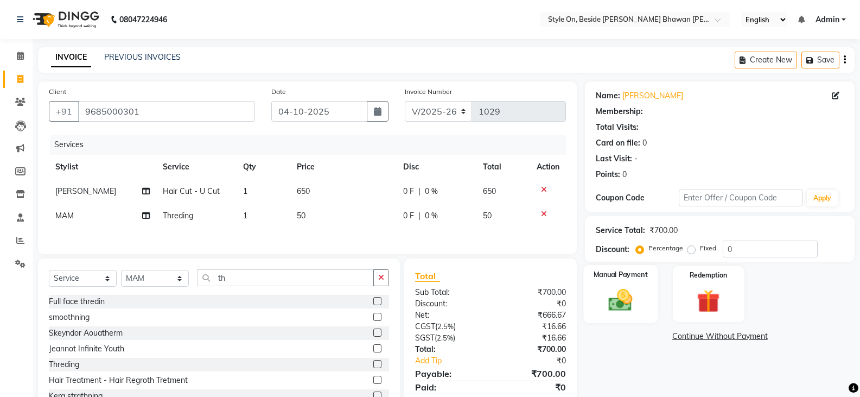
click at [619, 301] on img at bounding box center [620, 300] width 39 height 28
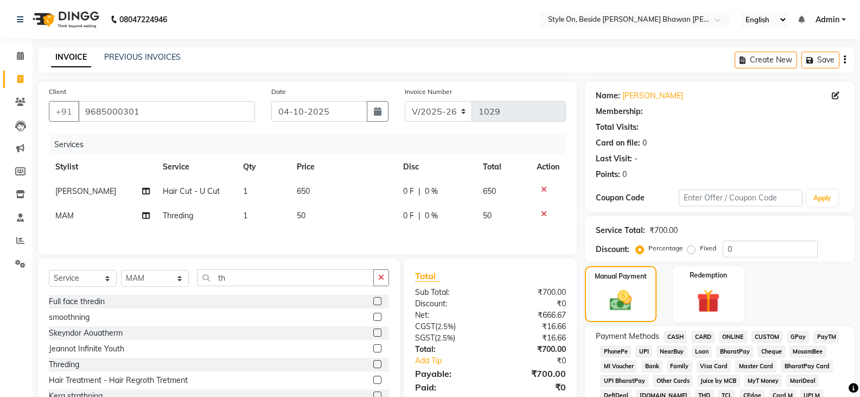
click at [675, 335] on span "CASH" at bounding box center [674, 336] width 23 height 12
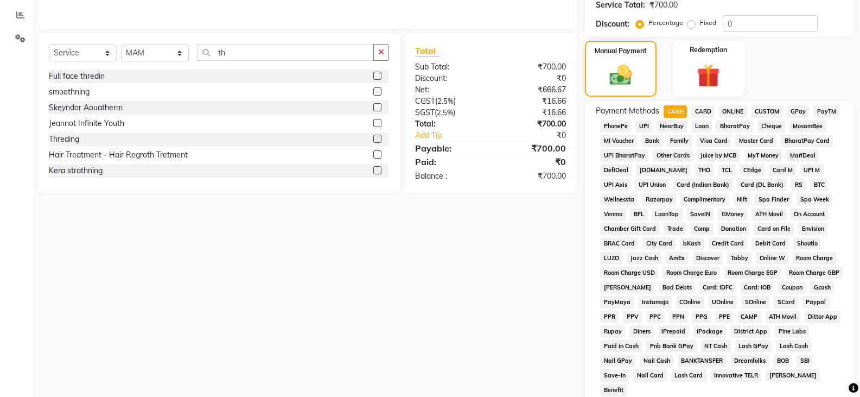
scroll to position [271, 0]
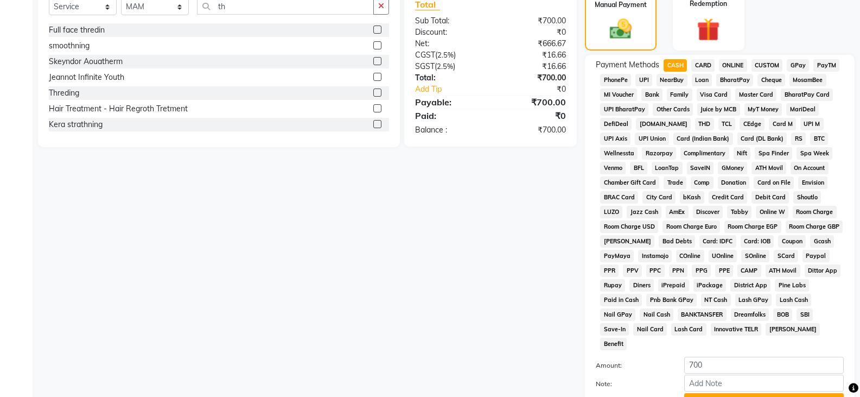
click at [741, 393] on button "Add Payment" at bounding box center [763, 401] width 159 height 17
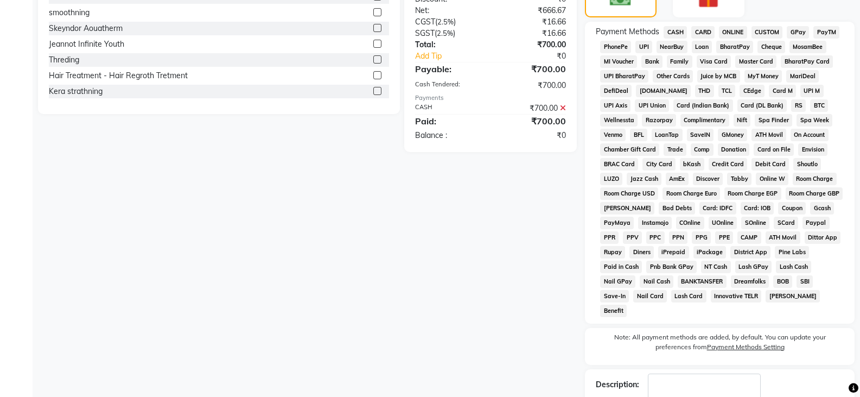
scroll to position [358, 0]
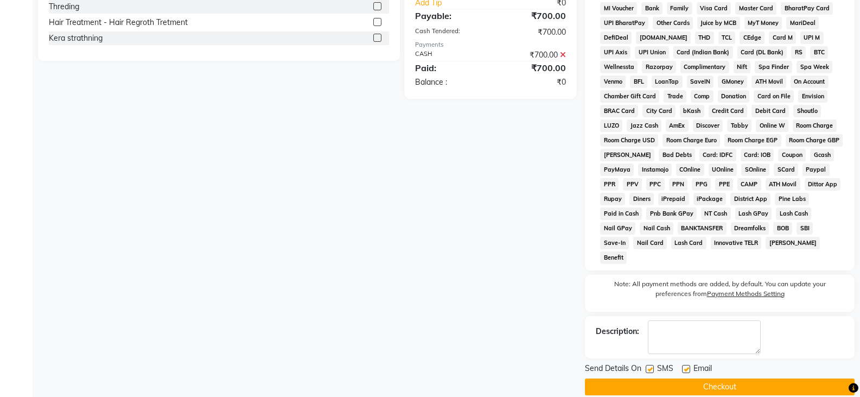
click at [717, 378] on button "Checkout" at bounding box center [720, 386] width 270 height 17
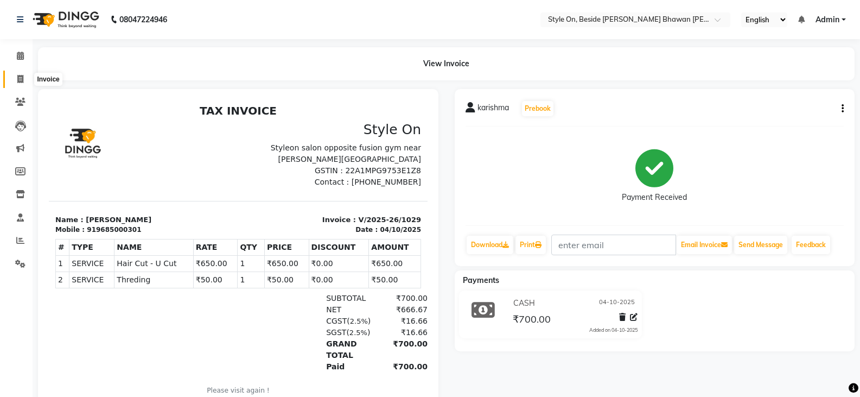
click at [19, 76] on icon at bounding box center [20, 79] width 6 height 8
select select "service"
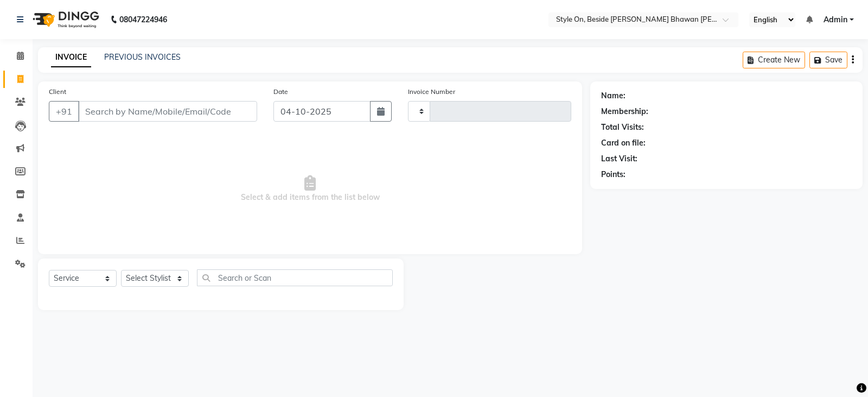
type input "1030"
select select "4700"
click at [21, 190] on icon at bounding box center [20, 194] width 9 height 8
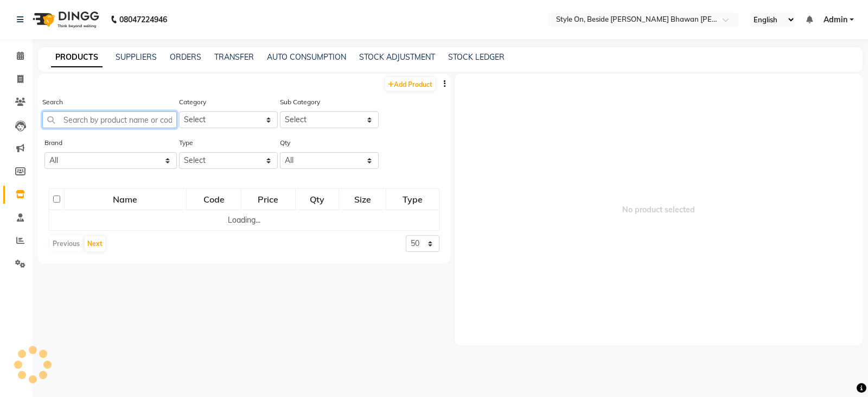
click at [111, 122] on input "text" at bounding box center [109, 119] width 135 height 17
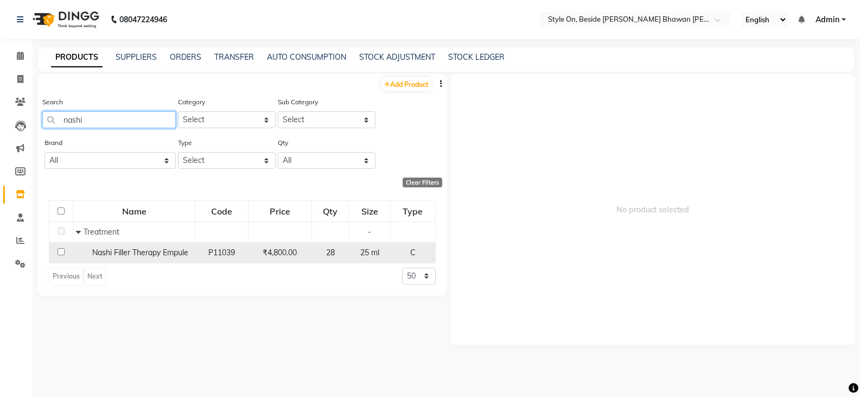
type input "nashi"
click at [170, 253] on span "Nashi Filler Therapy Empule" at bounding box center [140, 252] width 96 height 10
select select
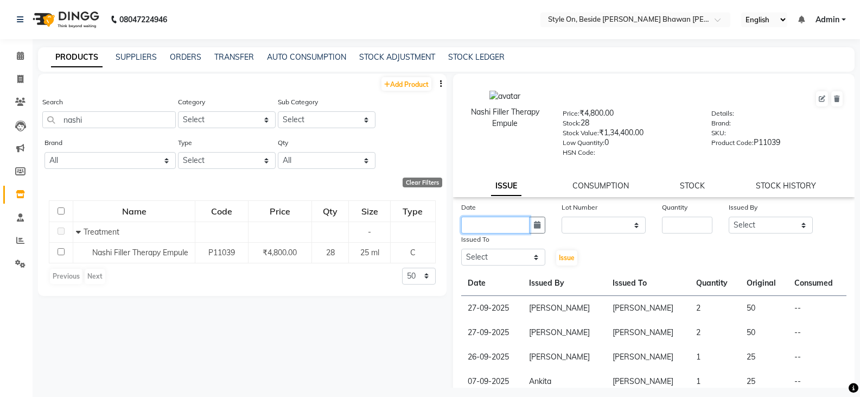
click at [470, 224] on input "text" at bounding box center [495, 224] width 68 height 17
select select "10"
select select "2025"
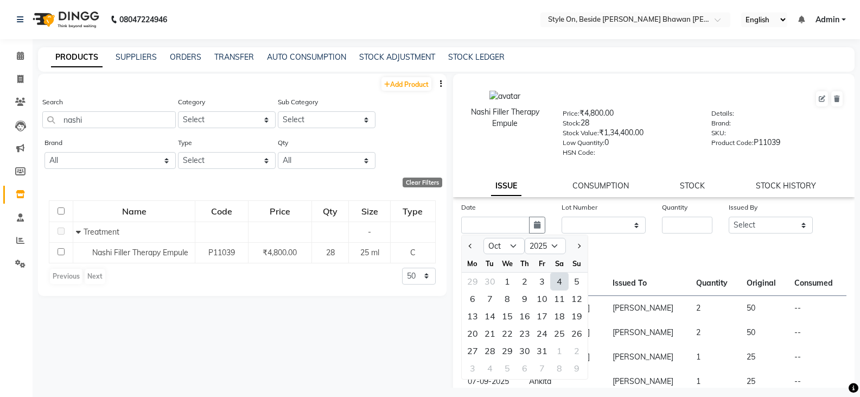
click at [559, 282] on div "4" at bounding box center [559, 280] width 17 height 17
type input "04-10-2025"
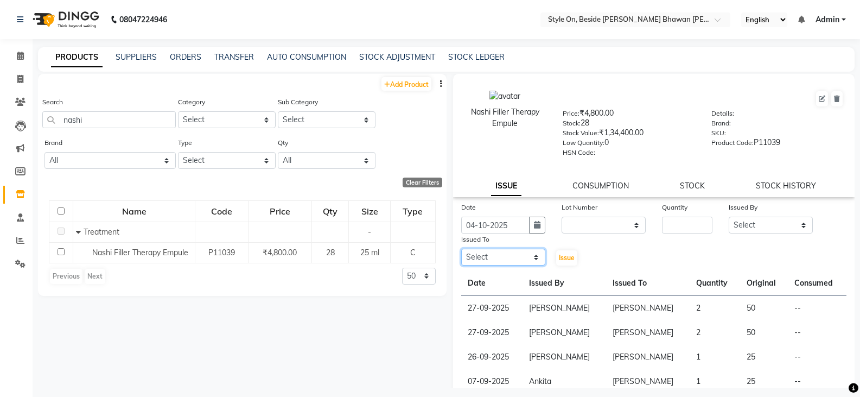
click at [471, 252] on select "Select [PERSON_NAME] Anju [PERSON_NAME] [PERSON_NAME] [PERSON_NAME] [PERSON_NAM…" at bounding box center [503, 256] width 84 height 17
select select "27825"
click at [461, 248] on select "Select [PERSON_NAME] Anju [PERSON_NAME] [PERSON_NAME] [PERSON_NAME] [PERSON_NAM…" at bounding box center [503, 256] width 84 height 17
drag, startPoint x: 693, startPoint y: 228, endPoint x: 663, endPoint y: 231, distance: 29.9
click at [693, 228] on input "number" at bounding box center [687, 224] width 50 height 17
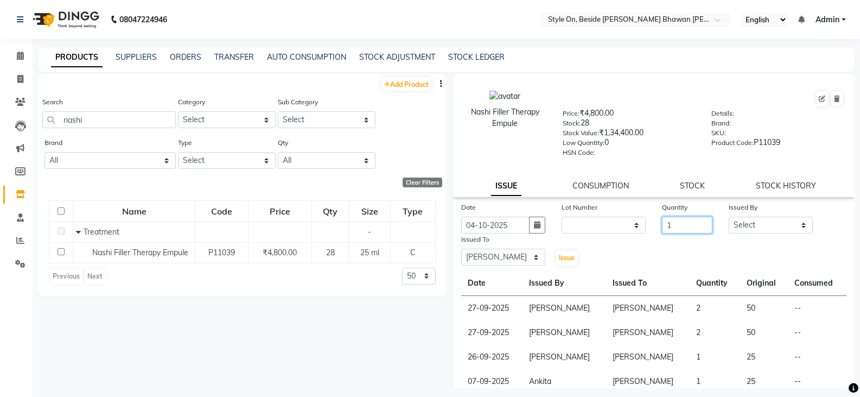
type input "1"
click at [745, 221] on select "Select [PERSON_NAME] Anju [PERSON_NAME] [PERSON_NAME] [PERSON_NAME] [PERSON_NAM…" at bounding box center [771, 224] width 84 height 17
select select "87447"
click at [729, 216] on select "Select [PERSON_NAME] Anju [PERSON_NAME] [PERSON_NAME] [PERSON_NAME] [PERSON_NAM…" at bounding box center [771, 224] width 84 height 17
click at [567, 256] on span "Issue" at bounding box center [567, 257] width 16 height 8
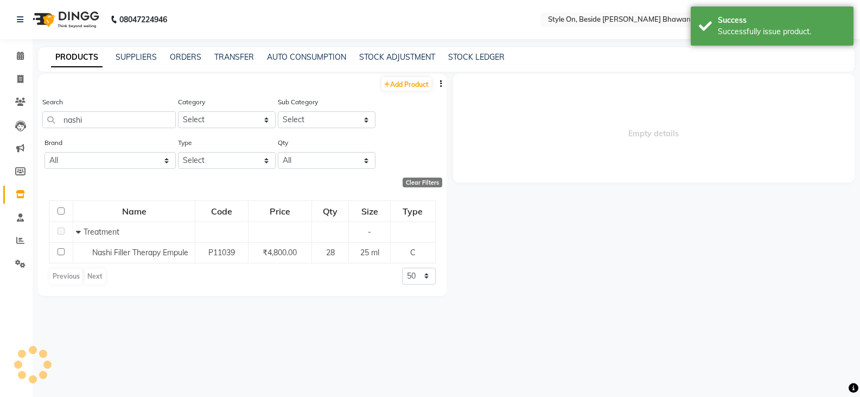
select select
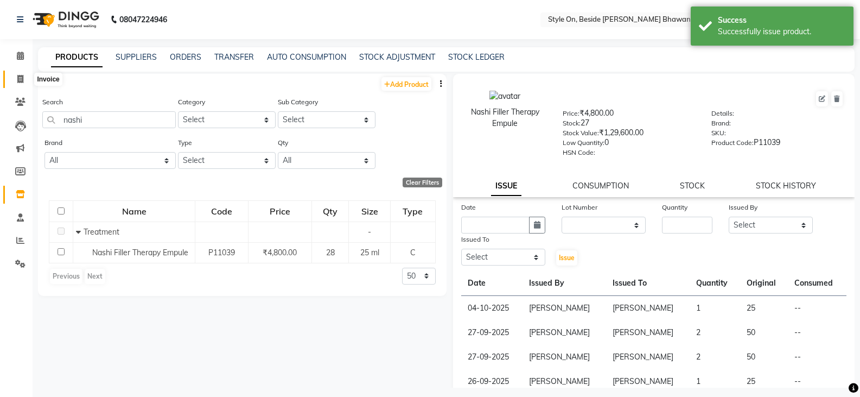
click at [18, 81] on icon at bounding box center [20, 79] width 6 height 8
select select "service"
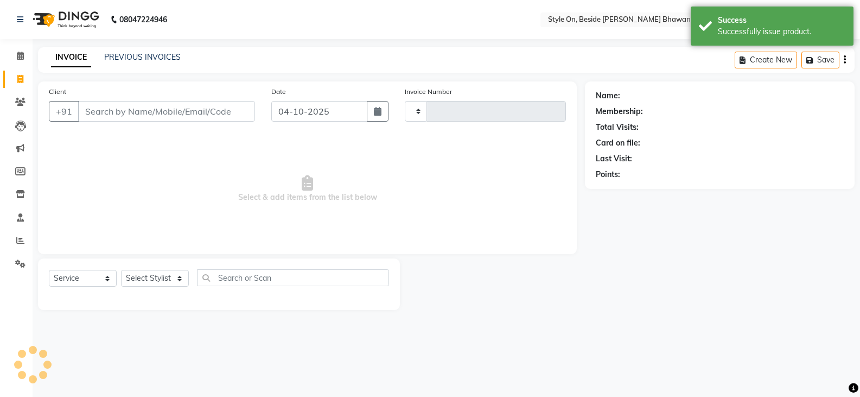
type input "1030"
select select "4700"
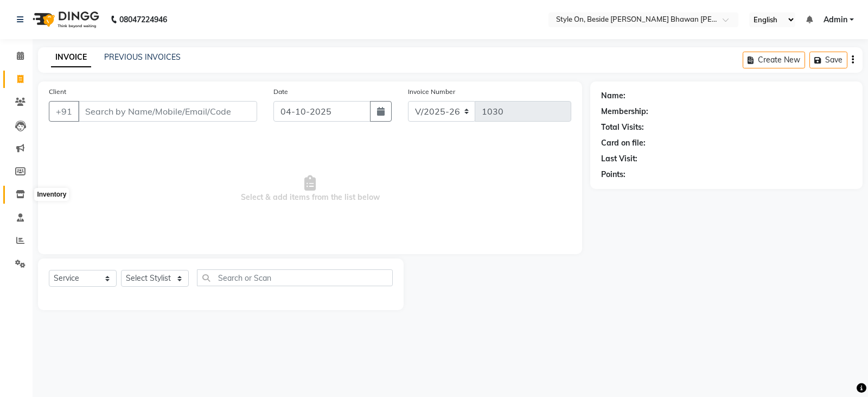
click at [20, 195] on icon at bounding box center [20, 194] width 9 height 8
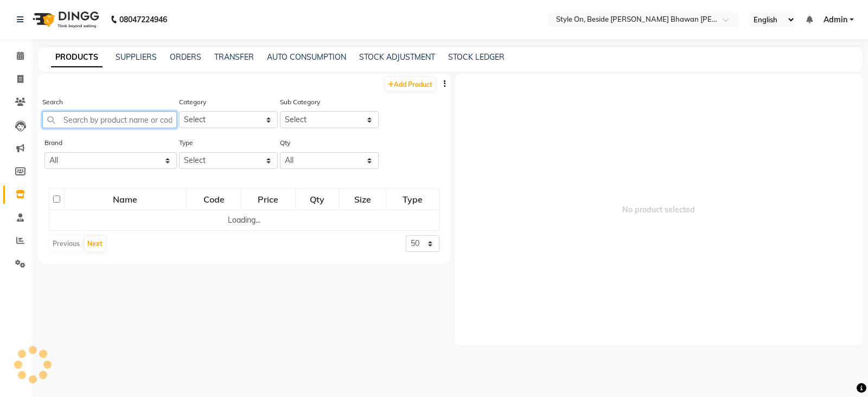
drag, startPoint x: 91, startPoint y: 121, endPoint x: 98, endPoint y: 118, distance: 7.6
click at [91, 121] on input "text" at bounding box center [109, 119] width 135 height 17
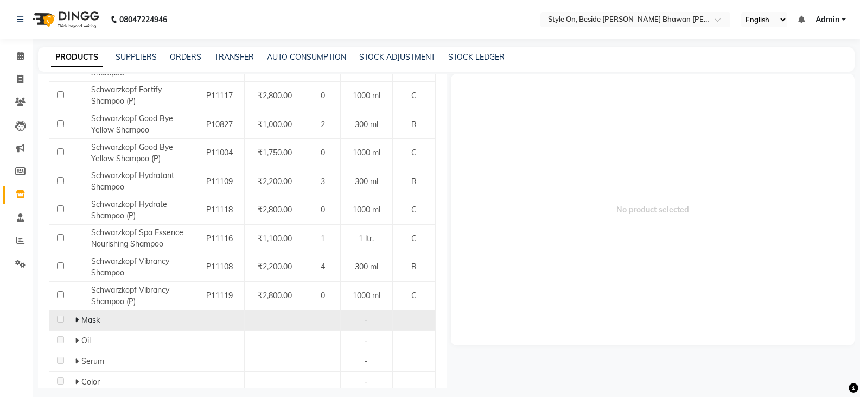
scroll to position [271, 0]
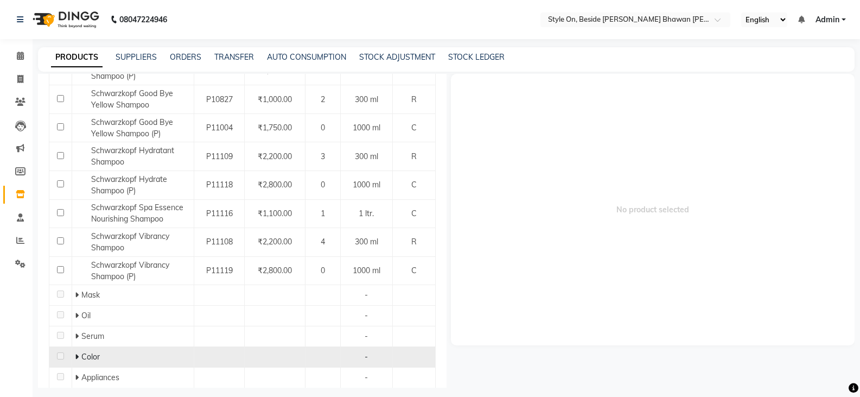
click at [75, 355] on icon at bounding box center [77, 357] width 4 height 8
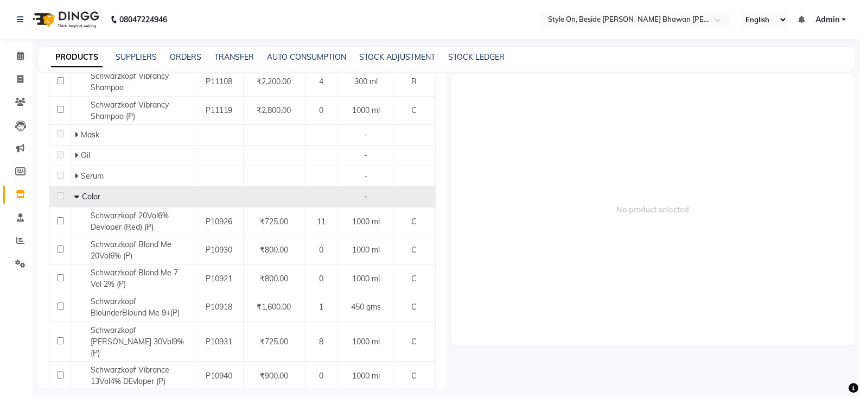
scroll to position [434, 0]
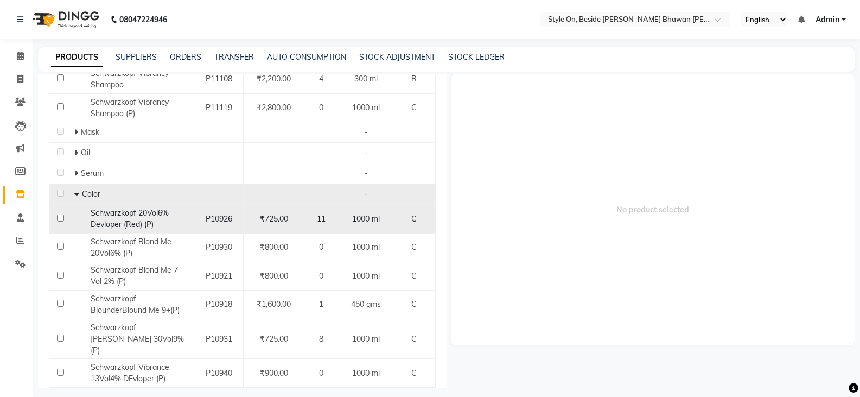
click at [133, 213] on span "Schwarzkopf 20Vol6% Devloper (Red) (P)" at bounding box center [130, 218] width 78 height 21
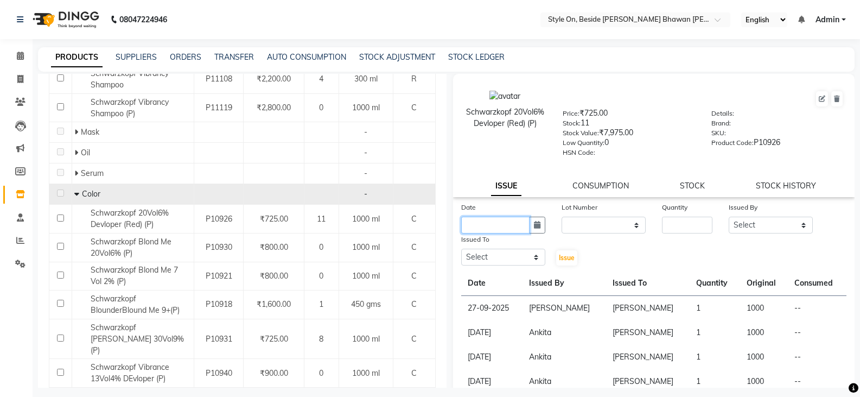
click at [483, 228] on input "text" at bounding box center [495, 224] width 68 height 17
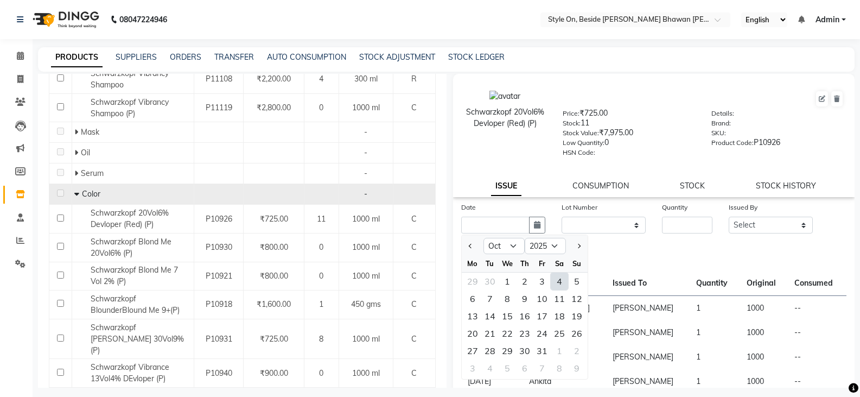
click at [559, 283] on div "4" at bounding box center [559, 280] width 17 height 17
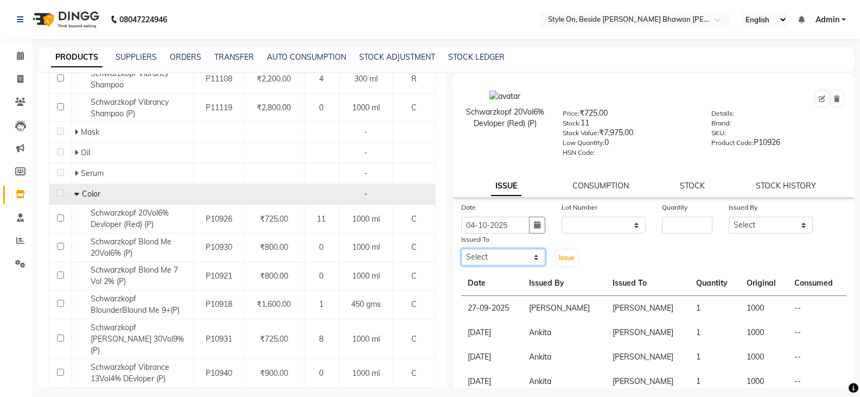
click at [495, 254] on select "Select [PERSON_NAME] Anju [PERSON_NAME] [PERSON_NAME] [PERSON_NAME] [PERSON_NAM…" at bounding box center [503, 256] width 84 height 17
click at [461, 248] on select "Select [PERSON_NAME] Anju [PERSON_NAME] [PERSON_NAME] [PERSON_NAME] [PERSON_NAM…" at bounding box center [503, 256] width 84 height 17
click at [667, 223] on input "number" at bounding box center [687, 224] width 50 height 17
click at [764, 225] on select "Select [PERSON_NAME] Anju [PERSON_NAME] [PERSON_NAME] [PERSON_NAME] [PERSON_NAM…" at bounding box center [771, 224] width 84 height 17
click at [729, 216] on select "Select [PERSON_NAME] Anju [PERSON_NAME] [PERSON_NAME] [PERSON_NAME] [PERSON_NAM…" at bounding box center [771, 224] width 84 height 17
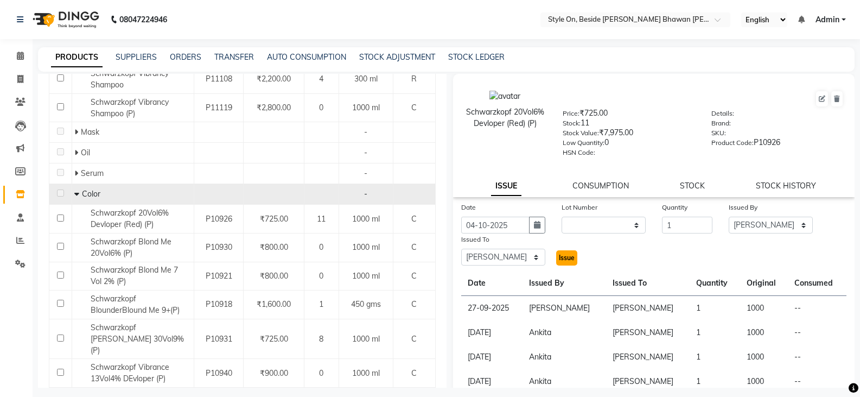
click at [565, 260] on span "Issue" at bounding box center [567, 257] width 16 height 8
click at [566, 262] on button "Issue" at bounding box center [566, 257] width 21 height 15
click at [21, 81] on icon at bounding box center [20, 79] width 6 height 8
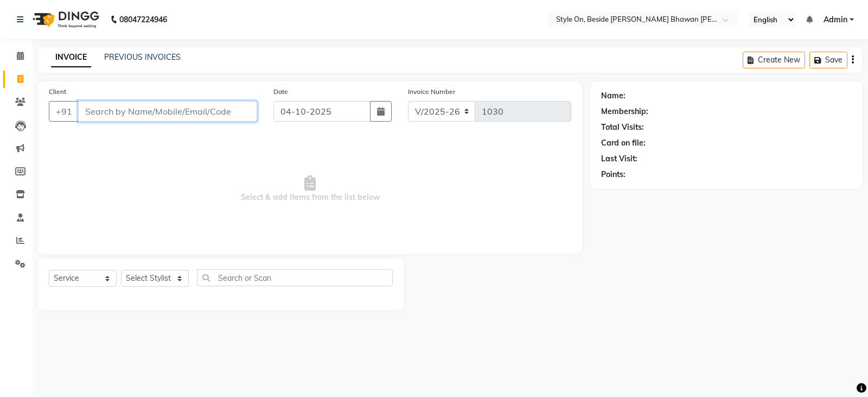
click at [102, 110] on input "Client" at bounding box center [167, 111] width 179 height 21
click at [17, 192] on icon at bounding box center [20, 194] width 9 height 8
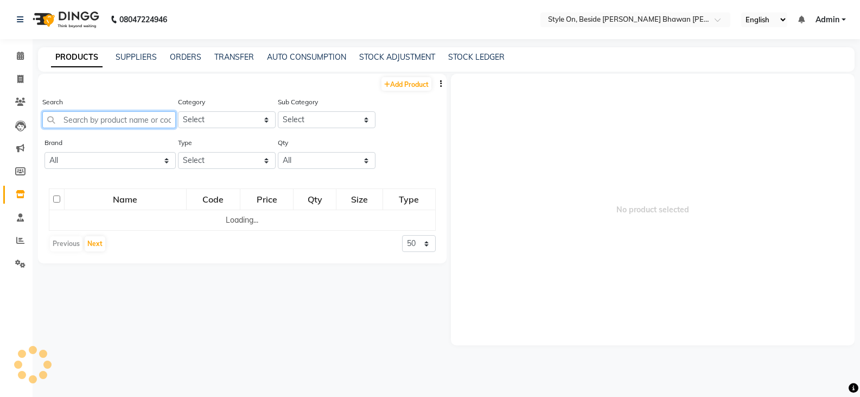
click at [115, 120] on input "text" at bounding box center [108, 119] width 133 height 17
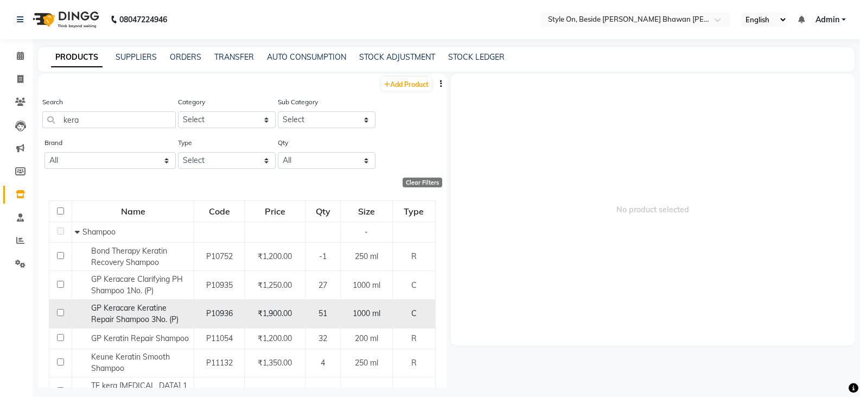
click at [118, 314] on span "GP Keracare Keratine Repair Shampoo 3No. (P)" at bounding box center [134, 313] width 87 height 21
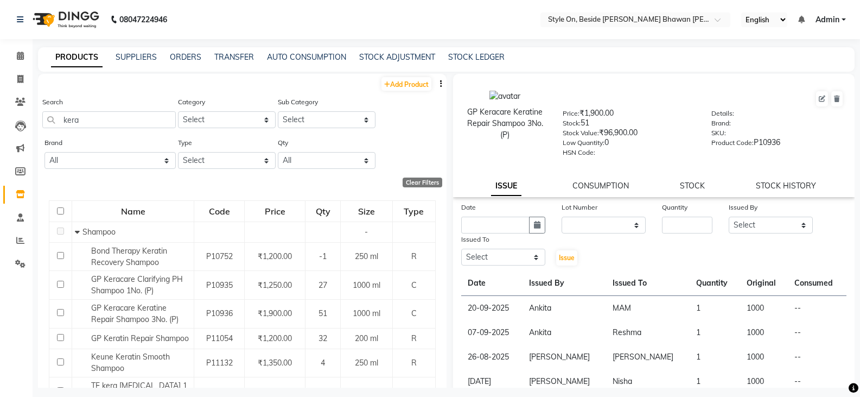
click at [476, 236] on label "Issued To" at bounding box center [475, 239] width 28 height 10
click at [480, 225] on input "text" at bounding box center [495, 224] width 68 height 17
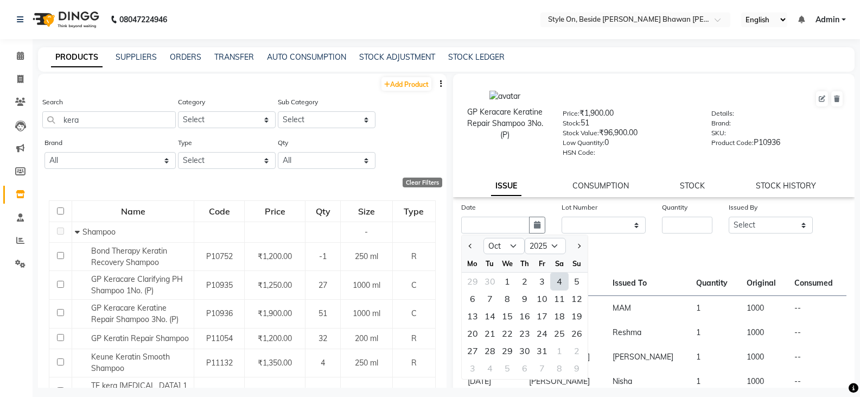
click at [556, 281] on div "4" at bounding box center [559, 280] width 17 height 17
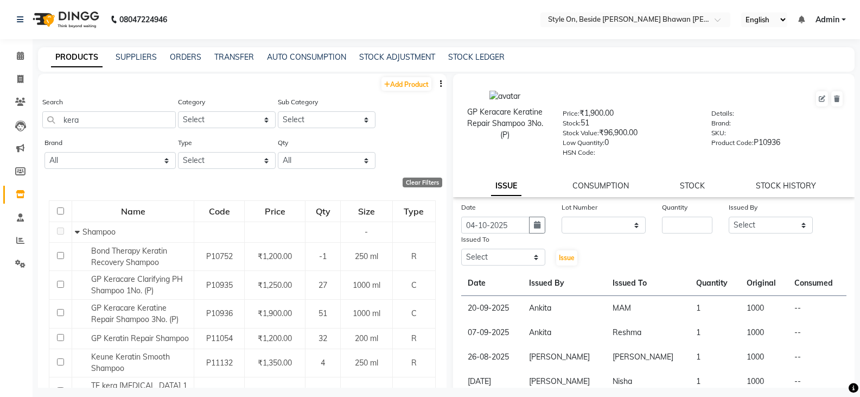
drag, startPoint x: 491, startPoint y: 247, endPoint x: 489, endPoint y: 253, distance: 6.2
click at [490, 250] on div "Issued To Select [PERSON_NAME] Anju [PERSON_NAME] [PERSON_NAME] [PERSON_NAME] […" at bounding box center [503, 249] width 100 height 33
click at [489, 254] on select "Select [PERSON_NAME] Anju [PERSON_NAME] [PERSON_NAME] [PERSON_NAME] [PERSON_NAM…" at bounding box center [503, 256] width 84 height 17
click at [461, 248] on select "Select [PERSON_NAME] Anju [PERSON_NAME] [PERSON_NAME] [PERSON_NAME] [PERSON_NAM…" at bounding box center [503, 256] width 84 height 17
click at [675, 224] on input "number" at bounding box center [687, 224] width 50 height 17
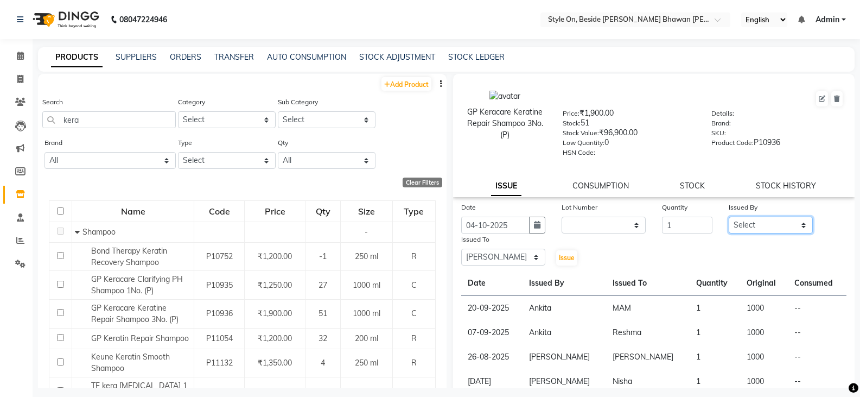
click at [749, 224] on select "Select [PERSON_NAME] Anju [PERSON_NAME] [PERSON_NAME] [PERSON_NAME] [PERSON_NAM…" at bounding box center [771, 224] width 84 height 17
click at [729, 216] on select "Select [PERSON_NAME] Anju [PERSON_NAME] [PERSON_NAME] [PERSON_NAME] [PERSON_NAM…" at bounding box center [771, 224] width 84 height 17
click at [570, 259] on span "Issue" at bounding box center [567, 257] width 16 height 8
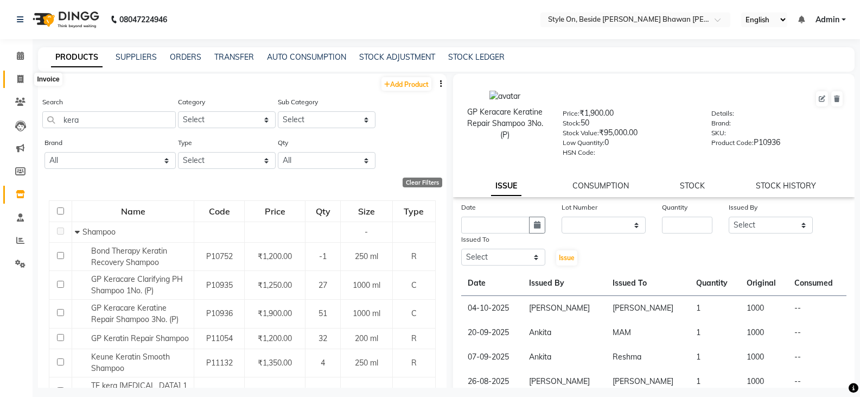
click at [21, 81] on icon at bounding box center [20, 79] width 6 height 8
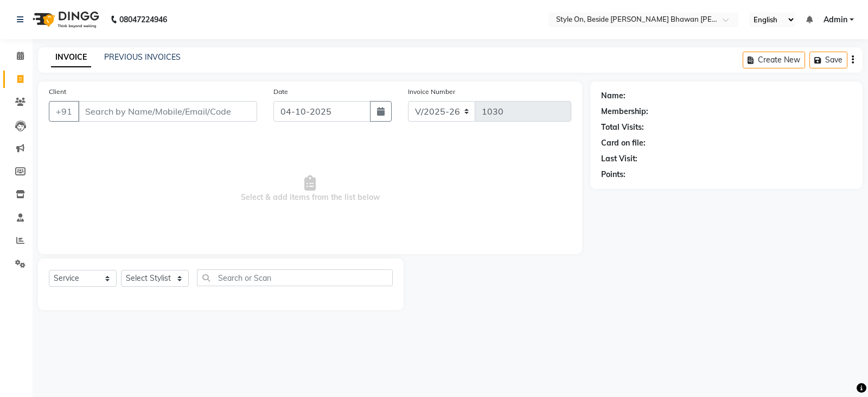
click at [96, 111] on input "Client" at bounding box center [167, 111] width 179 height 21
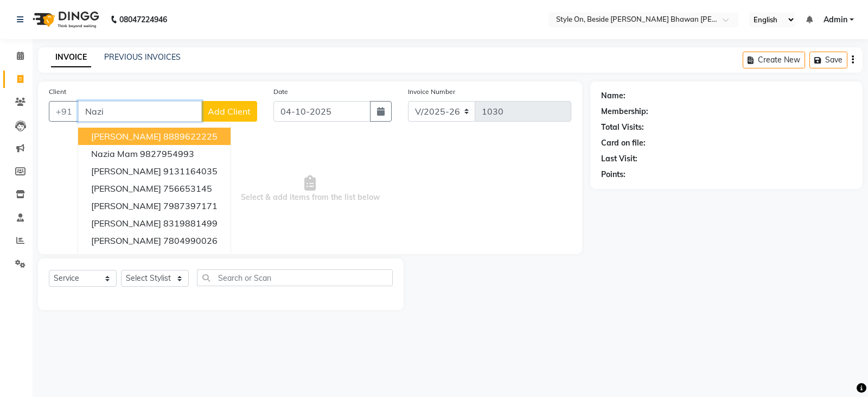
click at [203, 135] on ngb-highlight "8889622225" at bounding box center [190, 136] width 54 height 11
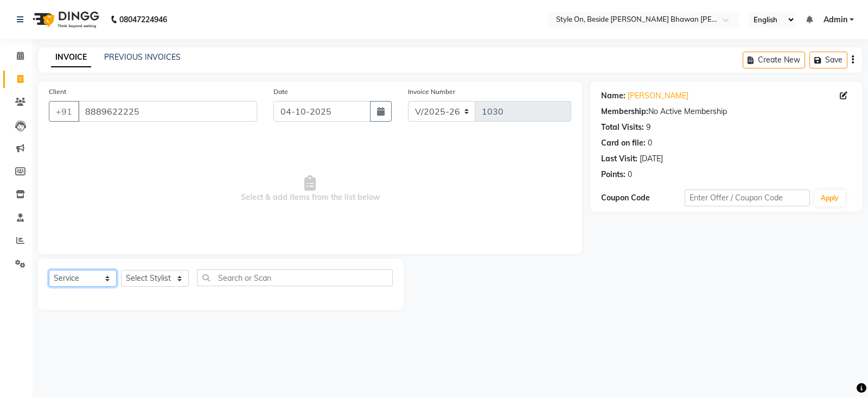
click at [78, 282] on select "Select Service Product Membership Package Voucher Prepaid Gift Card" at bounding box center [83, 278] width 68 height 17
click at [49, 270] on select "Select Service Product Membership Package Voucher Prepaid Gift Card" at bounding box center [83, 278] width 68 height 17
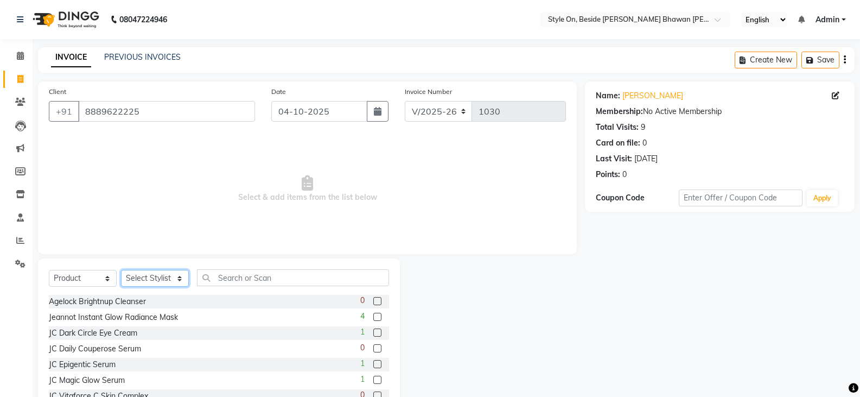
click at [136, 279] on select "Select Stylist [PERSON_NAME] Anju [PERSON_NAME] [PERSON_NAME] [PERSON_NAME] [PE…" at bounding box center [155, 278] width 68 height 17
click at [121, 270] on select "Select Stylist [PERSON_NAME] Anju [PERSON_NAME] [PERSON_NAME] [PERSON_NAME] [PE…" at bounding box center [155, 278] width 68 height 17
click at [221, 281] on input "text" at bounding box center [293, 277] width 192 height 17
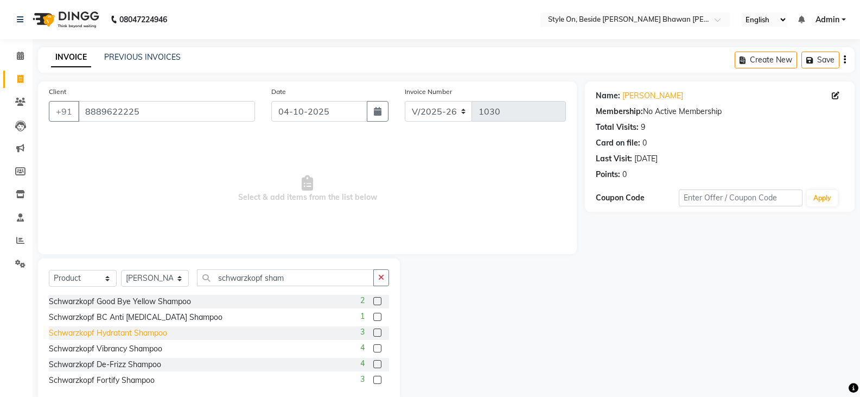
click at [136, 331] on div "Schwarzkopf Hydratant Shampoo" at bounding box center [108, 332] width 118 height 11
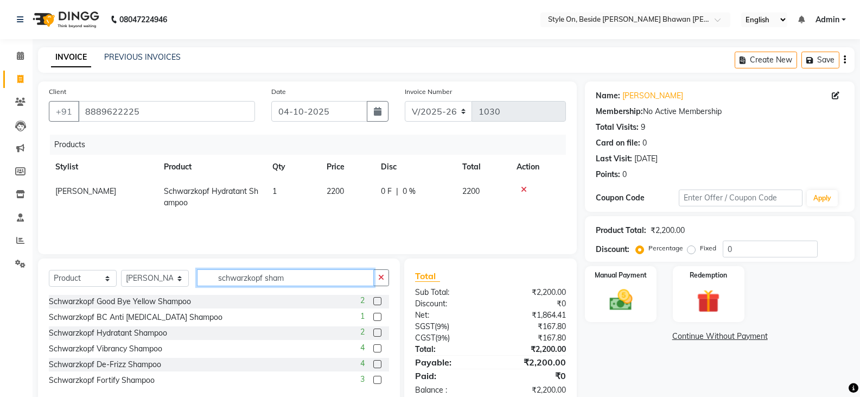
click at [286, 278] on input "schwarzkopf sham" at bounding box center [285, 277] width 177 height 17
drag, startPoint x: 285, startPoint y: 279, endPoint x: 265, endPoint y: 279, distance: 20.6
click at [265, 279] on input "schwarzkopf sham" at bounding box center [285, 277] width 177 height 17
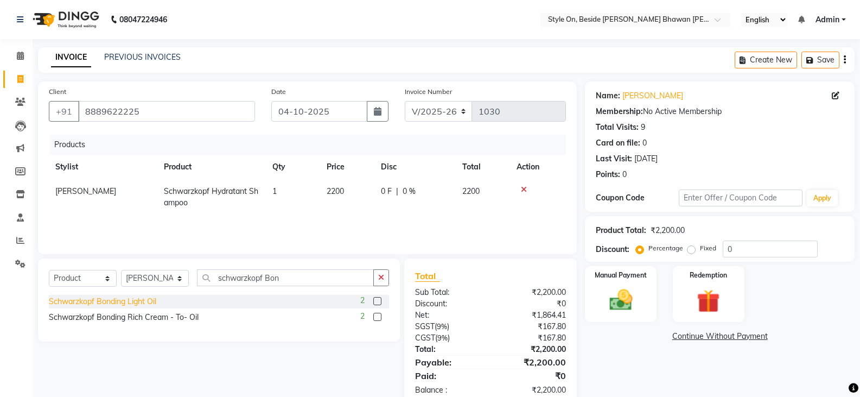
click at [142, 299] on div "Schwarzkopf Bonding Light Oil" at bounding box center [102, 301] width 107 height 11
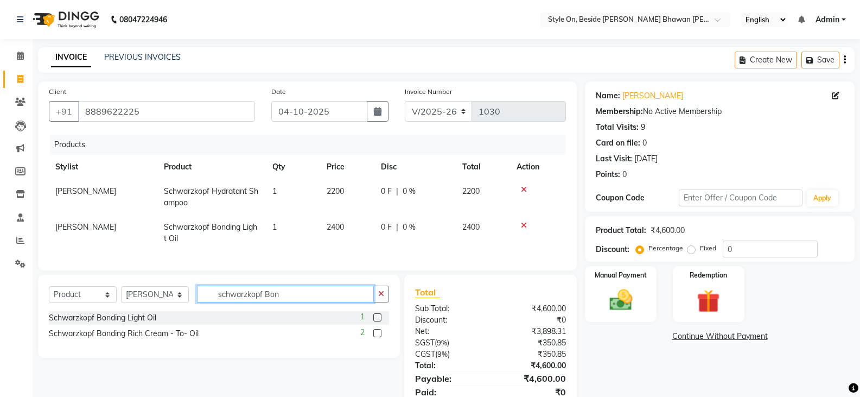
click at [290, 302] on input "schwarzkopf Bon" at bounding box center [285, 293] width 177 height 17
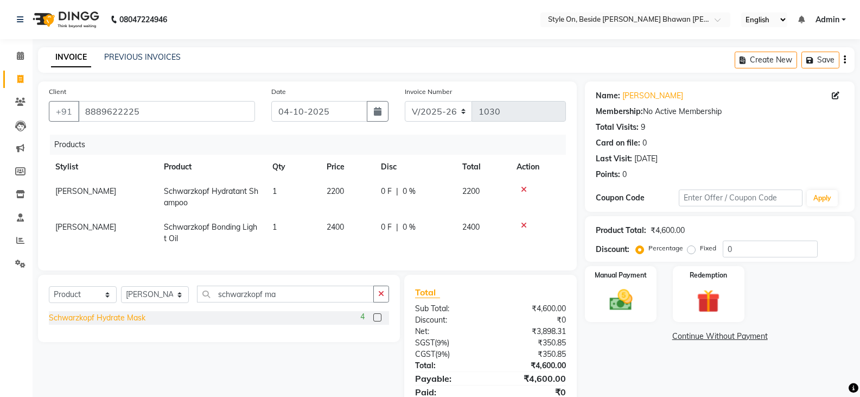
click at [123, 323] on div "Schwarzkopf Hydrate Mask" at bounding box center [97, 317] width 97 height 11
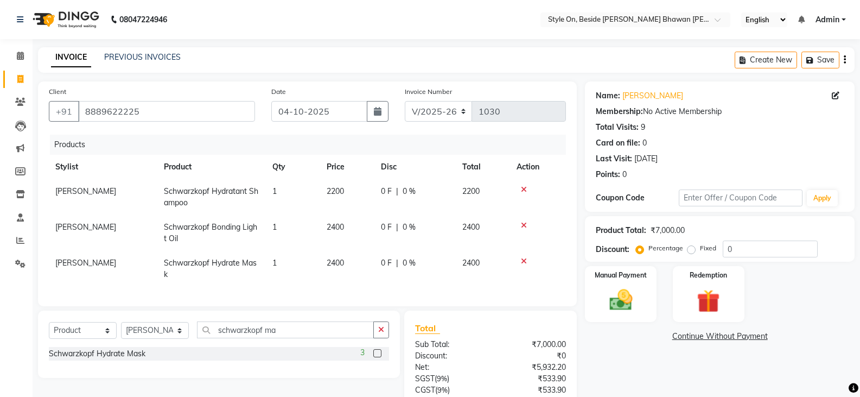
click at [521, 261] on icon at bounding box center [524, 261] width 6 height 8
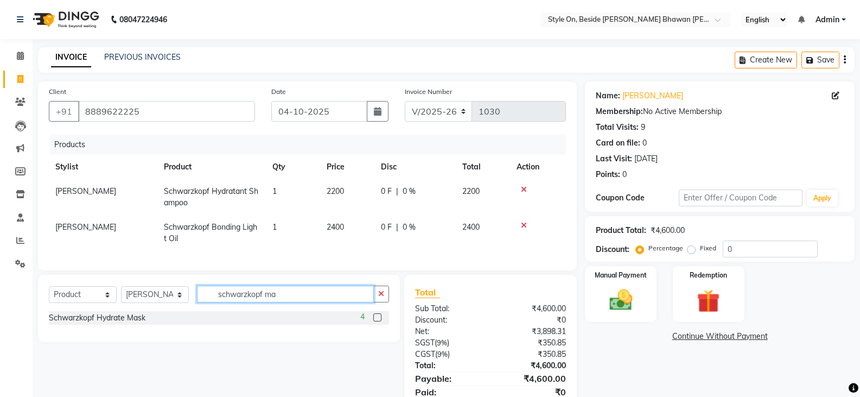
click at [284, 302] on input "schwarzkopf ma" at bounding box center [285, 293] width 177 height 17
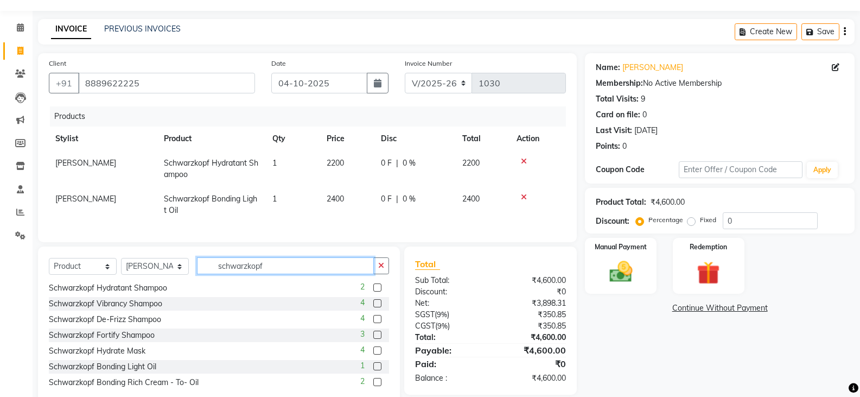
scroll to position [54, 0]
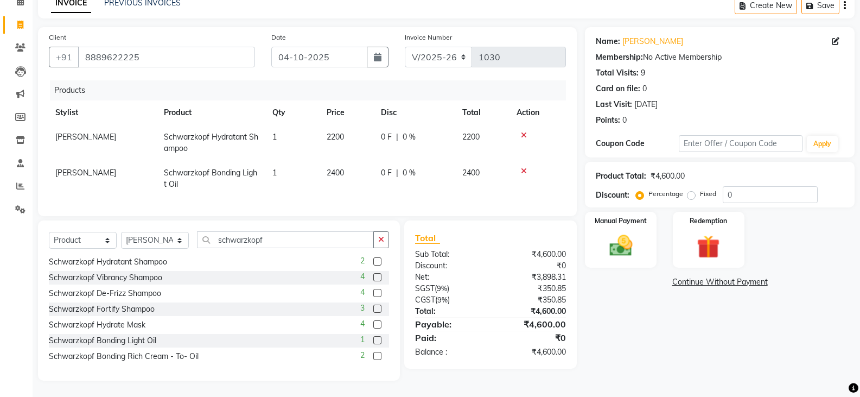
click at [163, 362] on div "Schwarzkopf Bonding Rich Cream - To- Oil" at bounding box center [124, 355] width 150 height 11
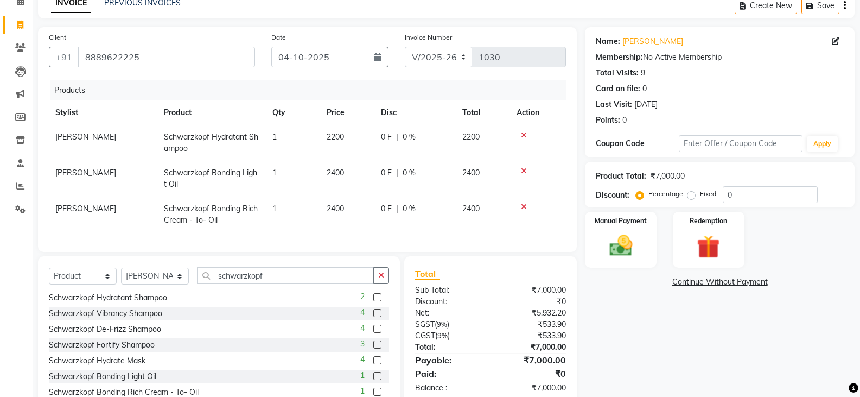
click at [523, 208] on icon at bounding box center [524, 207] width 6 height 8
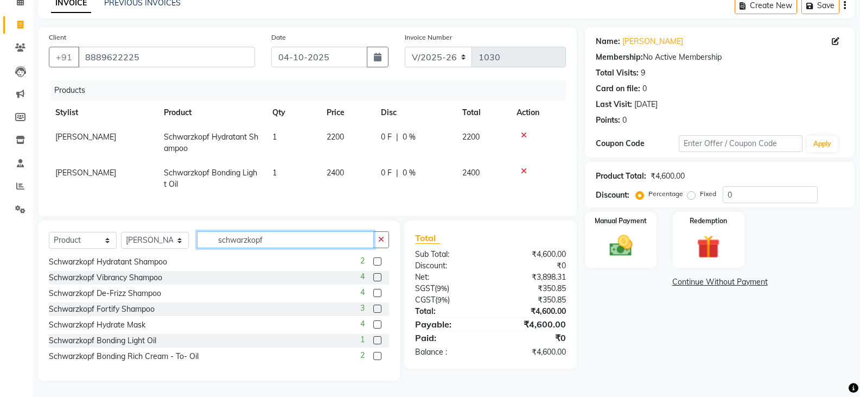
click at [286, 248] on input "schwarzkopf" at bounding box center [285, 239] width 177 height 17
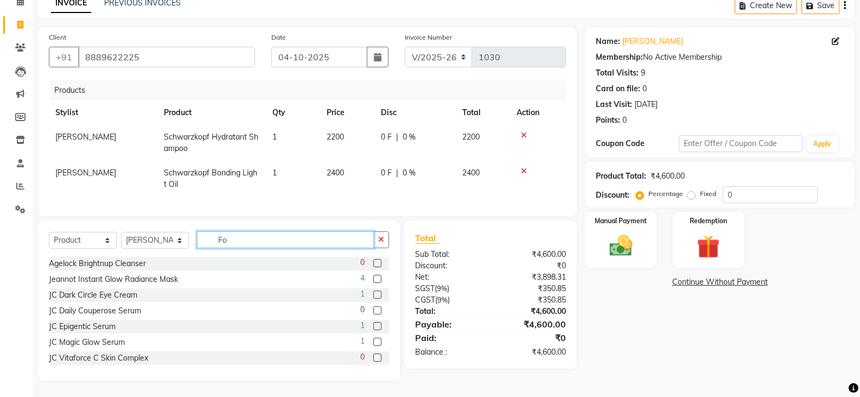
scroll to position [50, 0]
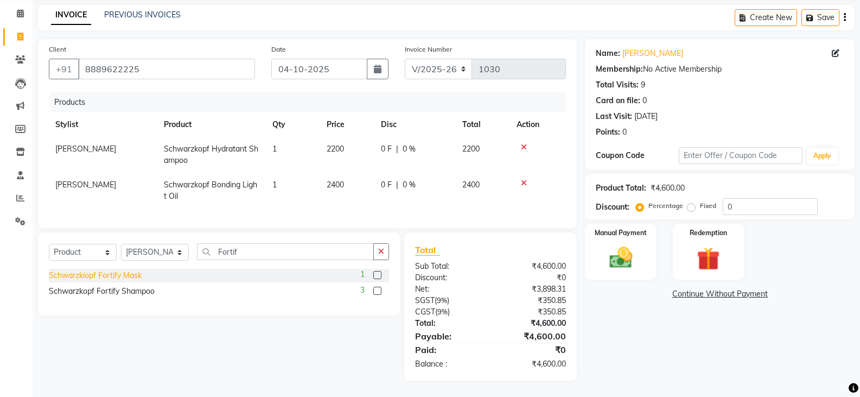
click at [128, 276] on div "Schwarzkiopf Fortify Mask" at bounding box center [95, 275] width 93 height 11
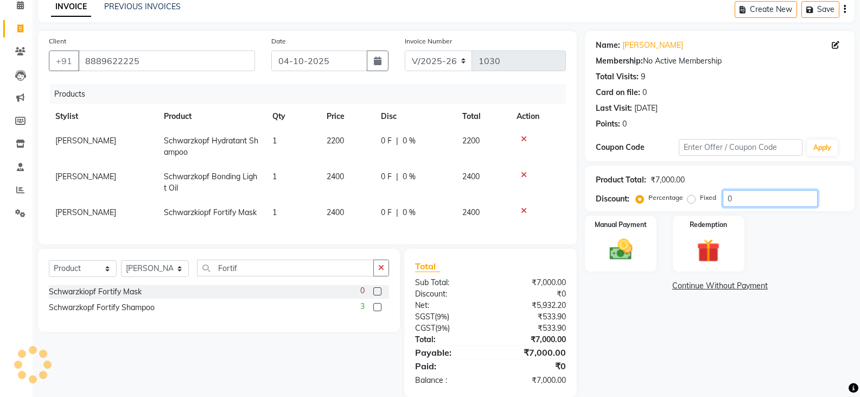
drag, startPoint x: 742, startPoint y: 197, endPoint x: 727, endPoint y: 197, distance: 14.6
click at [727, 197] on input "0" at bounding box center [770, 198] width 95 height 17
click at [599, 358] on div "Name: [PERSON_NAME] Membership: No Active Membership Total Visits: 9 Card on fi…" at bounding box center [724, 214] width 278 height 366
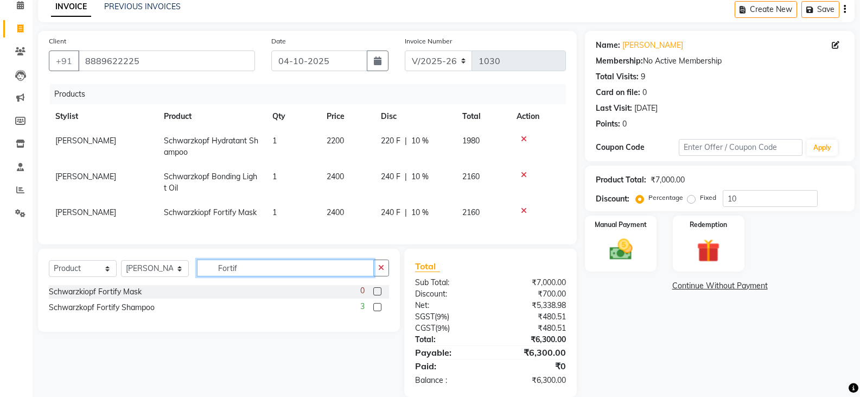
drag, startPoint x: 240, startPoint y: 270, endPoint x: 212, endPoint y: 275, distance: 28.7
click at [212, 274] on input "Fortif" at bounding box center [285, 267] width 177 height 17
click at [79, 277] on select "Select Service Product Membership Package Voucher Prepaid Gift Card" at bounding box center [83, 268] width 68 height 17
click at [49, 268] on select "Select Service Product Membership Package Voucher Prepaid Gift Card" at bounding box center [83, 268] width 68 height 17
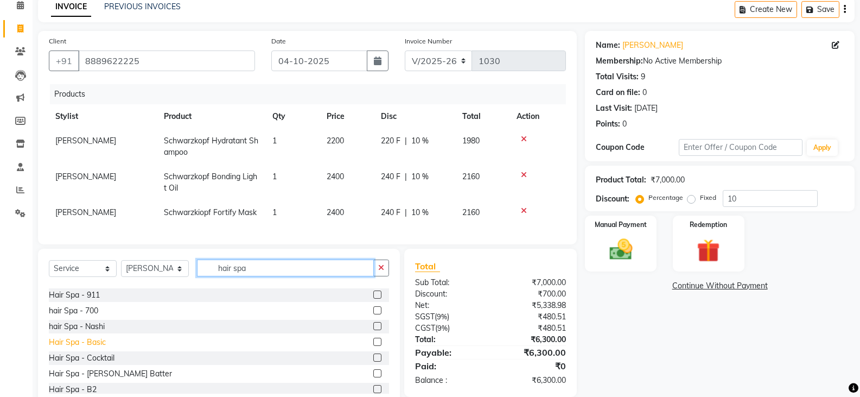
scroll to position [54, 0]
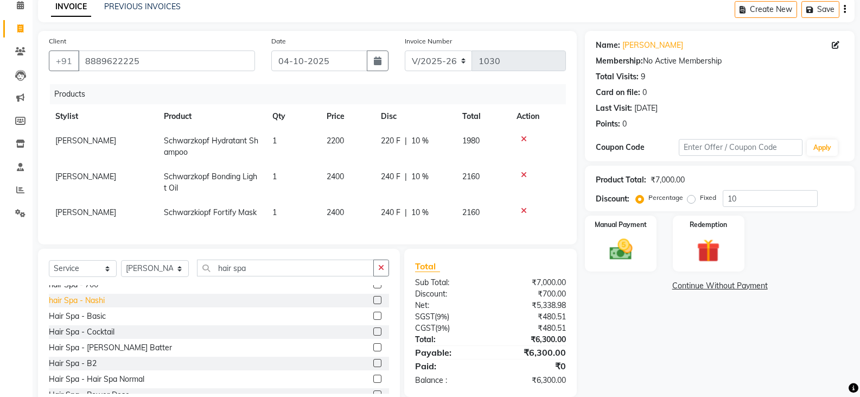
click at [92, 306] on div "hair Spa - Nashi" at bounding box center [77, 300] width 56 height 11
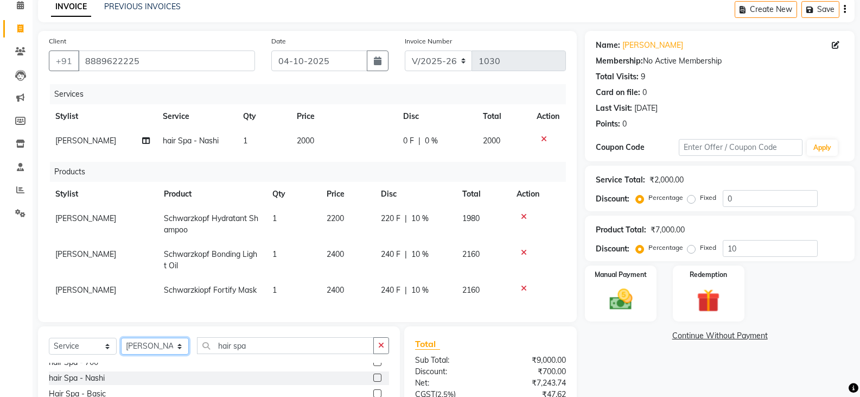
click at [156, 354] on select "Select Stylist [PERSON_NAME] Anju [PERSON_NAME] [PERSON_NAME] [PERSON_NAME] [PE…" at bounding box center [155, 345] width 68 height 17
drag, startPoint x: 264, startPoint y: 355, endPoint x: 216, endPoint y: 361, distance: 47.6
click at [216, 354] on input "hair spa" at bounding box center [285, 345] width 177 height 17
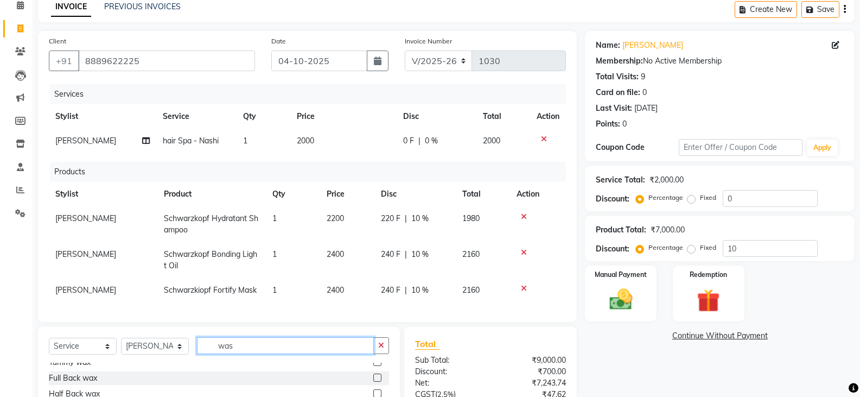
scroll to position [0, 0]
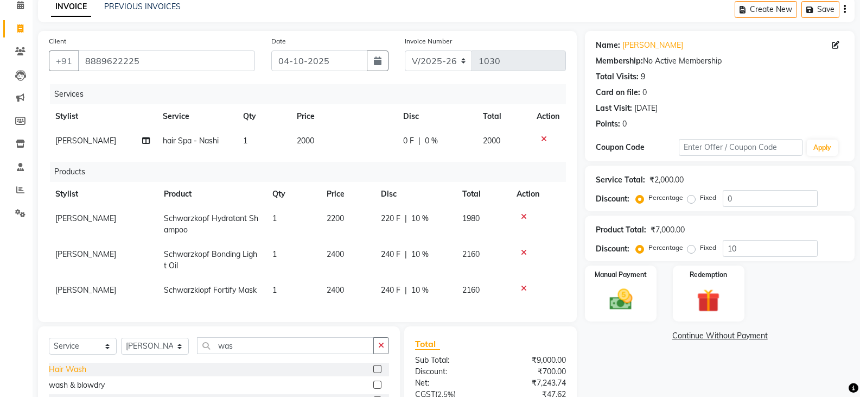
click at [69, 375] on div "Hair Wash" at bounding box center [67, 368] width 37 height 11
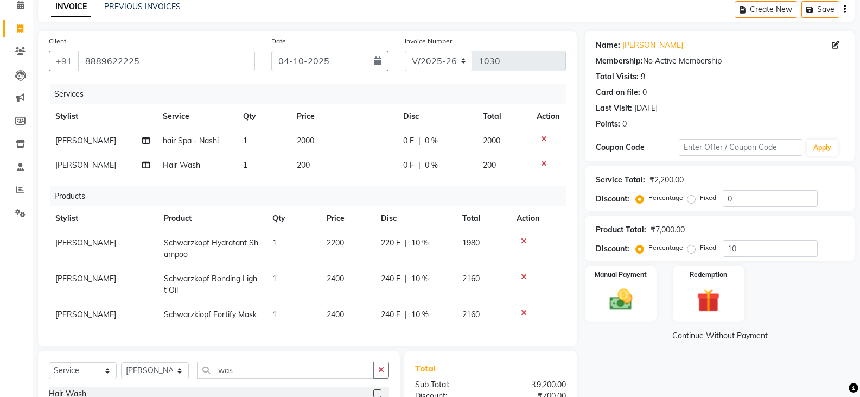
click at [305, 164] on span "200" at bounding box center [303, 165] width 13 height 10
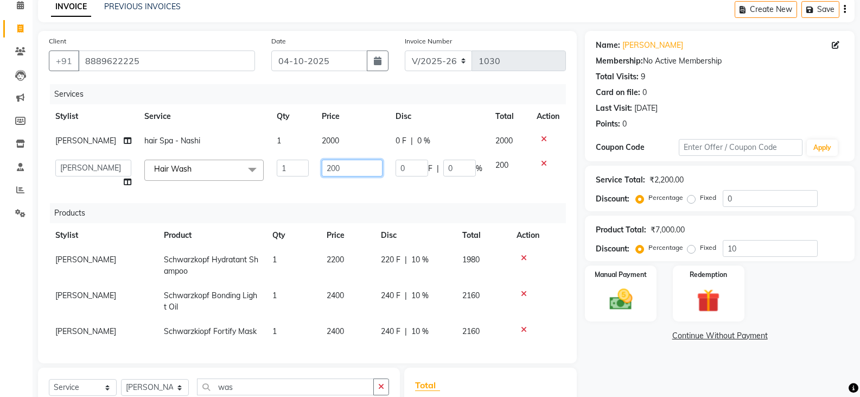
drag, startPoint x: 331, startPoint y: 163, endPoint x: 303, endPoint y: 170, distance: 29.0
click at [315, 170] on td "200" at bounding box center [352, 173] width 74 height 41
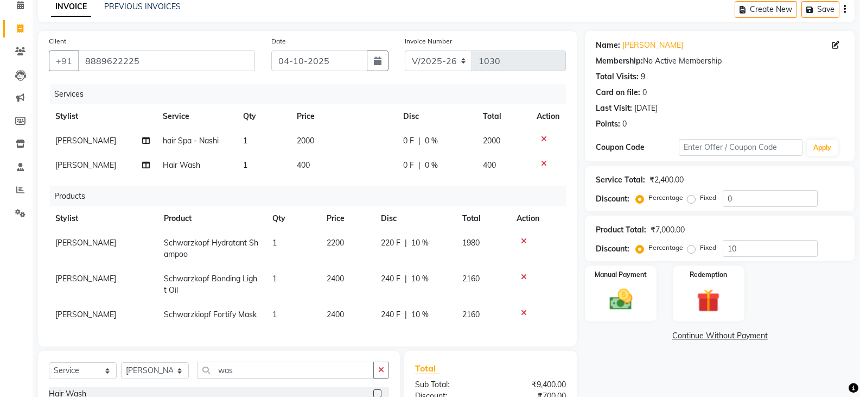
click at [603, 346] on div "Name: [PERSON_NAME] Membership: No Active Membership Total Visits: 9 Card on fi…" at bounding box center [724, 282] width 278 height 502
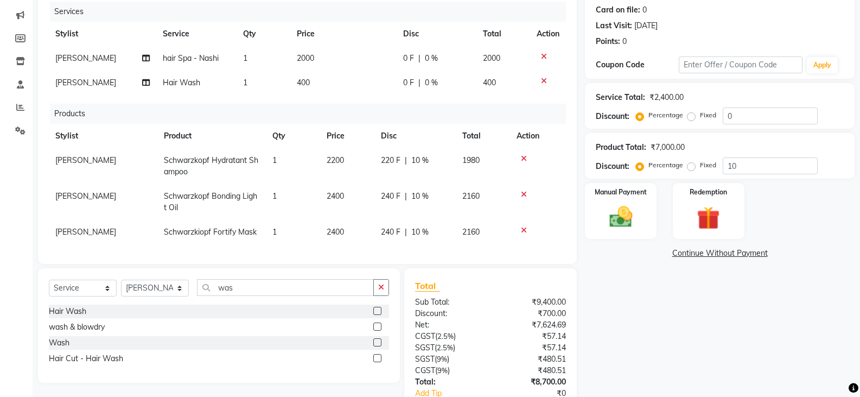
scroll to position [159, 0]
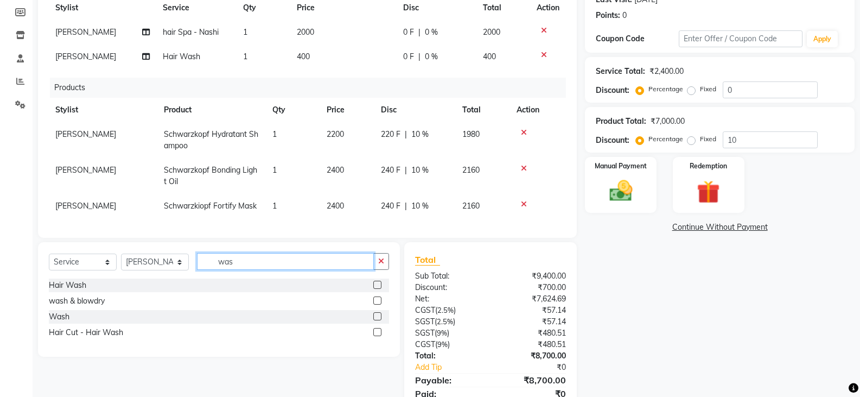
drag, startPoint x: 240, startPoint y: 270, endPoint x: 221, endPoint y: 270, distance: 18.4
click at [221, 270] on input "was" at bounding box center [285, 261] width 177 height 17
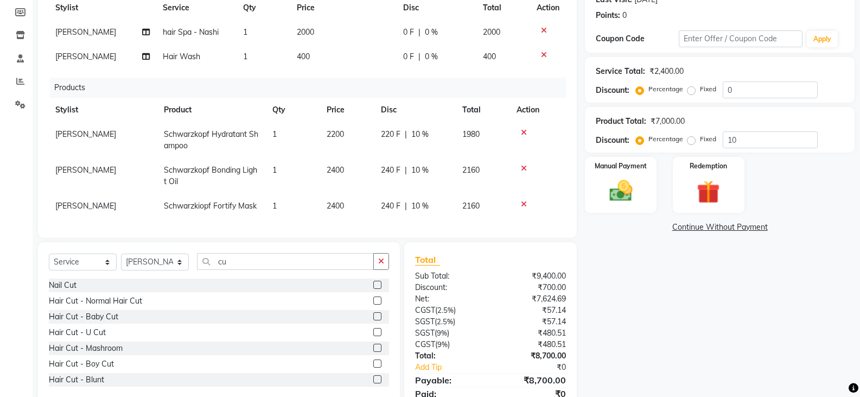
click at [330, 30] on td "2000" at bounding box center [343, 32] width 106 height 24
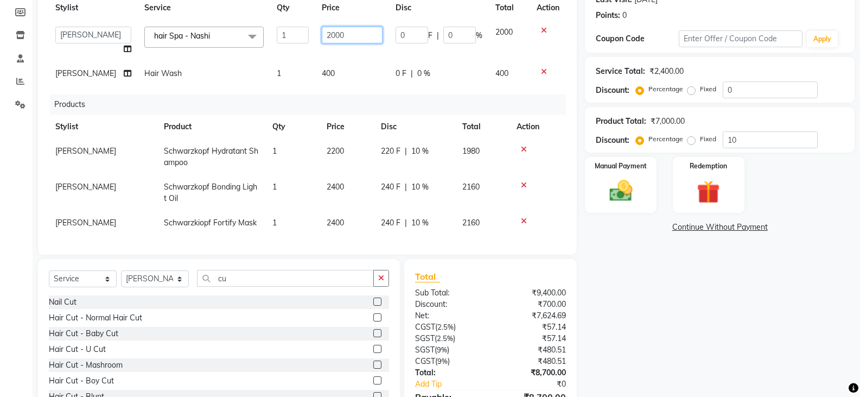
drag, startPoint x: 340, startPoint y: 36, endPoint x: 316, endPoint y: 34, distance: 24.0
click at [322, 34] on input "2000" at bounding box center [352, 35] width 61 height 17
click at [732, 330] on div "Name: [PERSON_NAME] Membership: No Active Membership Total Visits: 9 Card on fi…" at bounding box center [724, 181] width 278 height 519
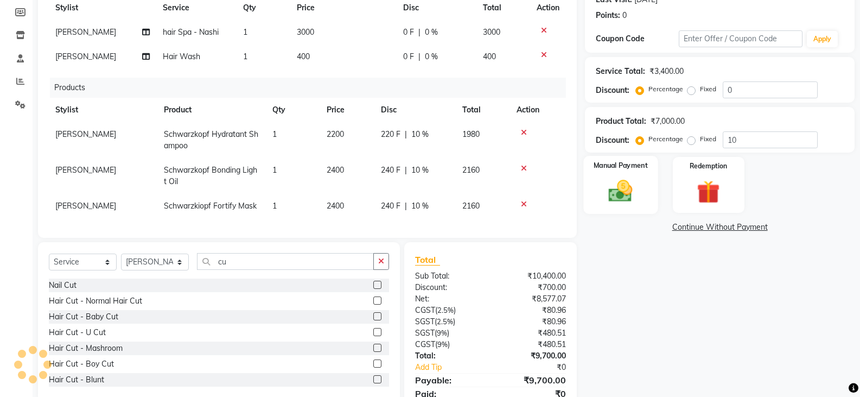
click at [623, 196] on img at bounding box center [620, 191] width 39 height 28
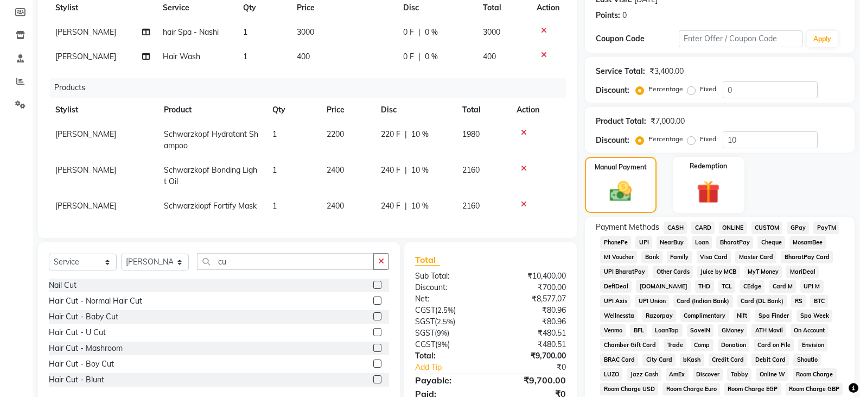
click at [683, 226] on span "CASH" at bounding box center [674, 227] width 23 height 12
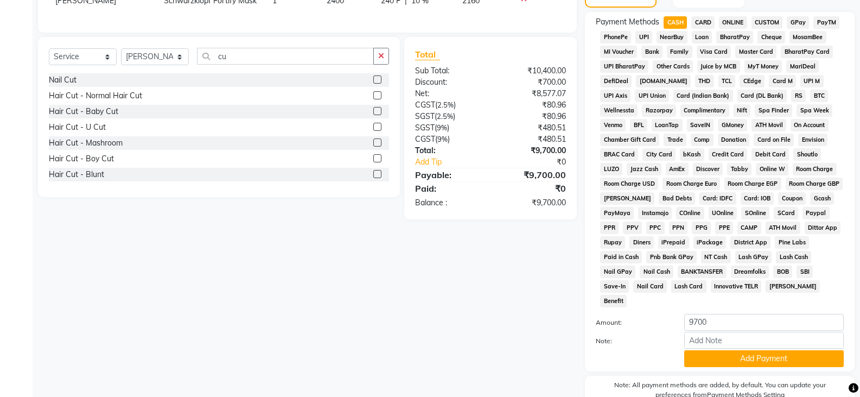
scroll to position [404, 0]
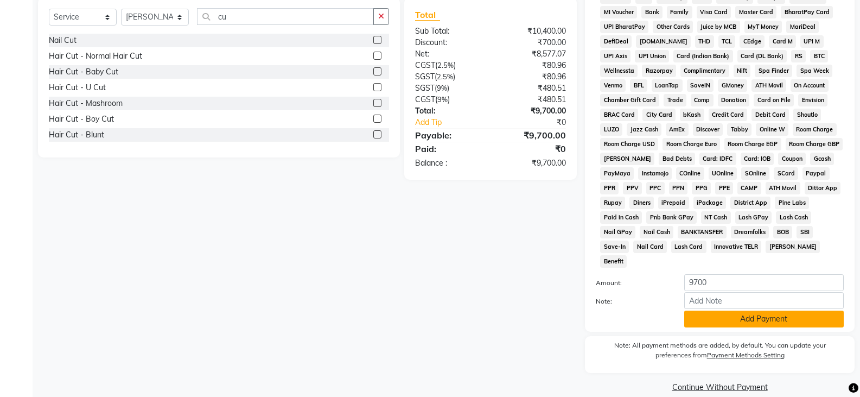
click at [735, 310] on button "Add Payment" at bounding box center [763, 318] width 159 height 17
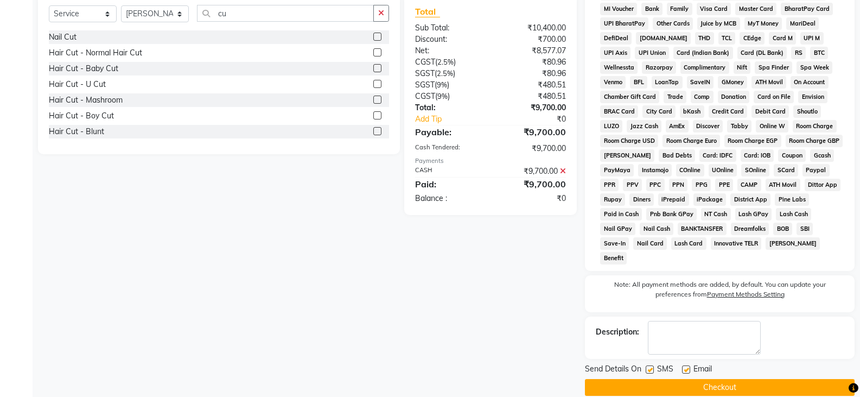
scroll to position [407, 0]
click at [722, 378] on button "Checkout" at bounding box center [720, 386] width 270 height 17
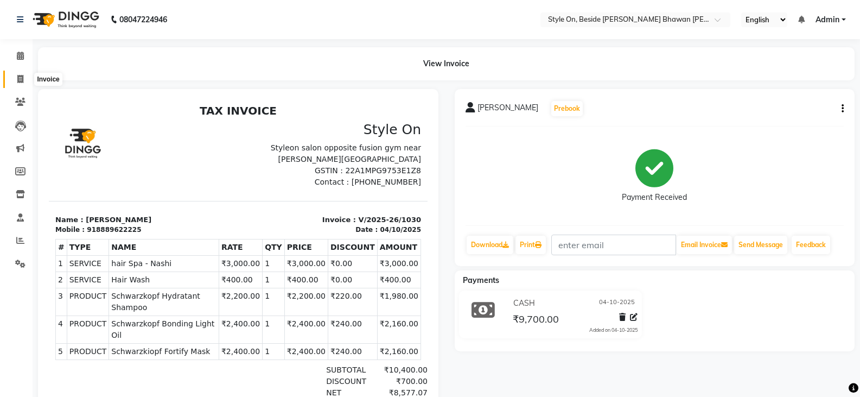
click at [23, 76] on icon at bounding box center [20, 79] width 6 height 8
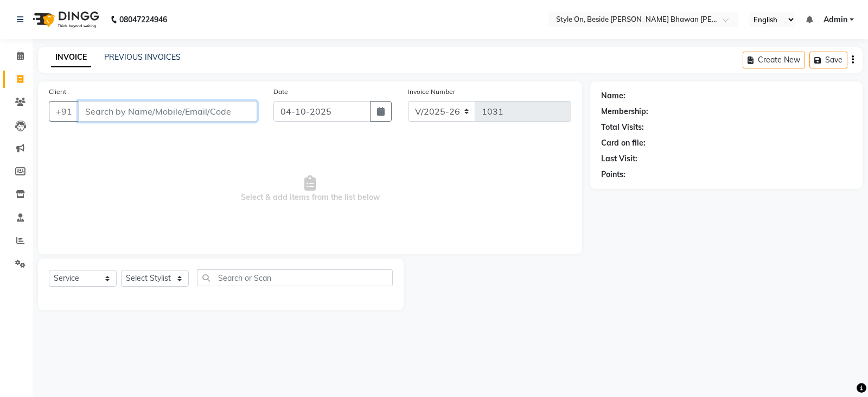
click at [223, 106] on input "Client" at bounding box center [167, 111] width 179 height 21
click at [234, 106] on span "Add Client" at bounding box center [229, 111] width 43 height 11
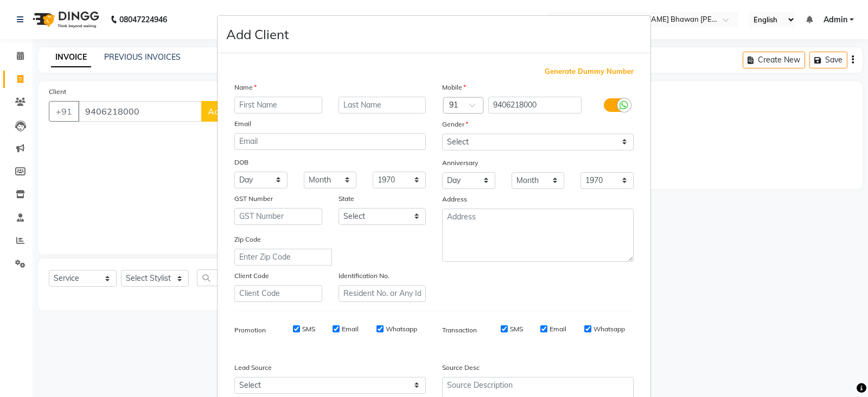
click at [297, 107] on input "text" at bounding box center [278, 105] width 88 height 17
click at [375, 105] on input "text" at bounding box center [383, 105] width 88 height 17
click at [446, 139] on select "Select [DEMOGRAPHIC_DATA] [DEMOGRAPHIC_DATA] Other Prefer Not To Say" at bounding box center [538, 141] width 192 height 17
click at [442, 133] on select "Select [DEMOGRAPHIC_DATA] [DEMOGRAPHIC_DATA] Other Prefer Not To Say" at bounding box center [538, 141] width 192 height 17
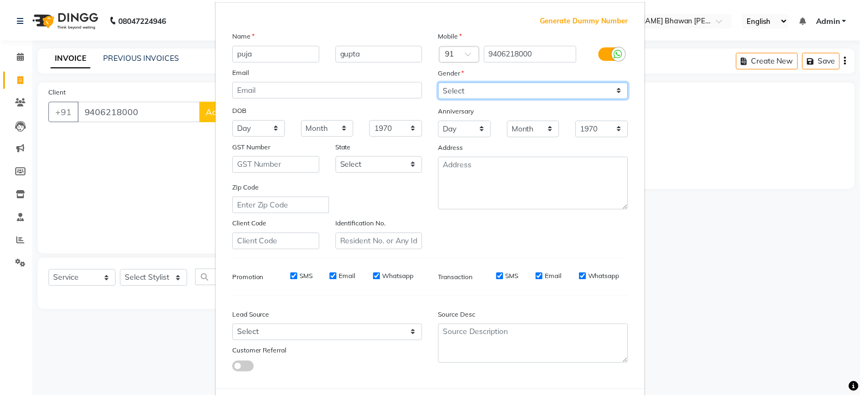
scroll to position [104, 0]
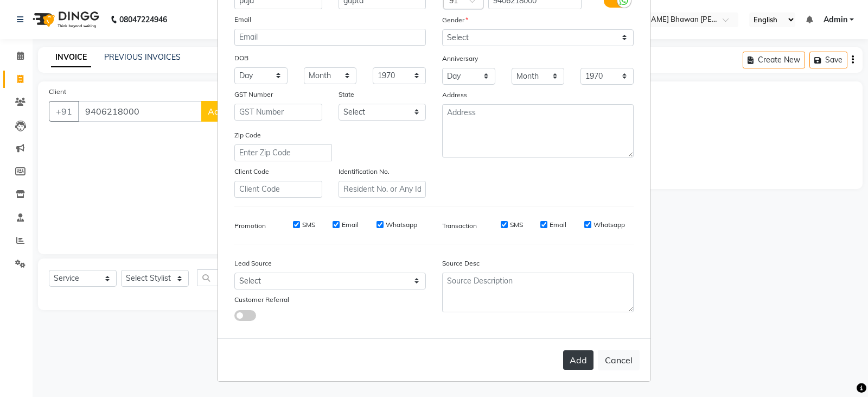
click at [572, 360] on button "Add" at bounding box center [578, 360] width 30 height 20
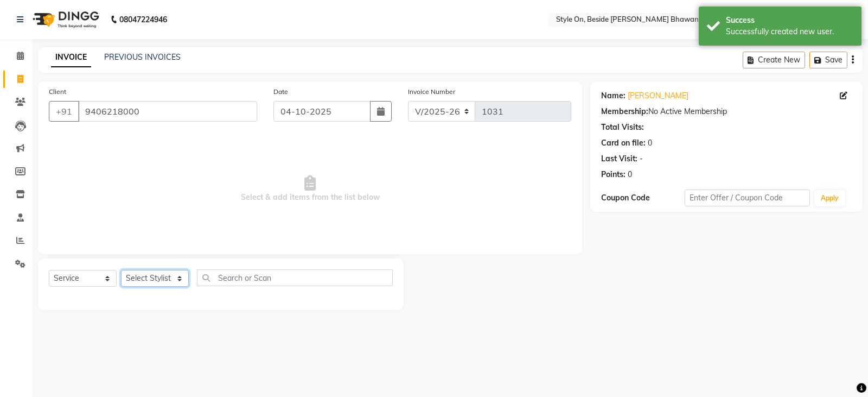
click at [147, 275] on select "Select Stylist [PERSON_NAME] Anju [PERSON_NAME] [PERSON_NAME] [PERSON_NAME] [PE…" at bounding box center [155, 278] width 68 height 17
click at [121, 270] on select "Select Stylist [PERSON_NAME] Anju [PERSON_NAME] [PERSON_NAME] [PERSON_NAME] [PE…" at bounding box center [155, 278] width 68 height 17
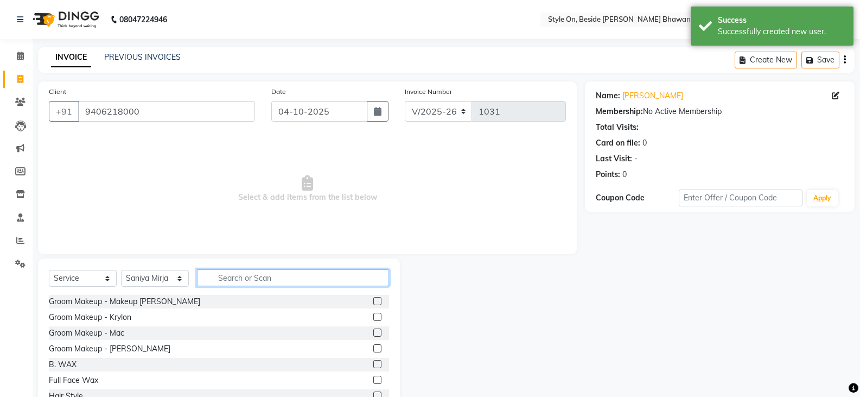
click at [251, 280] on input "text" at bounding box center [293, 277] width 192 height 17
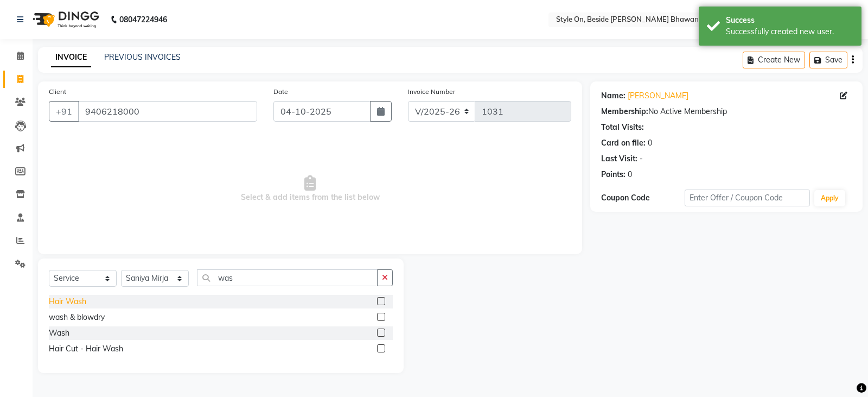
click at [71, 303] on div "Hair Wash" at bounding box center [67, 301] width 37 height 11
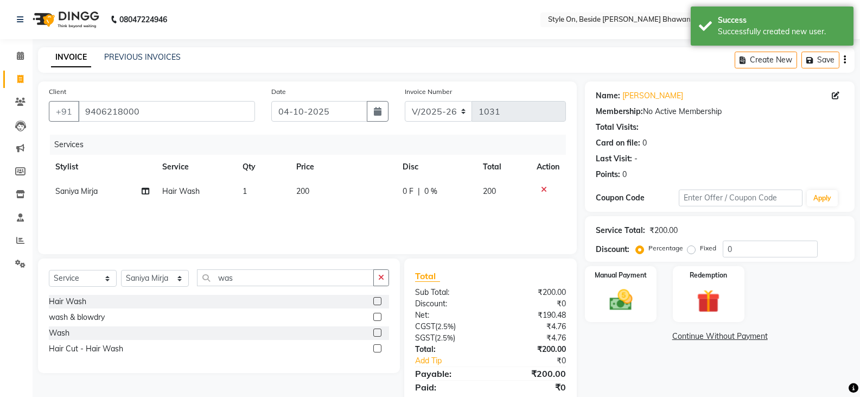
click at [325, 193] on td "200" at bounding box center [343, 191] width 107 height 24
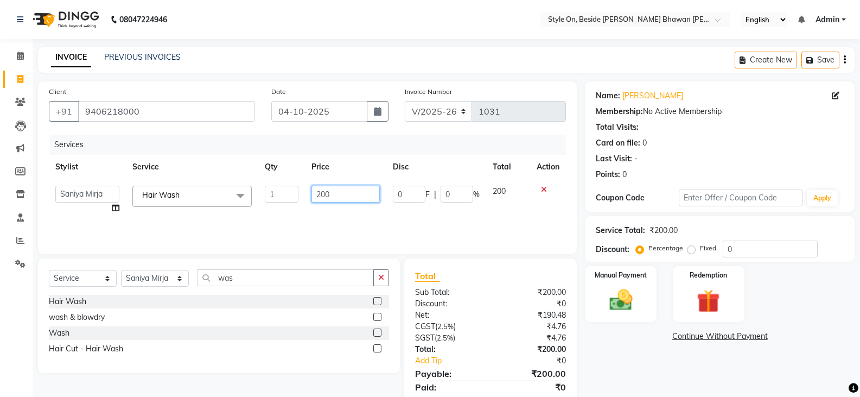
drag, startPoint x: 330, startPoint y: 193, endPoint x: 309, endPoint y: 193, distance: 21.2
click at [309, 193] on td "200" at bounding box center [345, 199] width 81 height 41
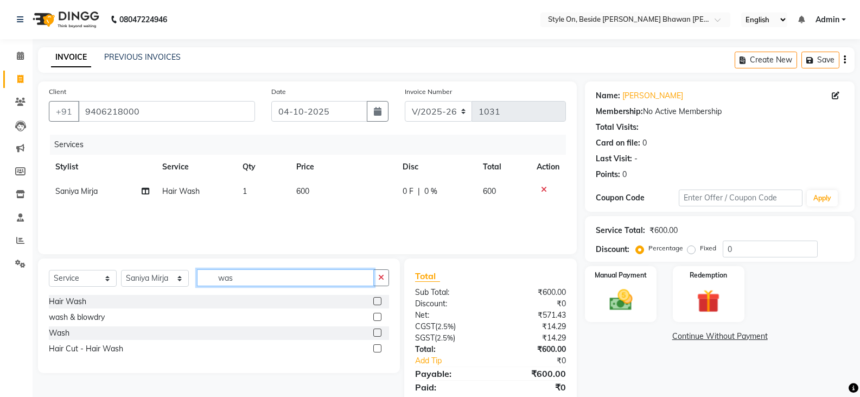
click at [219, 280] on input "was" at bounding box center [285, 277] width 177 height 17
drag, startPoint x: 237, startPoint y: 276, endPoint x: 218, endPoint y: 273, distance: 18.6
click at [218, 273] on input "was" at bounding box center [285, 277] width 177 height 17
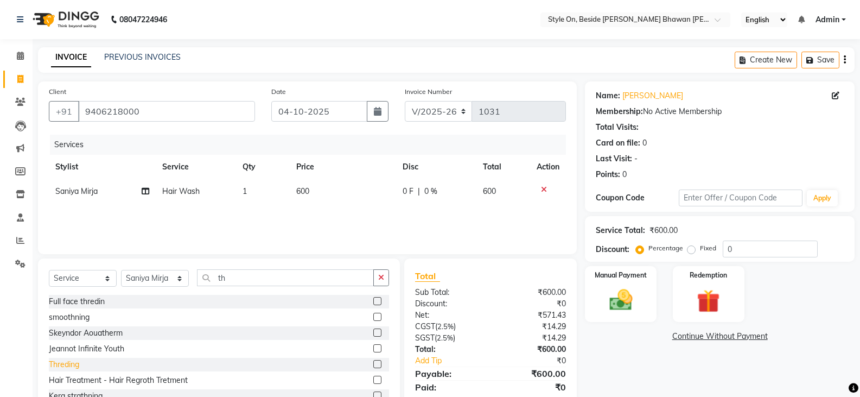
click at [62, 359] on div "Threding" at bounding box center [64, 364] width 30 height 11
click at [341, 209] on td "90" at bounding box center [343, 215] width 107 height 24
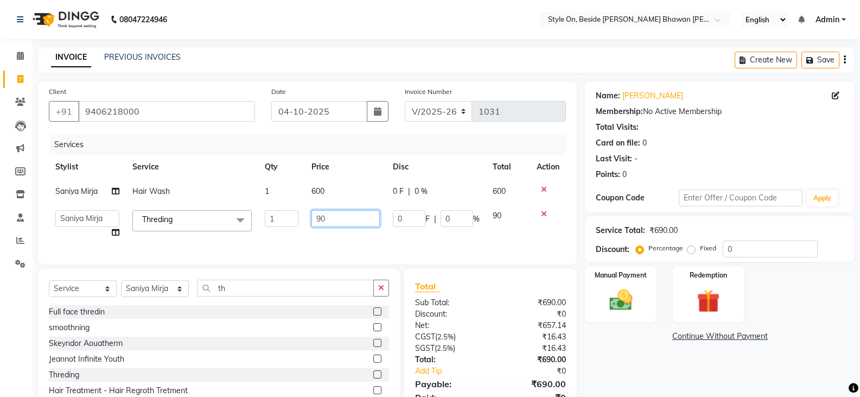
drag, startPoint x: 335, startPoint y: 219, endPoint x: 305, endPoint y: 216, distance: 30.0
click at [305, 216] on td "90" at bounding box center [345, 223] width 81 height 41
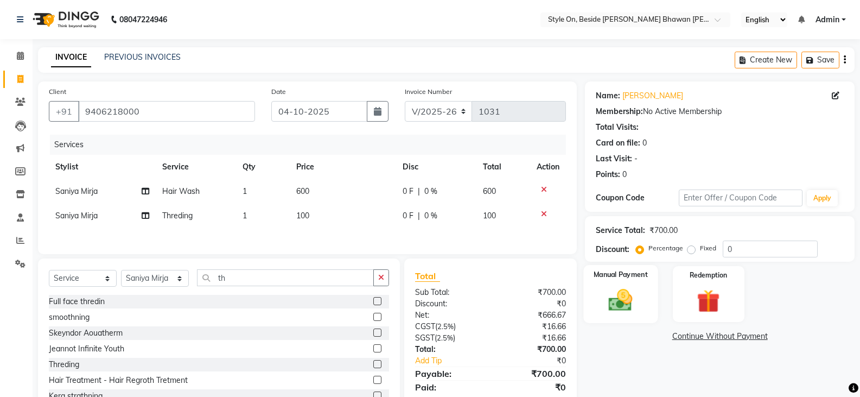
click at [604, 309] on img at bounding box center [620, 300] width 39 height 28
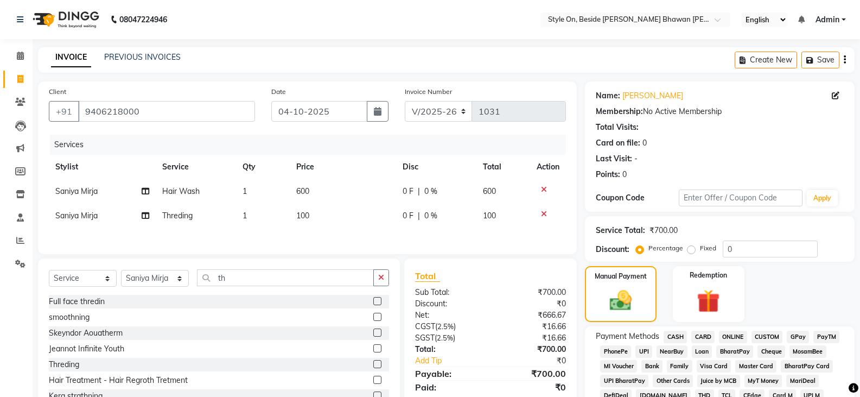
click at [824, 333] on span "PayTM" at bounding box center [826, 336] width 26 height 12
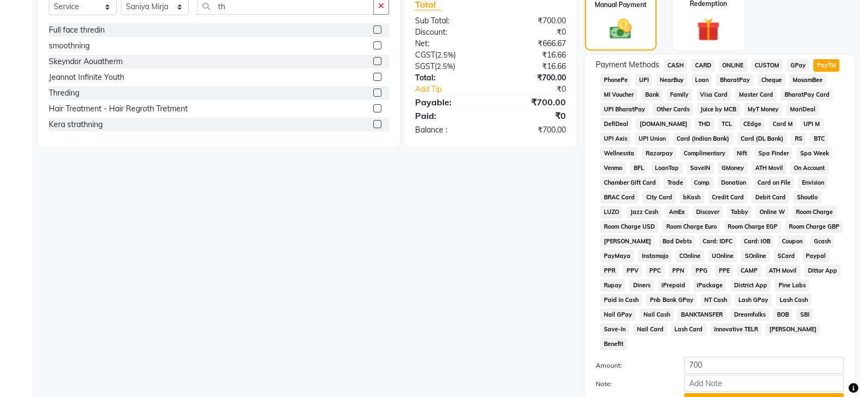
click at [765, 393] on button "Add Payment" at bounding box center [763, 401] width 159 height 17
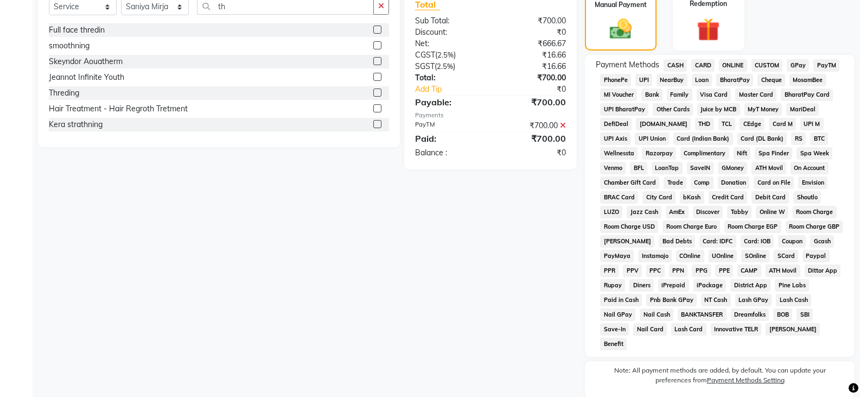
scroll to position [358, 0]
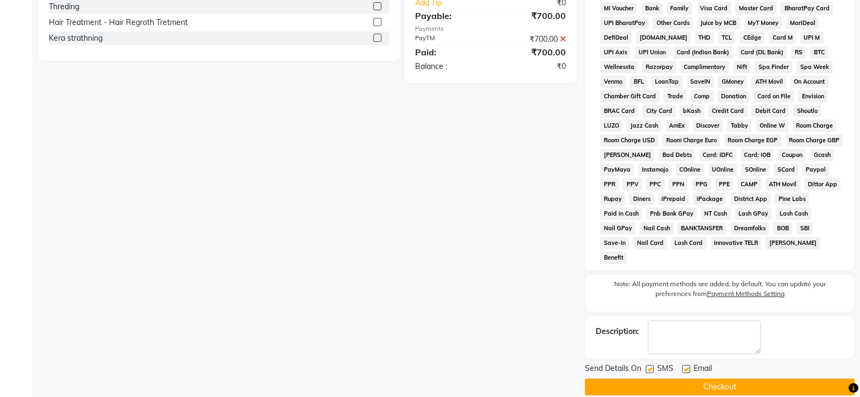
click at [745, 378] on button "Checkout" at bounding box center [720, 386] width 270 height 17
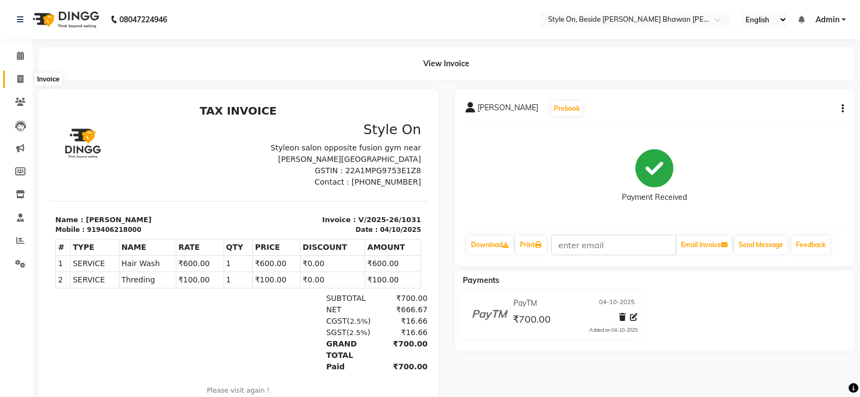
click at [17, 76] on icon at bounding box center [20, 79] width 6 height 8
